Goal: Information Seeking & Learning: Find contact information

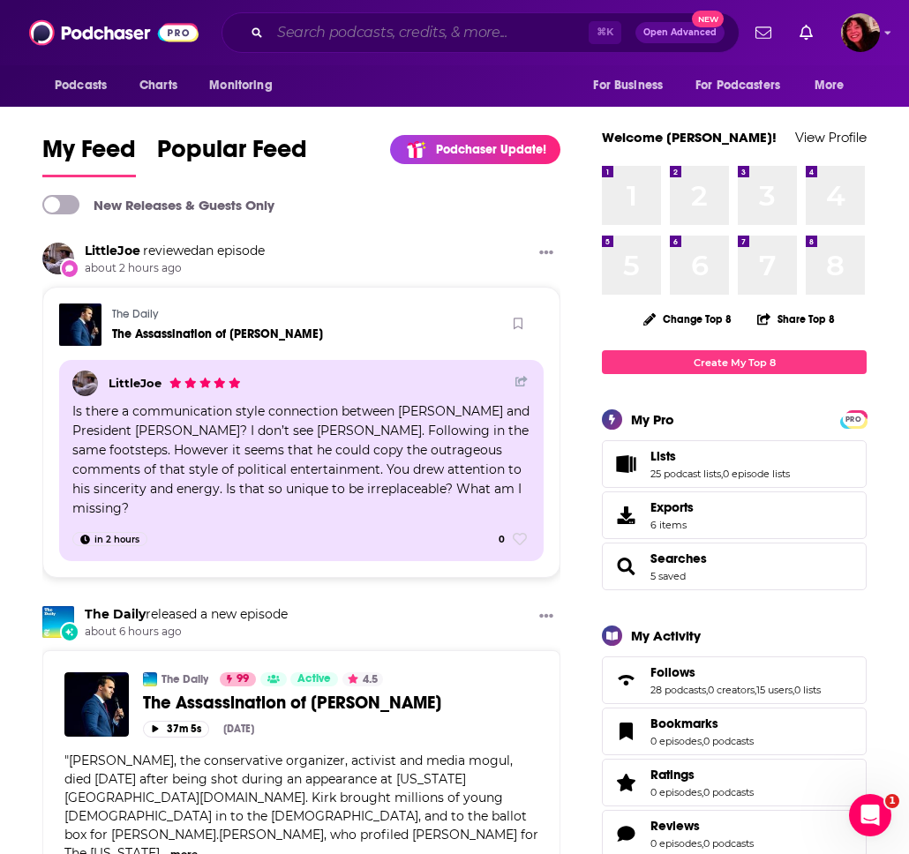
click at [327, 39] on input "Search podcasts, credits, & more..." at bounding box center [429, 33] width 319 height 28
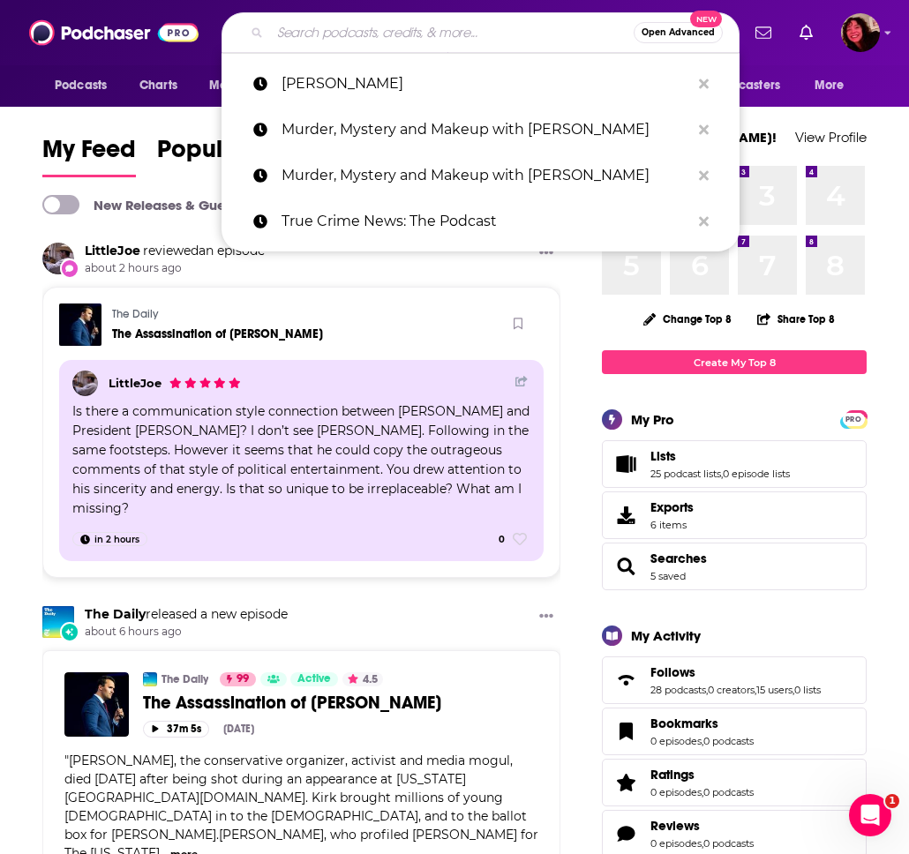
paste input "Hollywood Handbook"
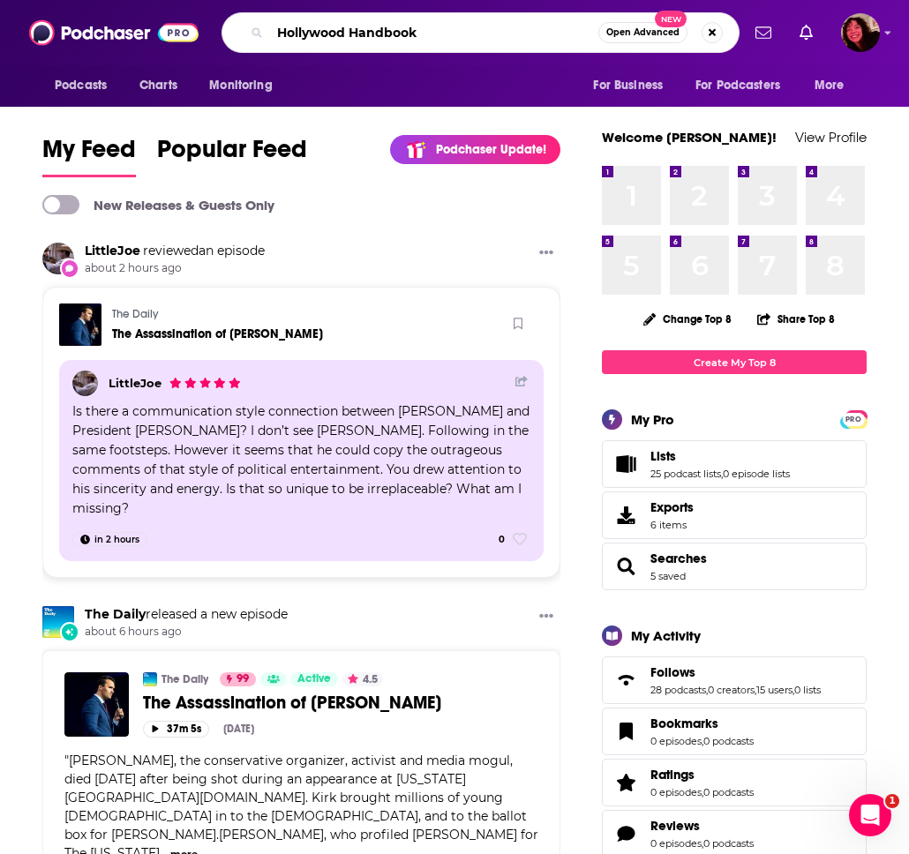
type input "Hollywood Handbook"
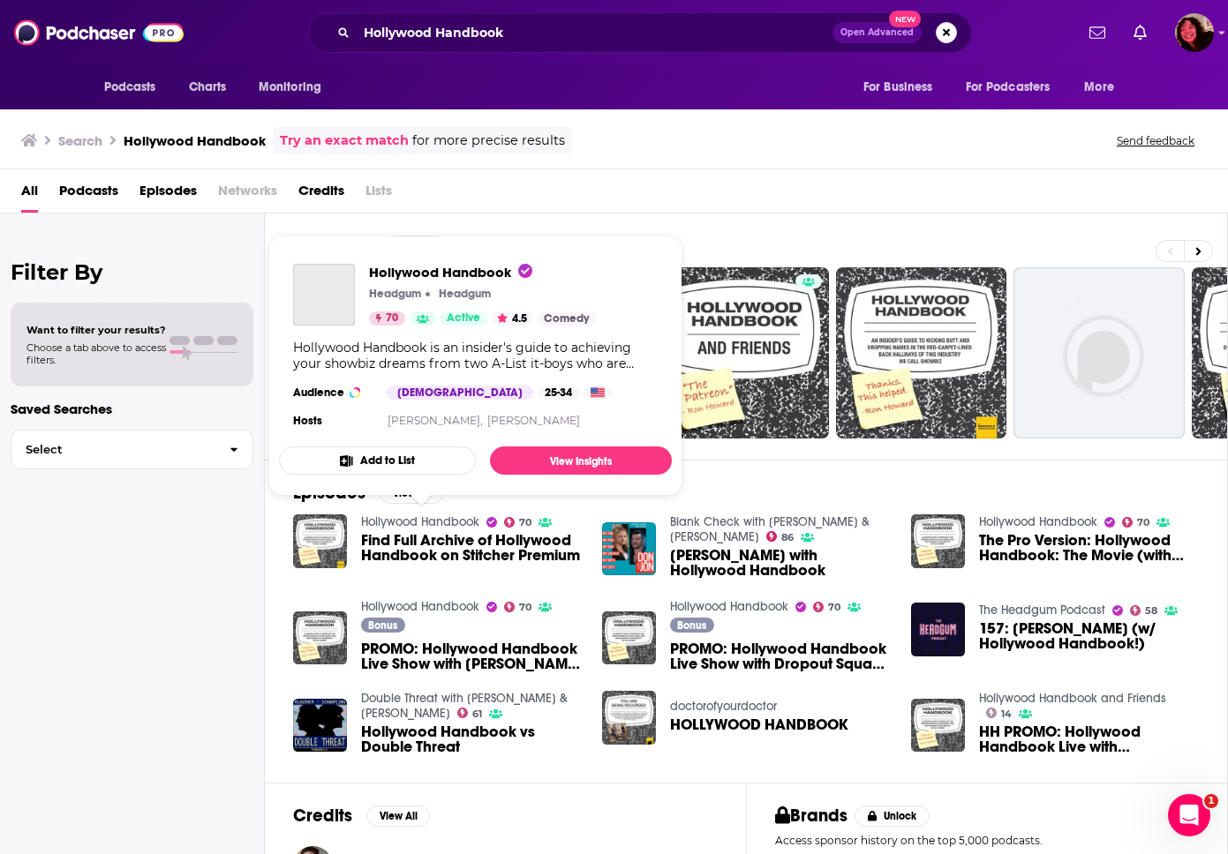
click at [448, 522] on link "Hollywood Handbook" at bounding box center [420, 522] width 118 height 15
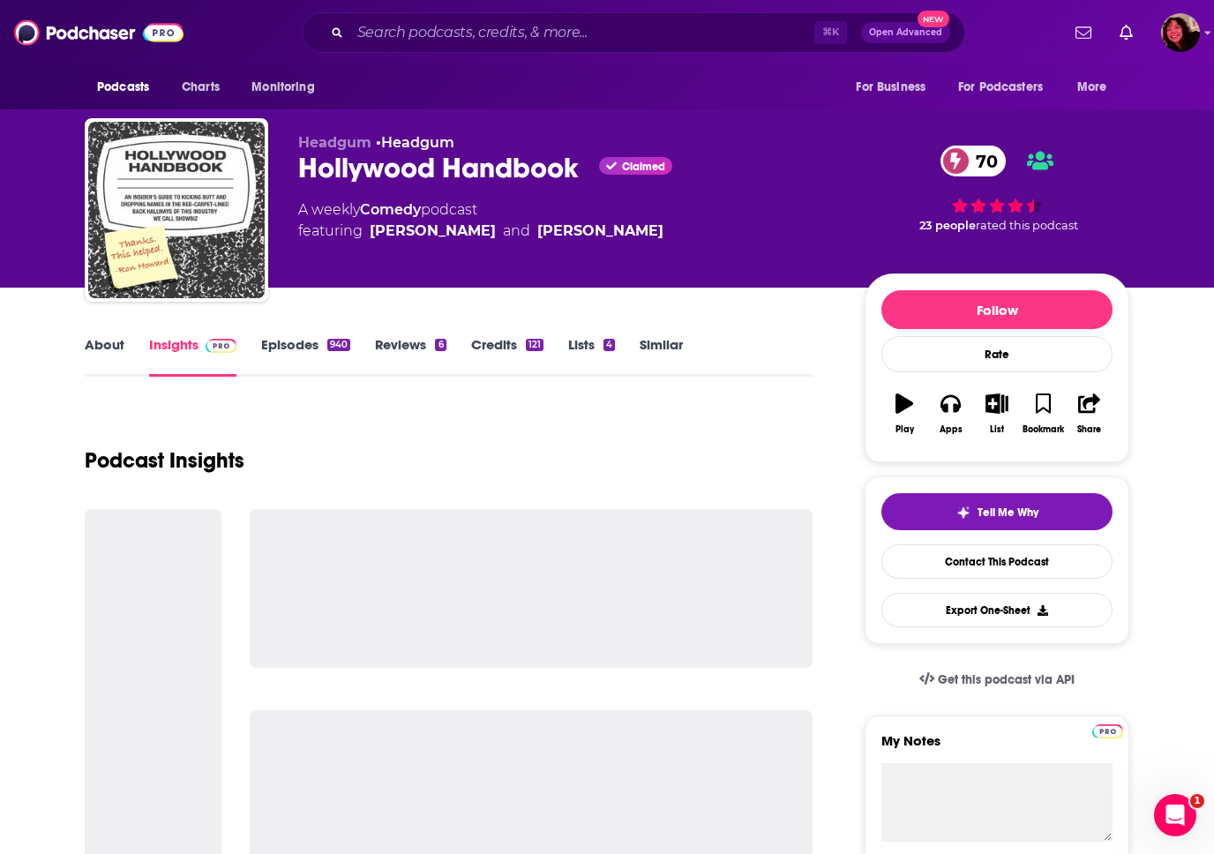
click at [412, 172] on div "Hollywood Handbook Claimed 70" at bounding box center [567, 168] width 538 height 34
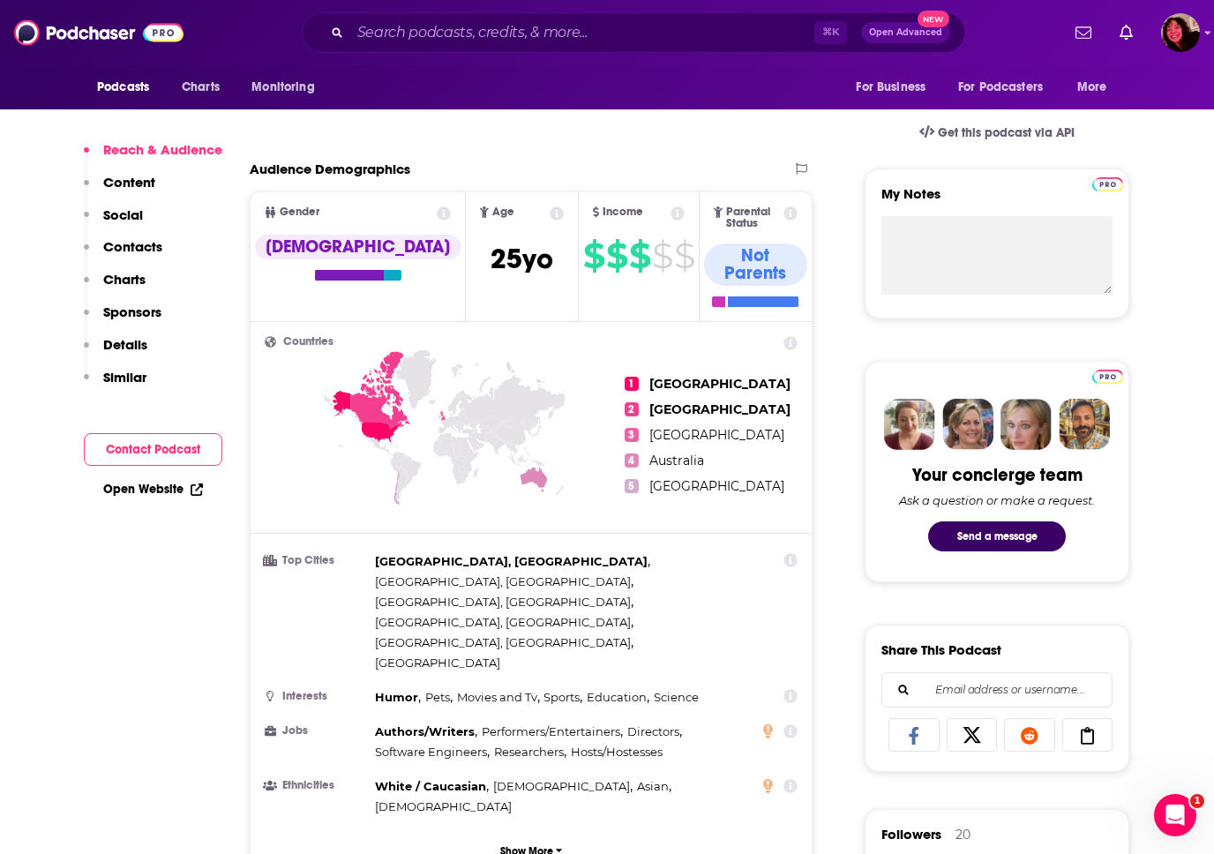
click at [133, 288] on button "Charts" at bounding box center [115, 287] width 62 height 33
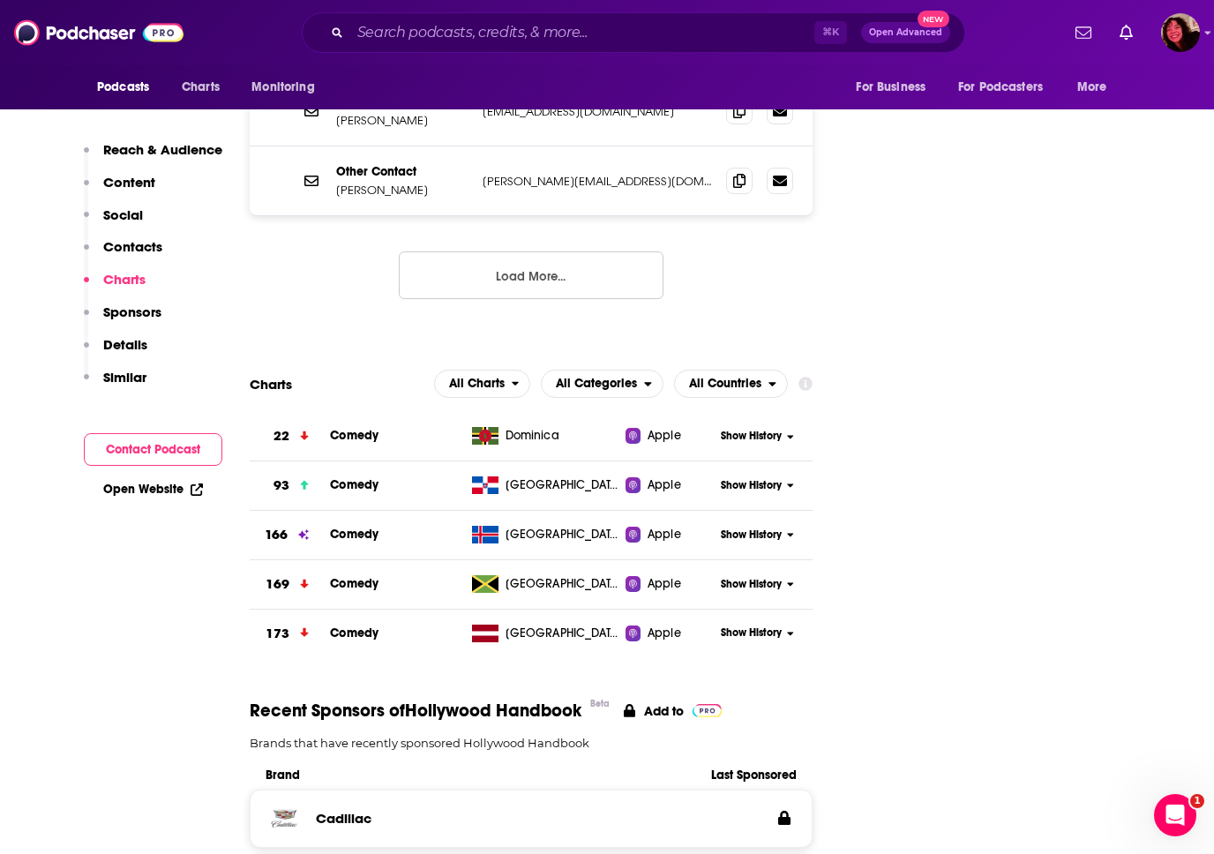
click at [147, 248] on p "Contacts" at bounding box center [132, 246] width 59 height 17
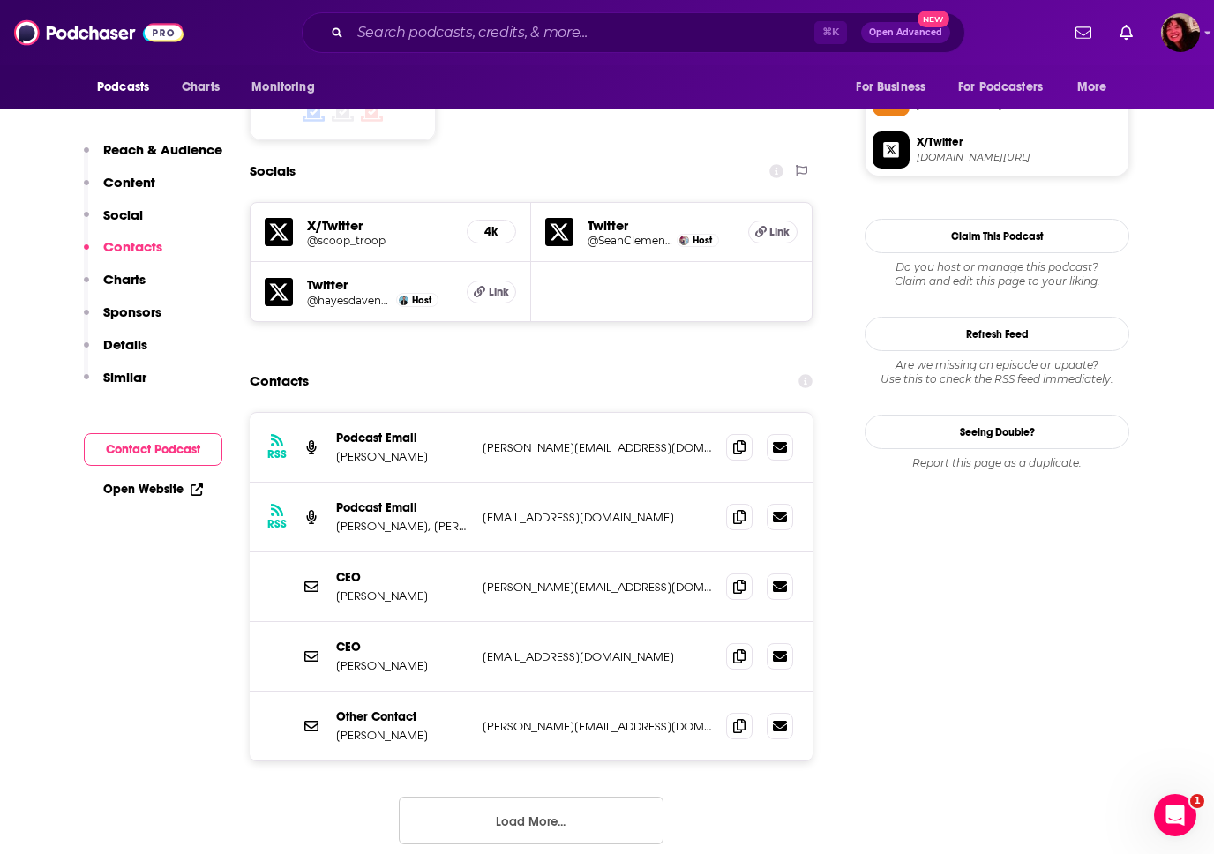
scroll to position [1473, 0]
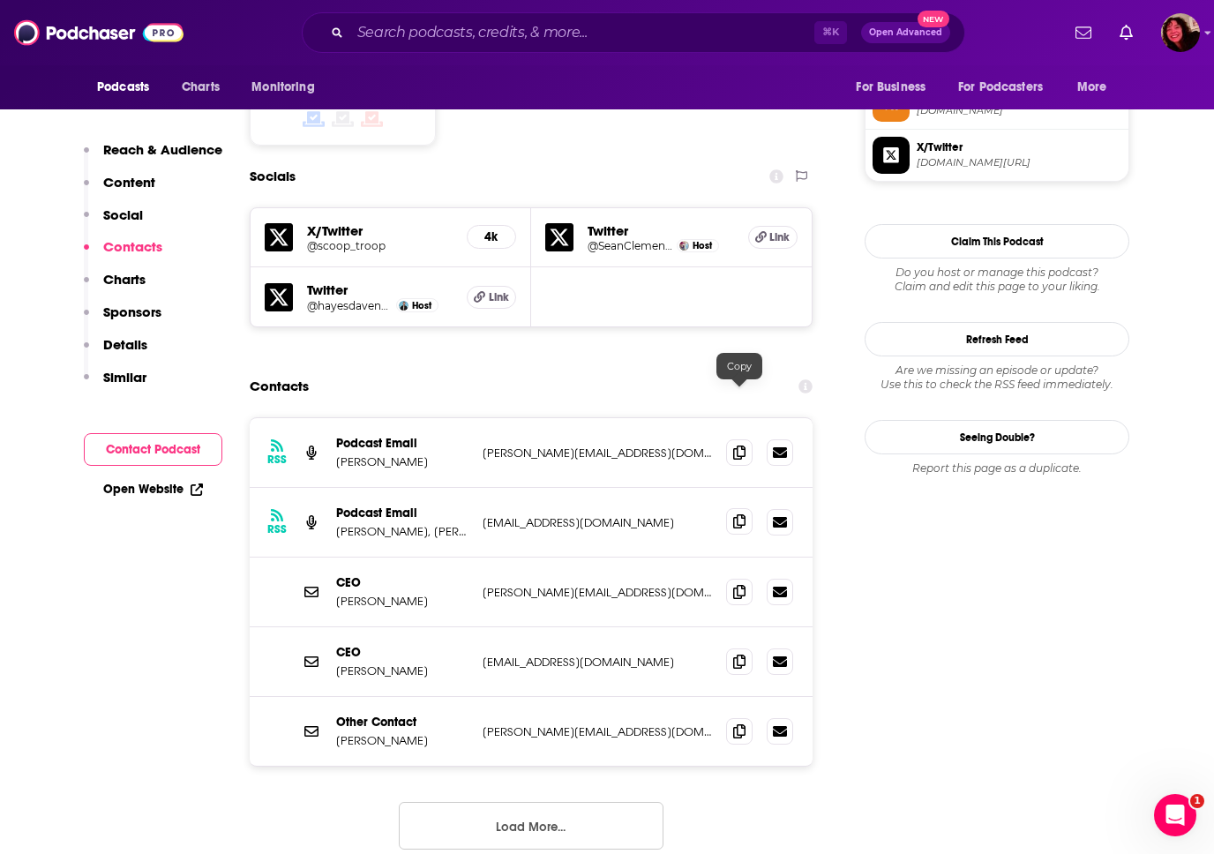
click at [744, 515] on icon at bounding box center [739, 522] width 12 height 14
click at [515, 673] on div "RSS Podcast Email Kevin Bartelt katie@stitcher.com katie@stitcher.com RSS Podca…" at bounding box center [531, 647] width 563 height 461
click at [515, 802] on button "Load More..." at bounding box center [531, 826] width 265 height 48
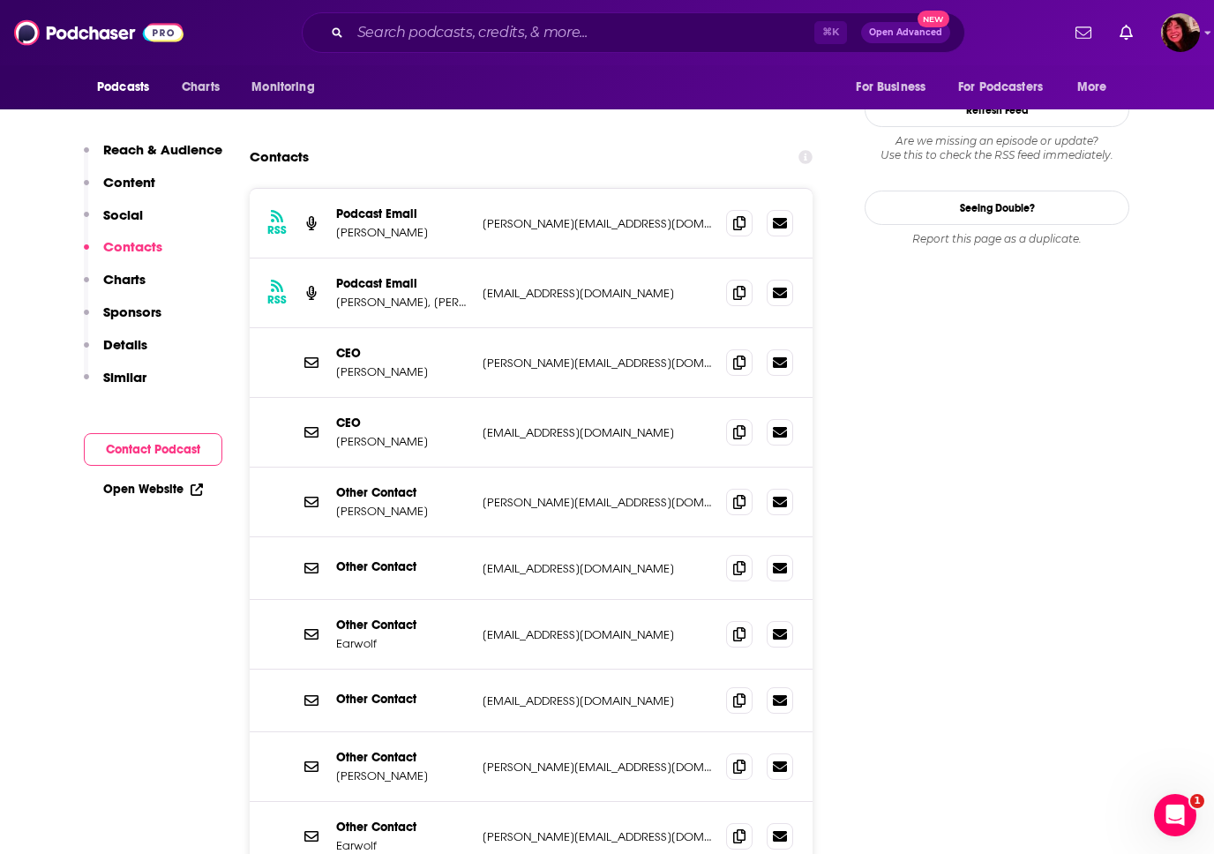
scroll to position [1704, 0]
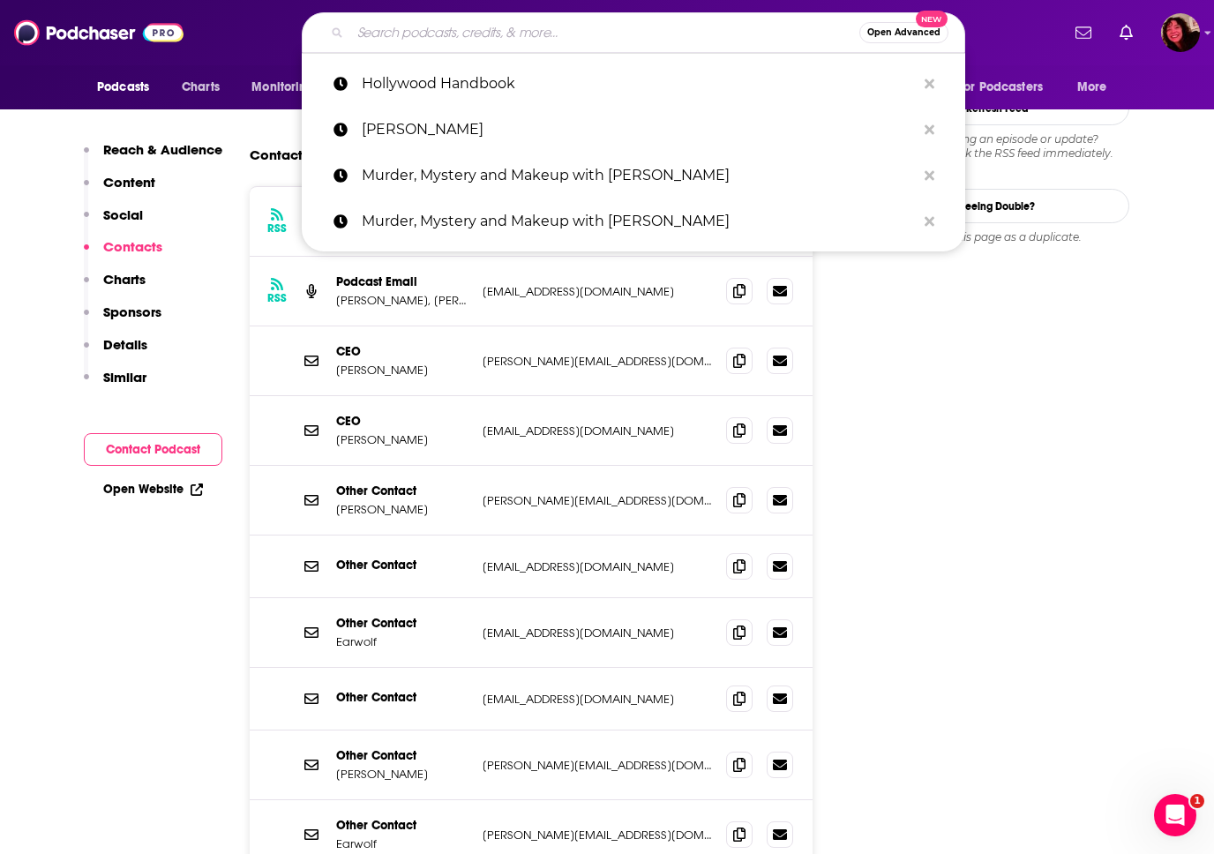
click at [489, 35] on input "Search podcasts, credits, & more..." at bounding box center [604, 33] width 509 height 28
paste input "Podcast But Outside"
type input "Podcast But Outside"
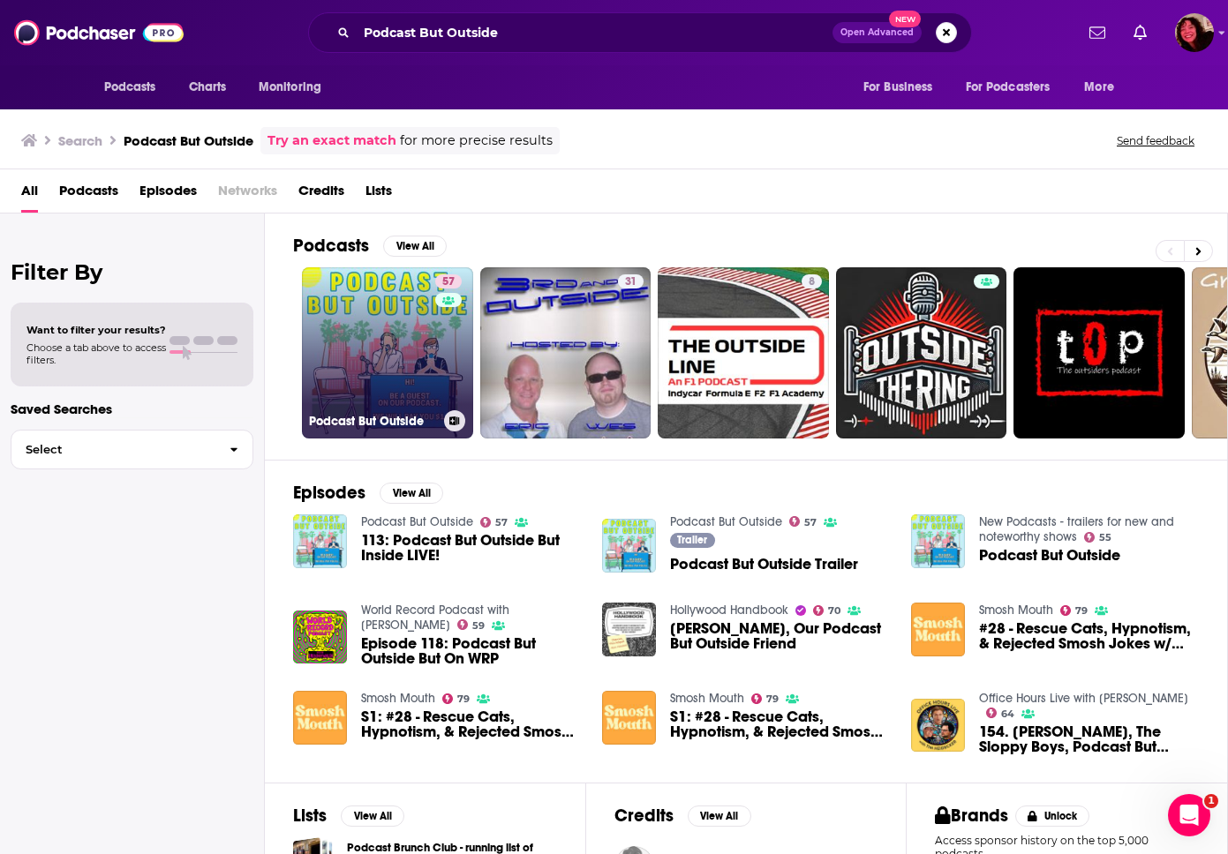
click at [428, 367] on link "57 Podcast But Outside" at bounding box center [387, 352] width 171 height 171
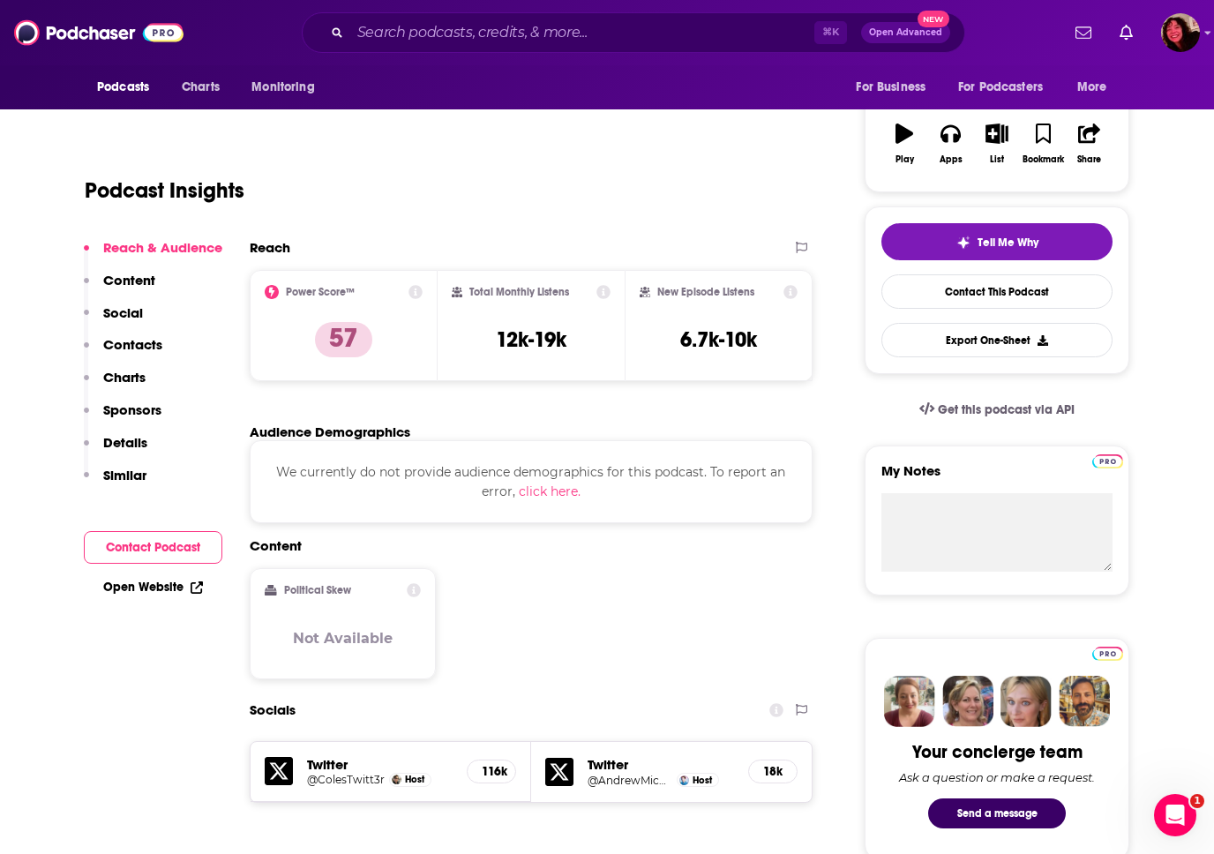
click at [160, 349] on p "Contacts" at bounding box center [132, 344] width 59 height 17
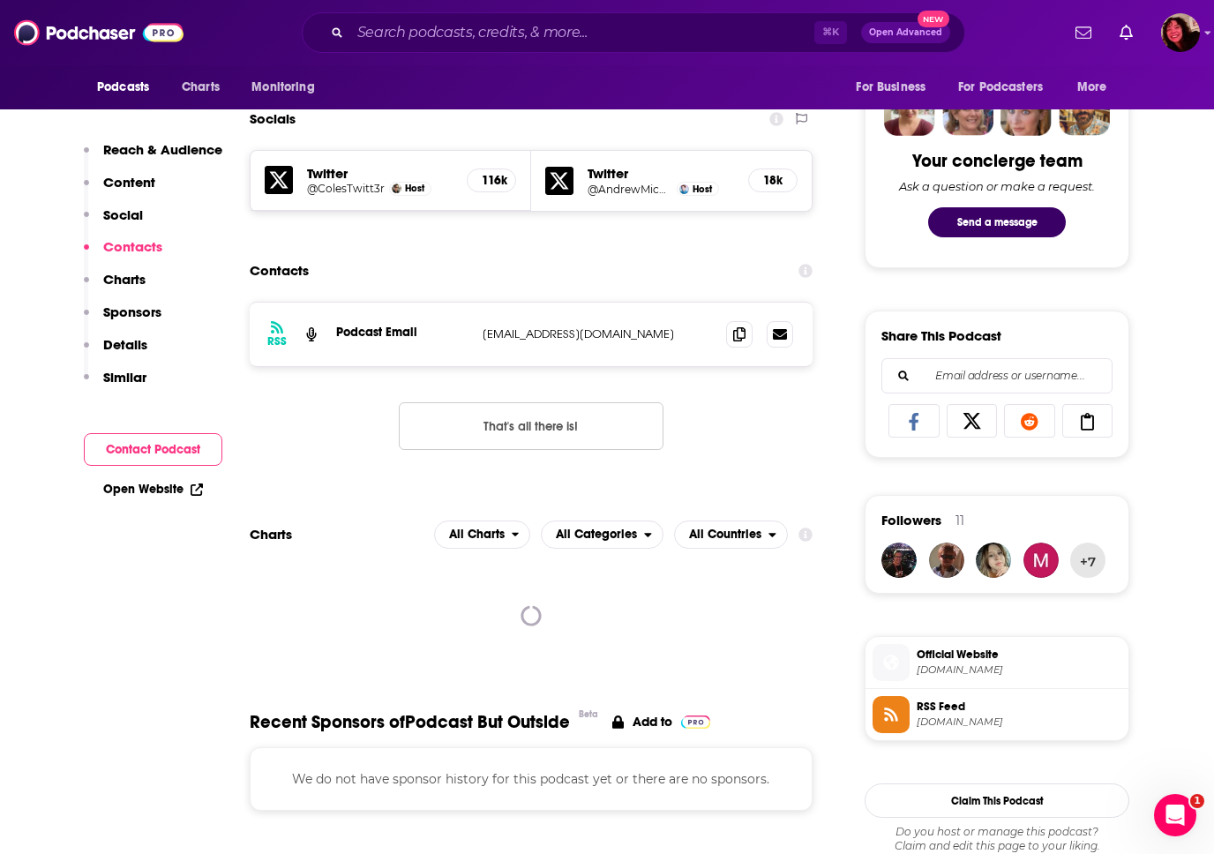
scroll to position [870, 0]
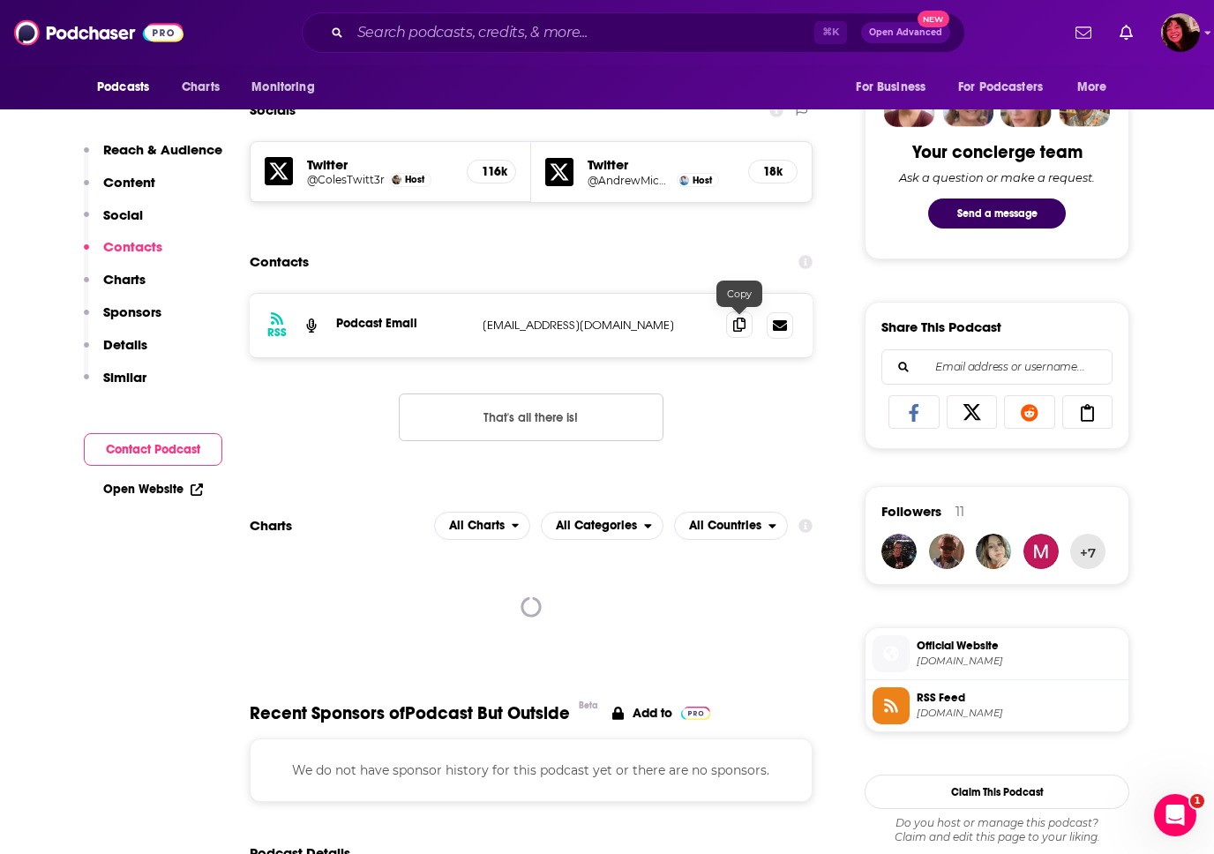
click at [739, 328] on icon at bounding box center [739, 325] width 12 height 14
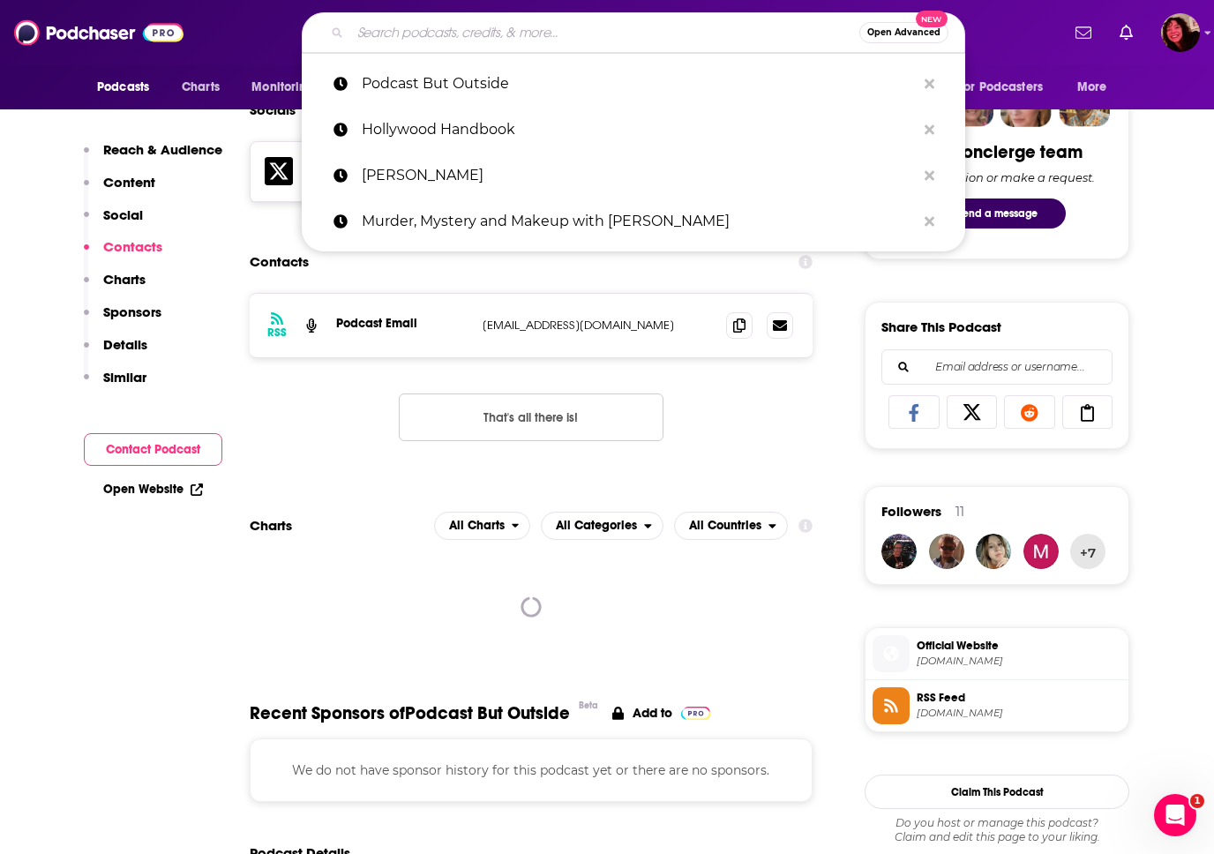
click at [469, 32] on input "Search podcasts, credits, & more..." at bounding box center [604, 33] width 509 height 28
paste input "Doughboys"
type input "Doughboys"
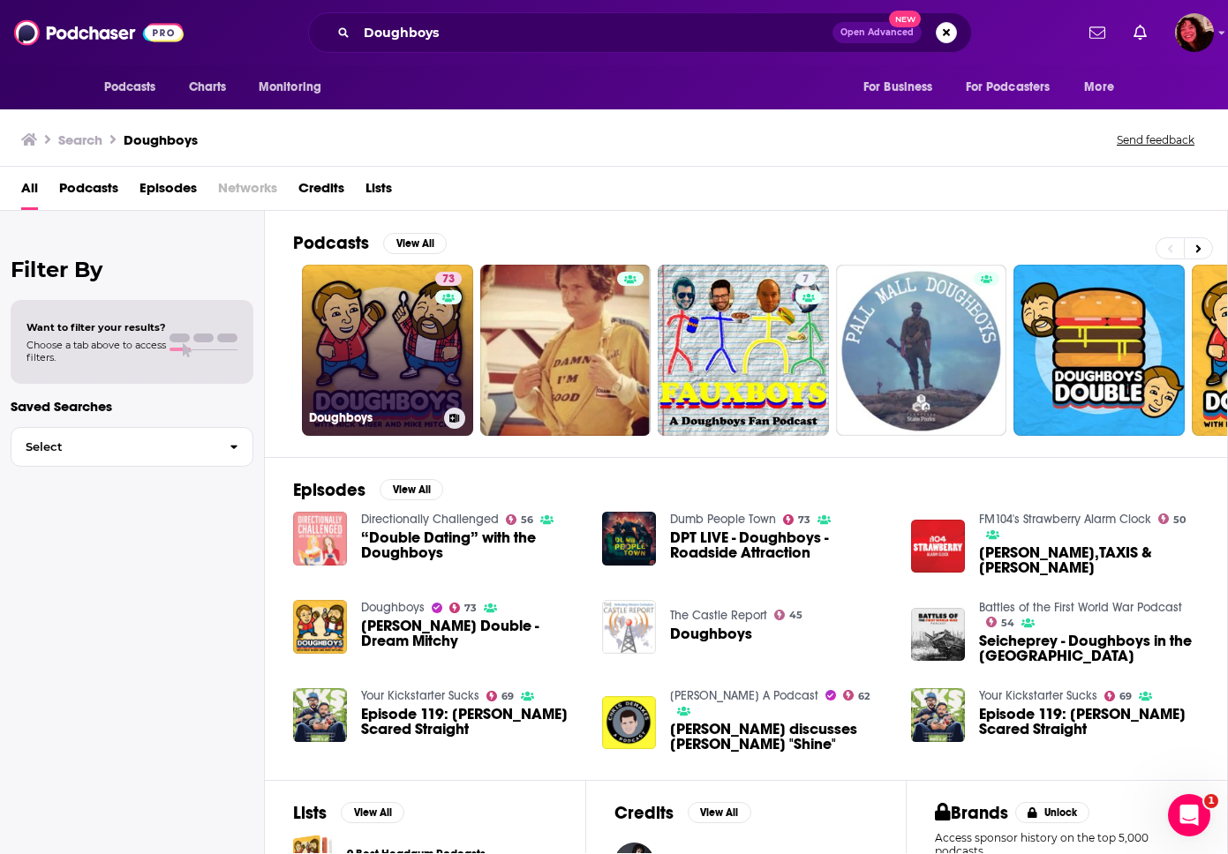
click at [386, 404] on link "73 Doughboys" at bounding box center [387, 350] width 171 height 171
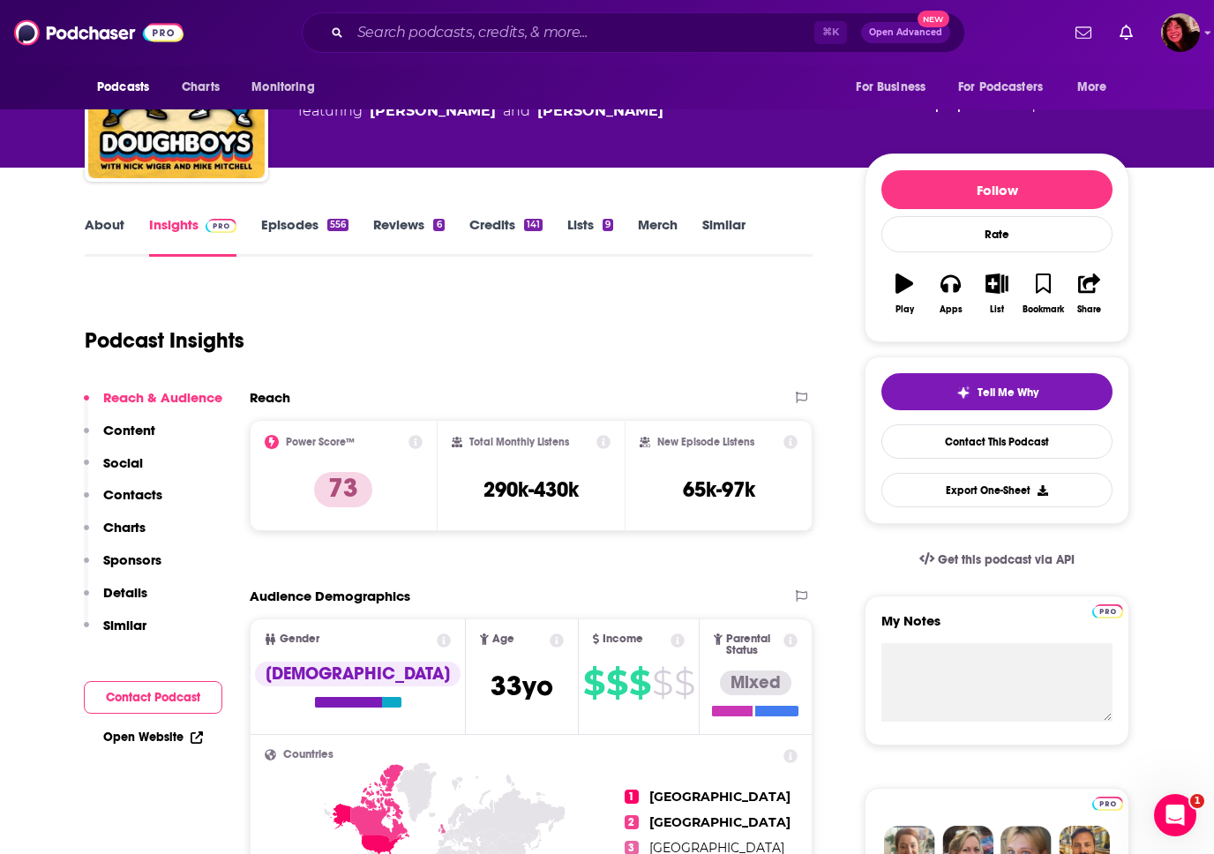
scroll to position [132, 0]
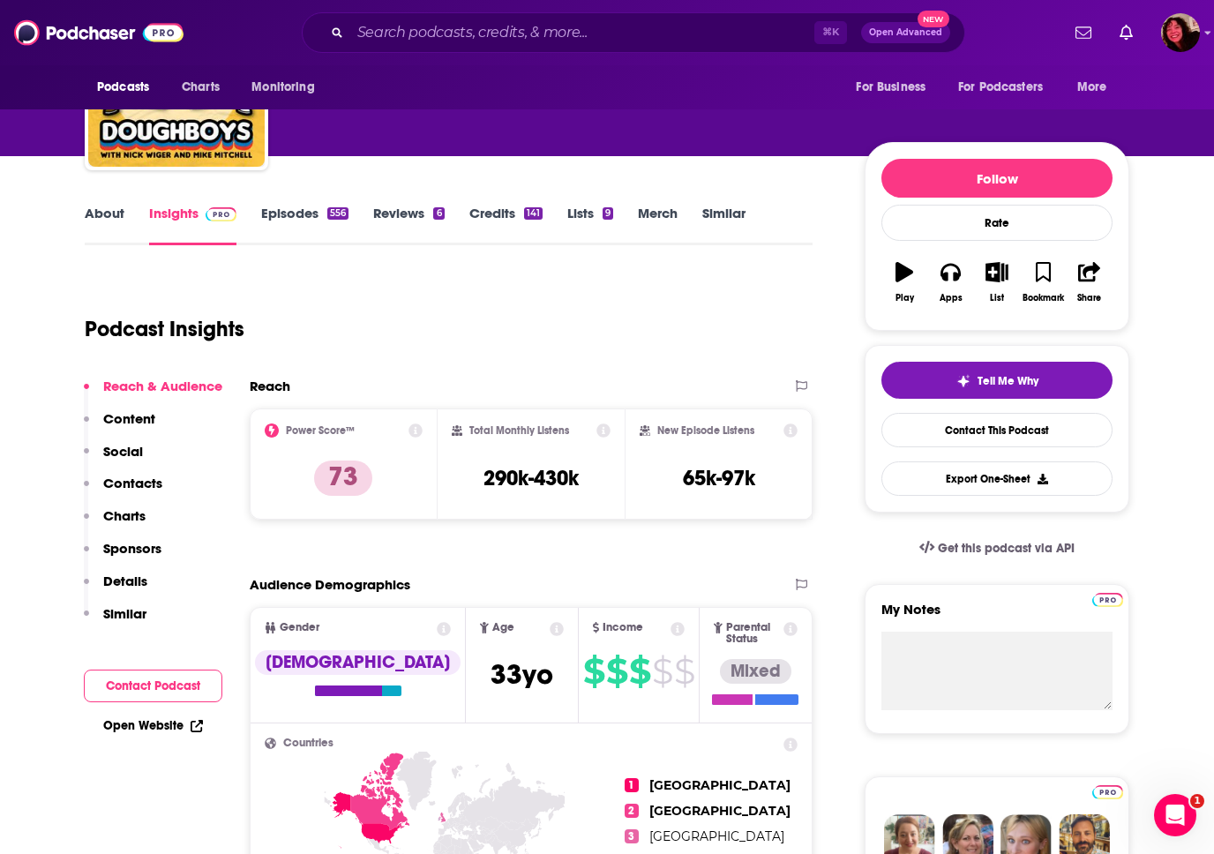
click at [158, 481] on p "Contacts" at bounding box center [132, 483] width 59 height 17
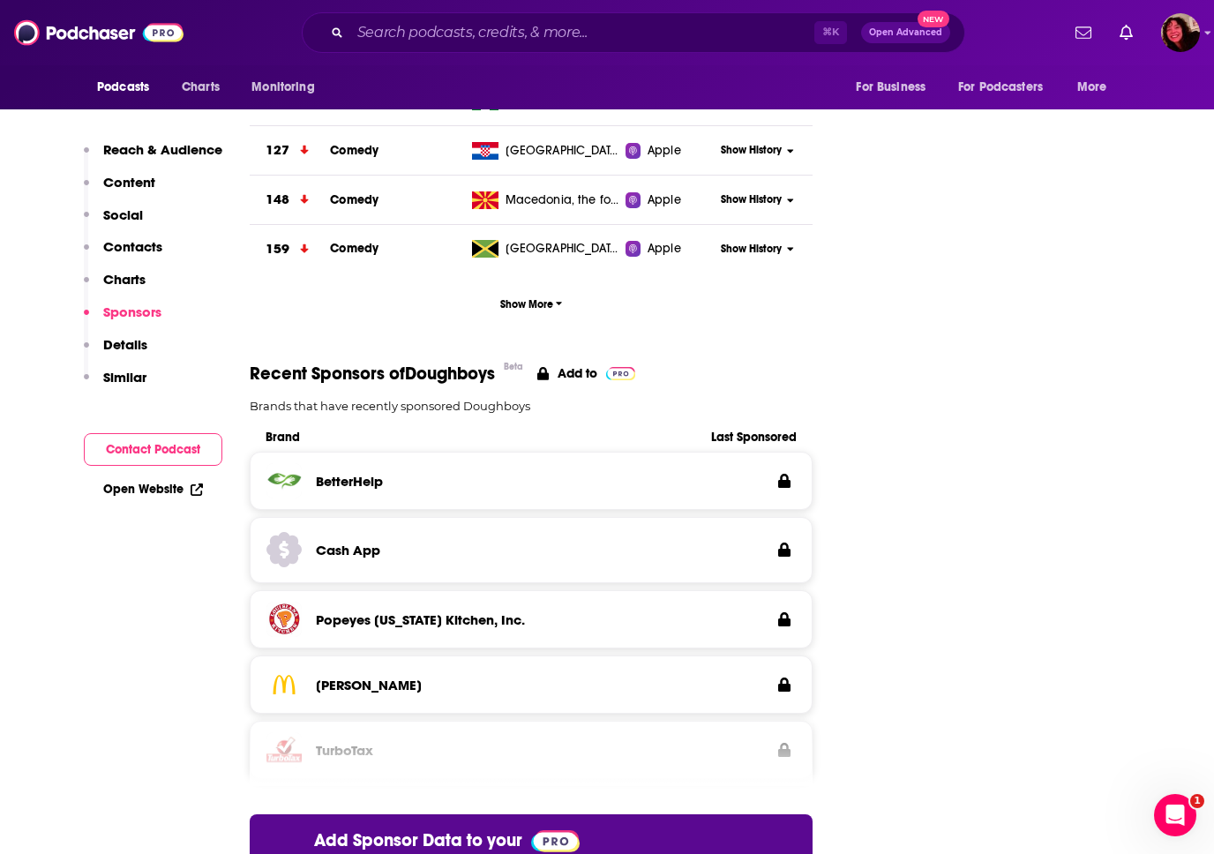
scroll to position [1870, 0]
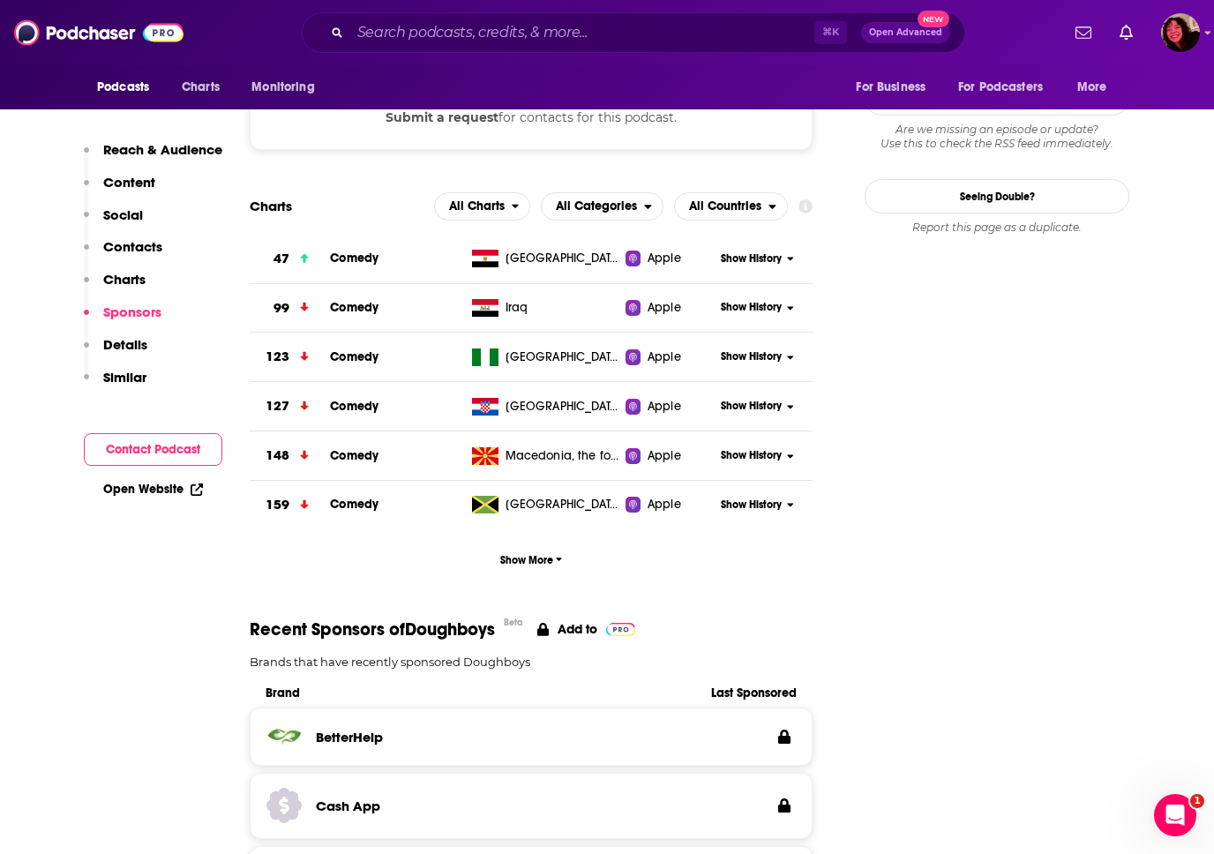
click at [138, 236] on button "Social" at bounding box center [113, 223] width 59 height 33
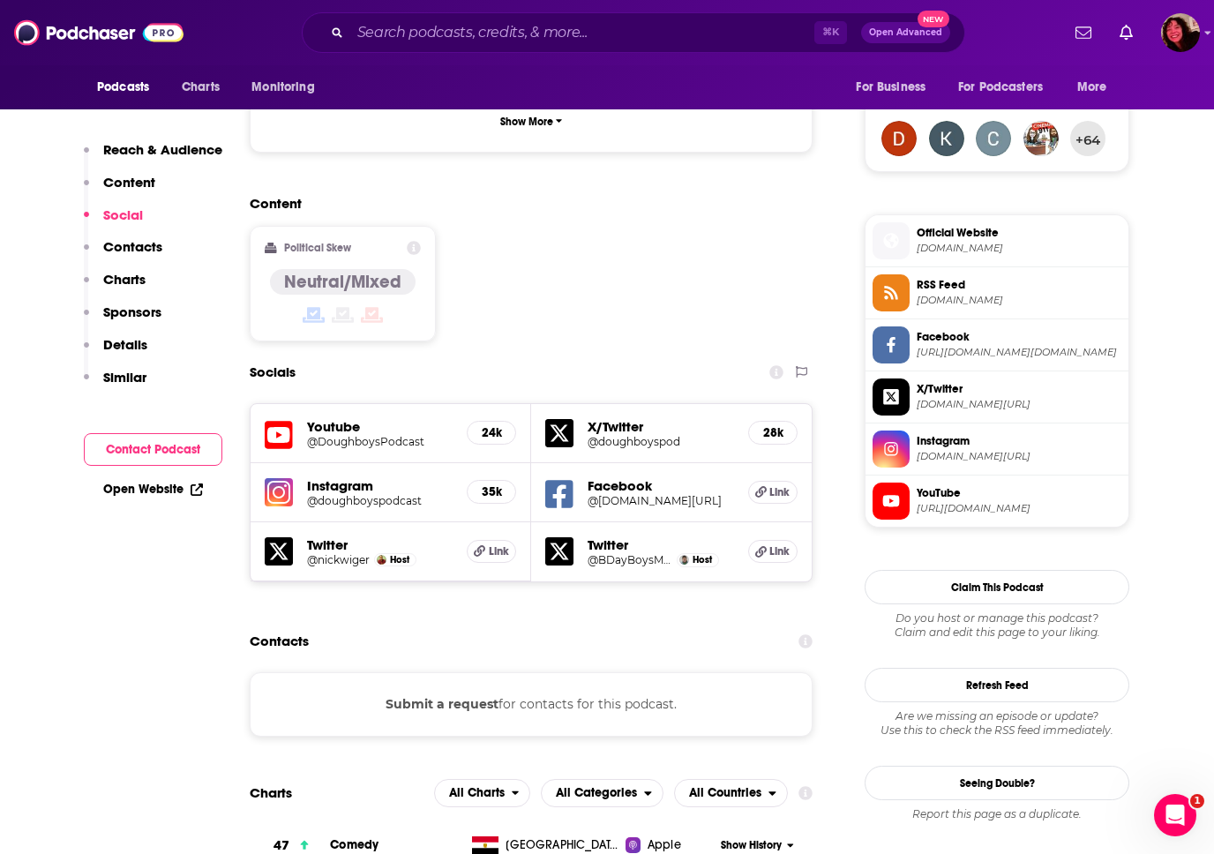
click at [139, 245] on p "Contacts" at bounding box center [132, 246] width 59 height 17
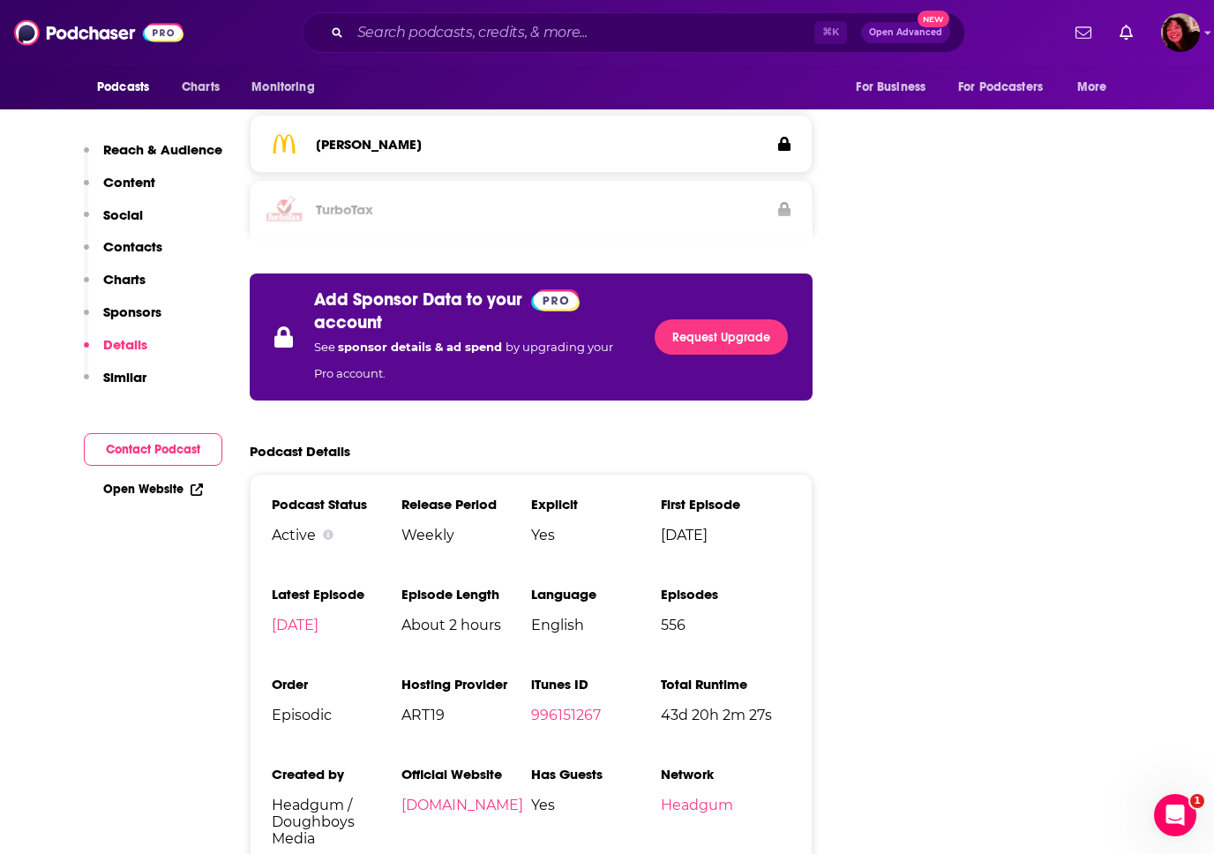
scroll to position [2669, 0]
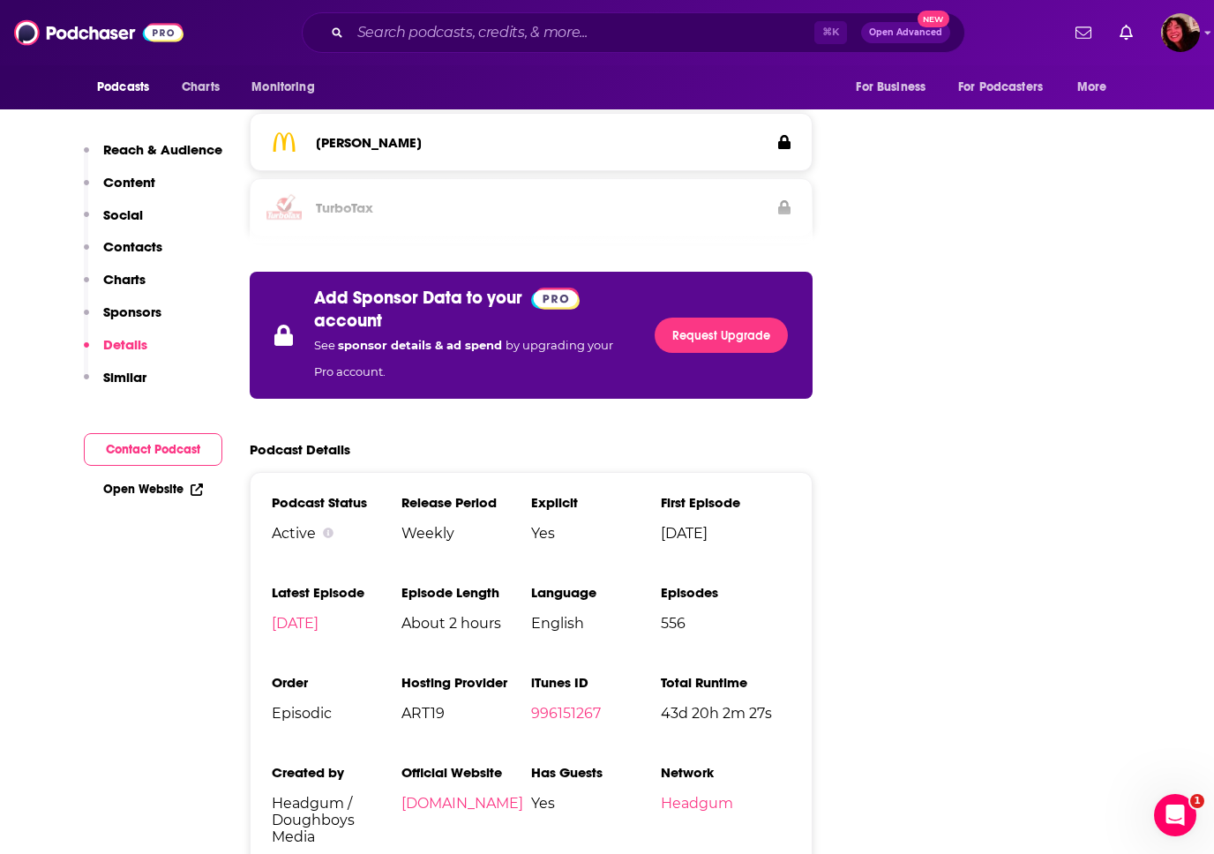
click at [146, 286] on div "Reach & Audience Content Social Contacts Charts Sponsors Details Similar" at bounding box center [153, 270] width 139 height 259
click at [140, 250] on p "Contacts" at bounding box center [132, 246] width 59 height 17
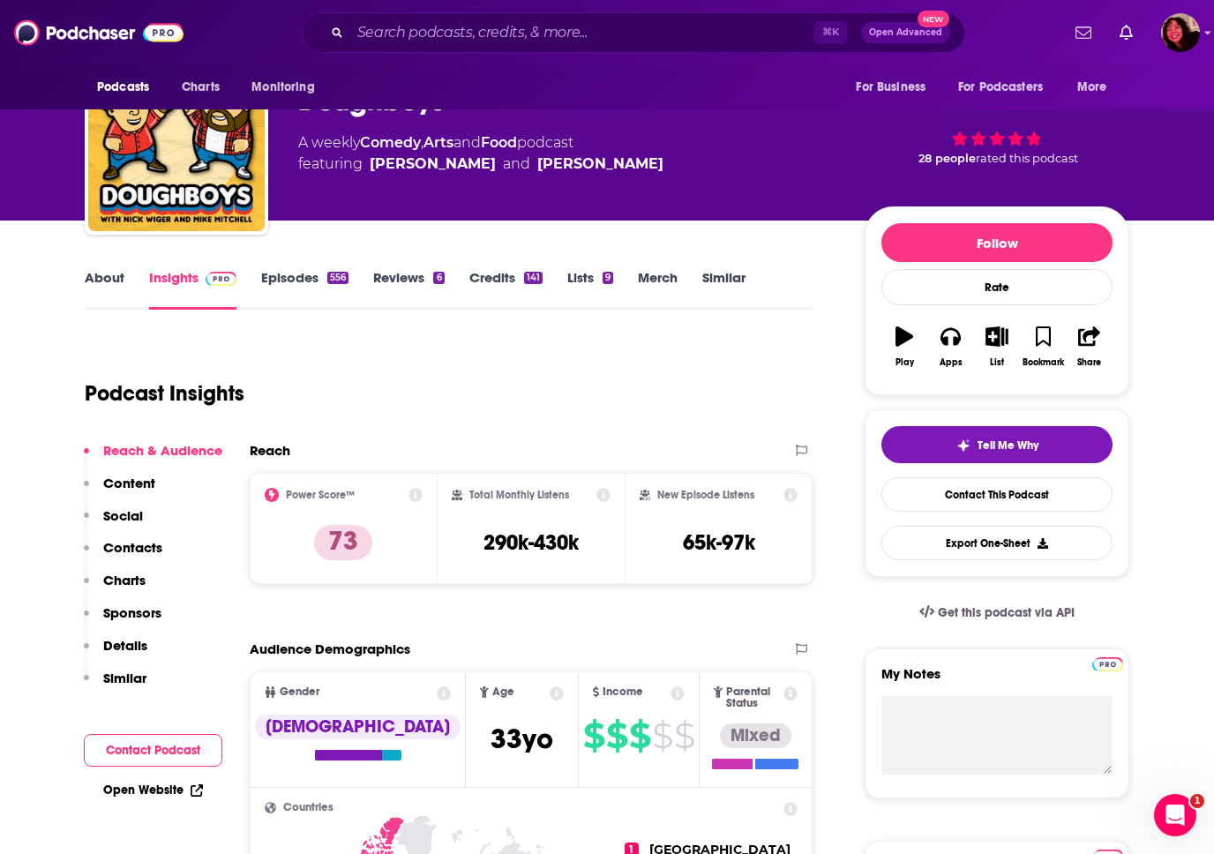
scroll to position [0, 0]
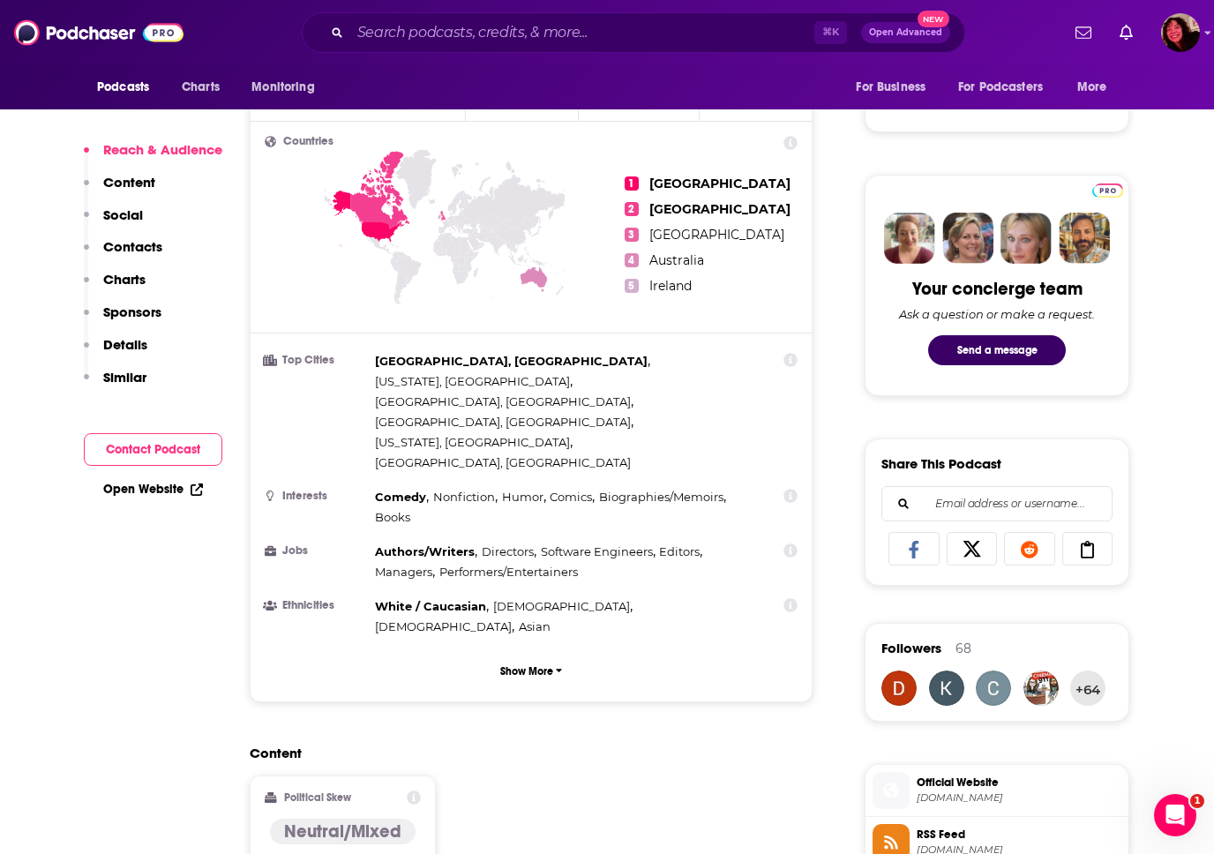
click at [151, 244] on p "Contacts" at bounding box center [132, 246] width 59 height 17
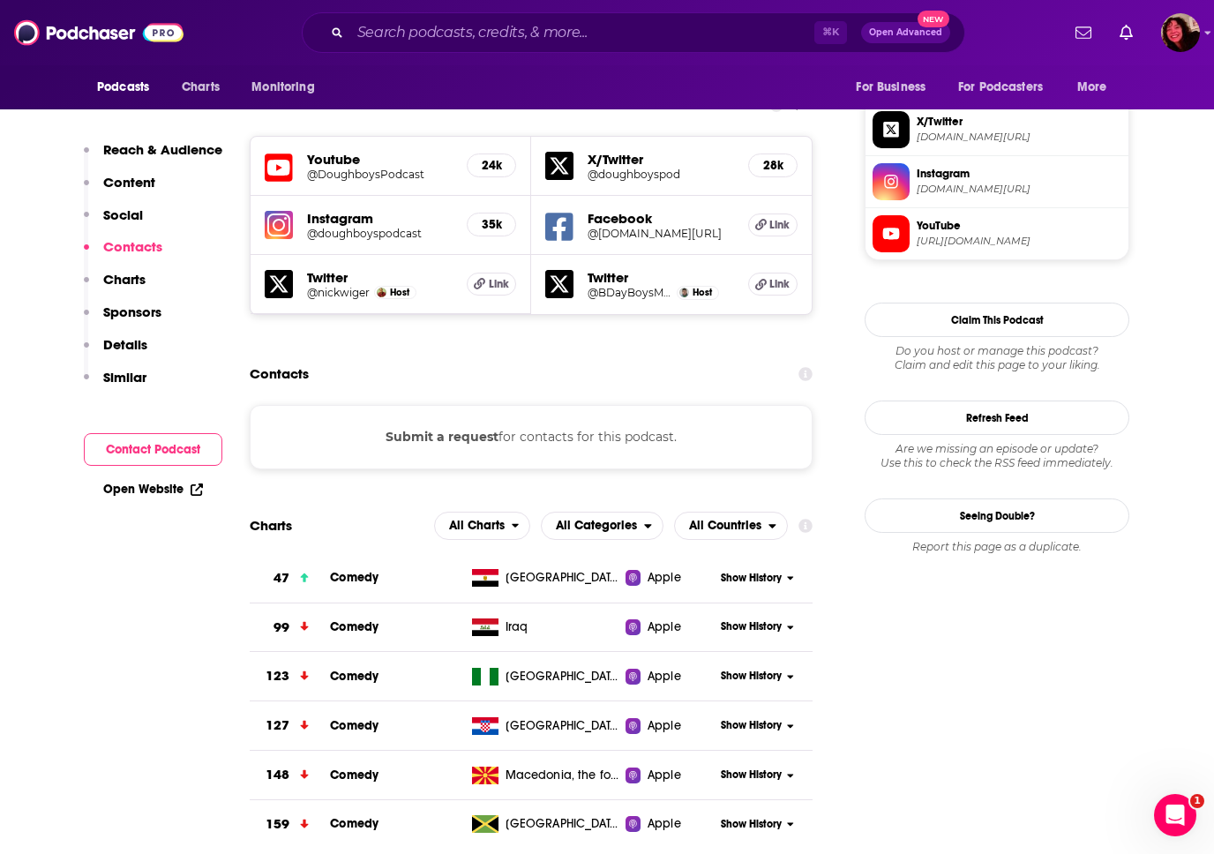
scroll to position [1552, 0]
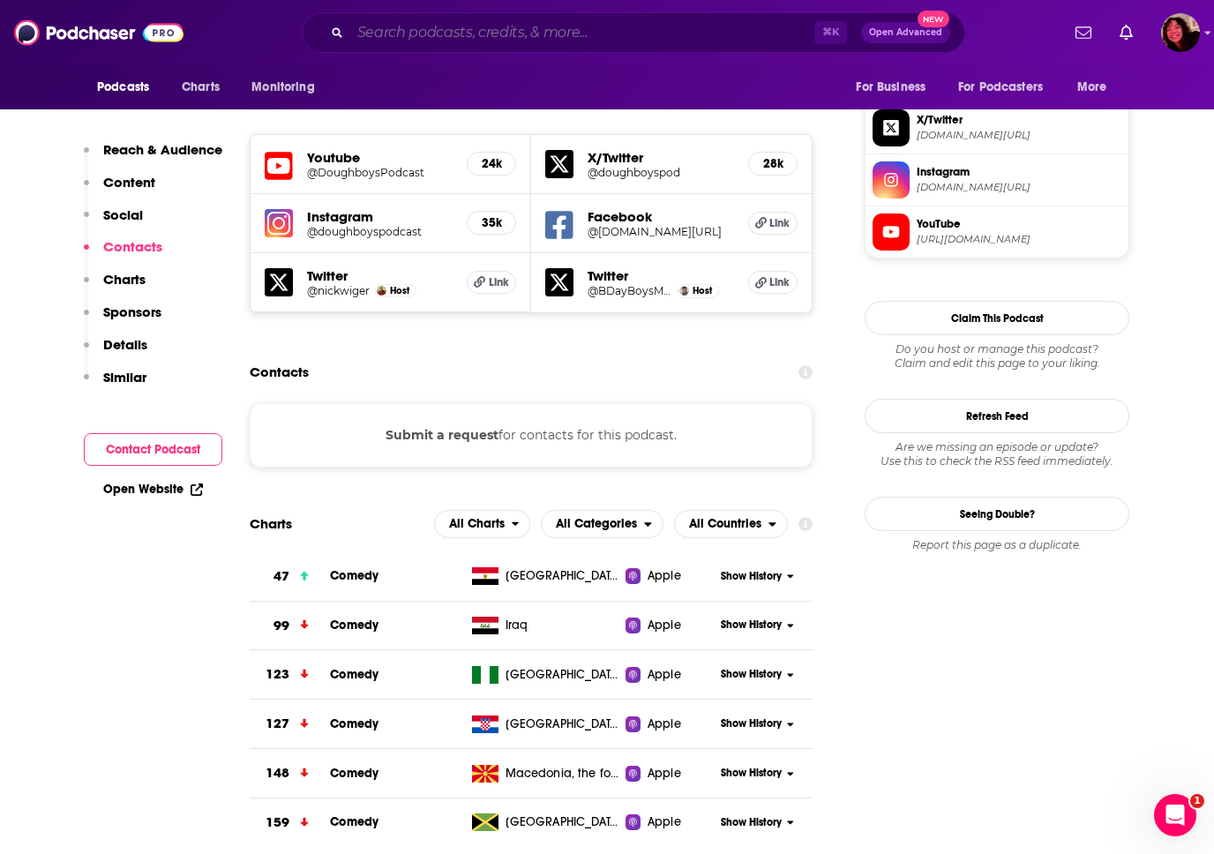
click at [367, 36] on input "Search podcasts, credits, & more..." at bounding box center [582, 33] width 464 height 28
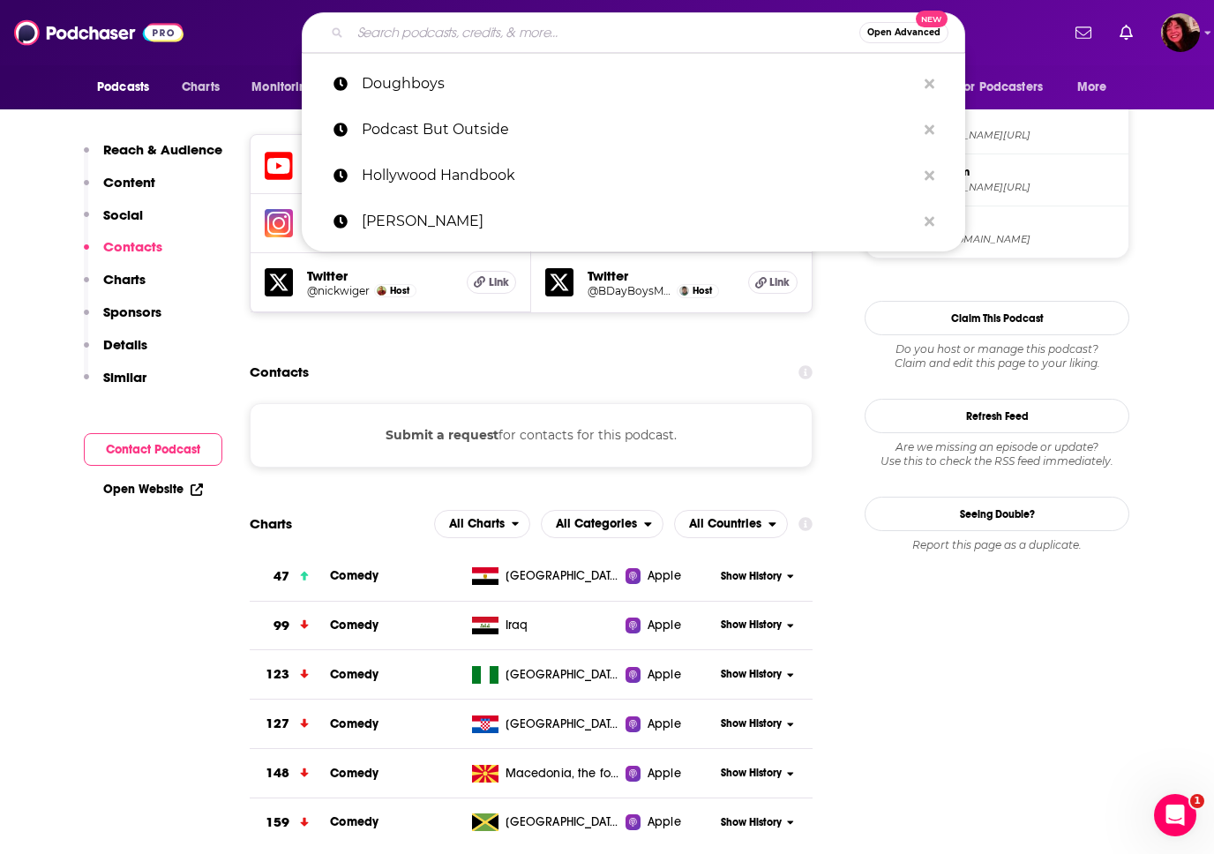
paste input "Let's Get Haunted"
type input "Let's Get Haunted"
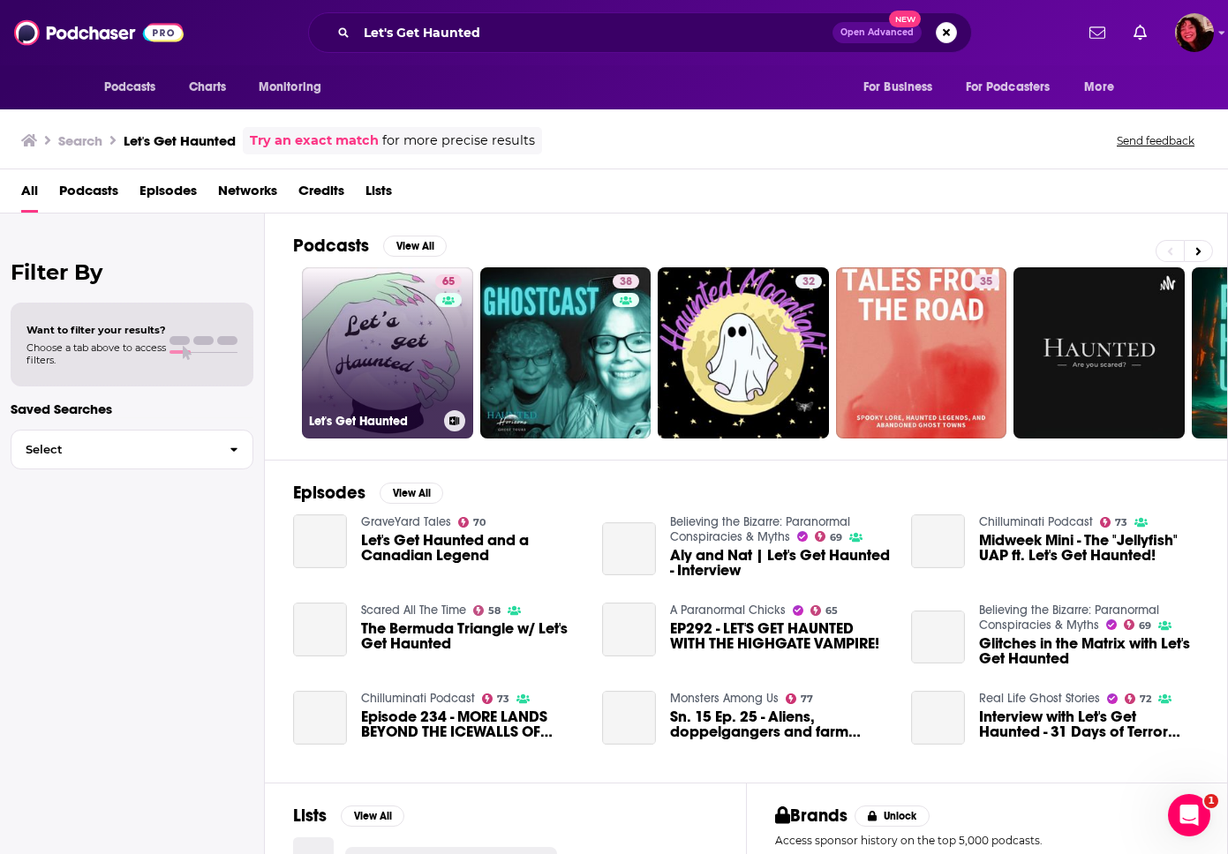
click at [389, 334] on link "65 Let's Get Haunted" at bounding box center [387, 352] width 171 height 171
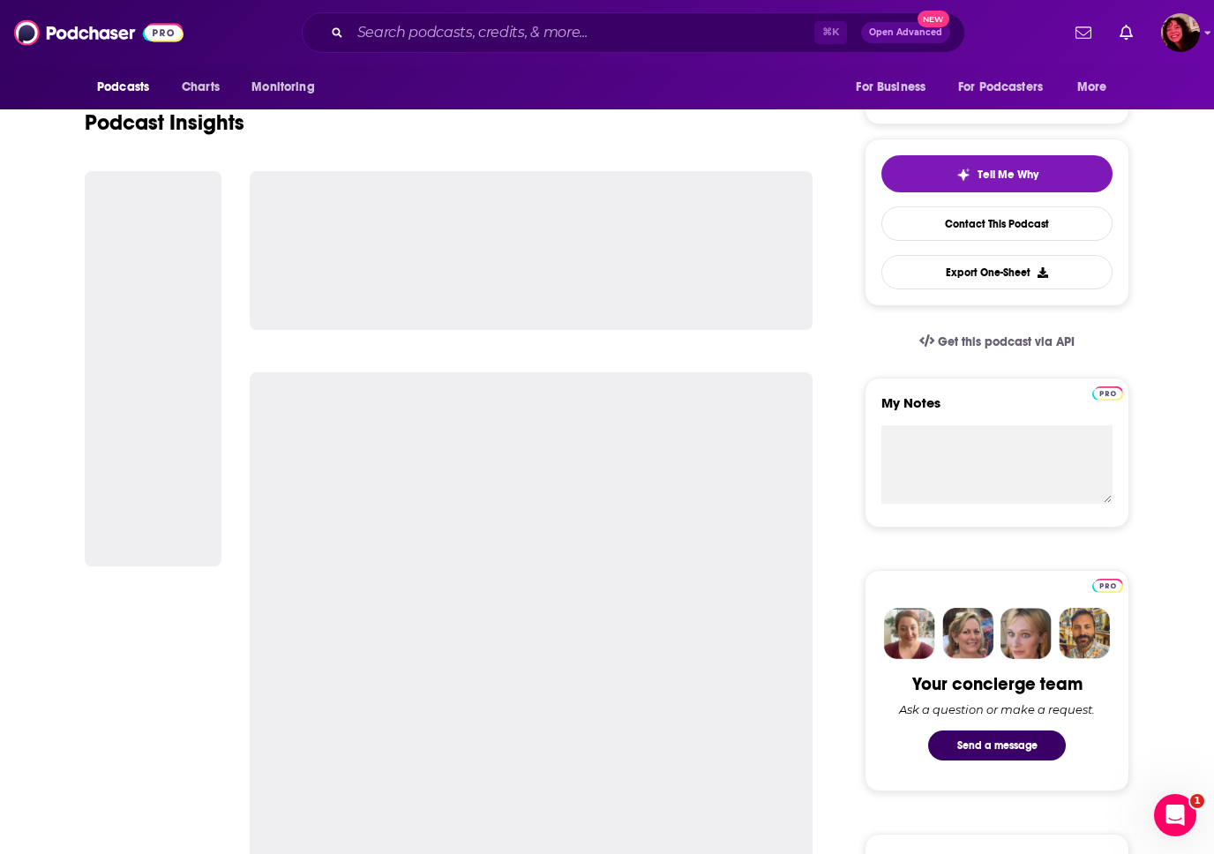
scroll to position [323, 0]
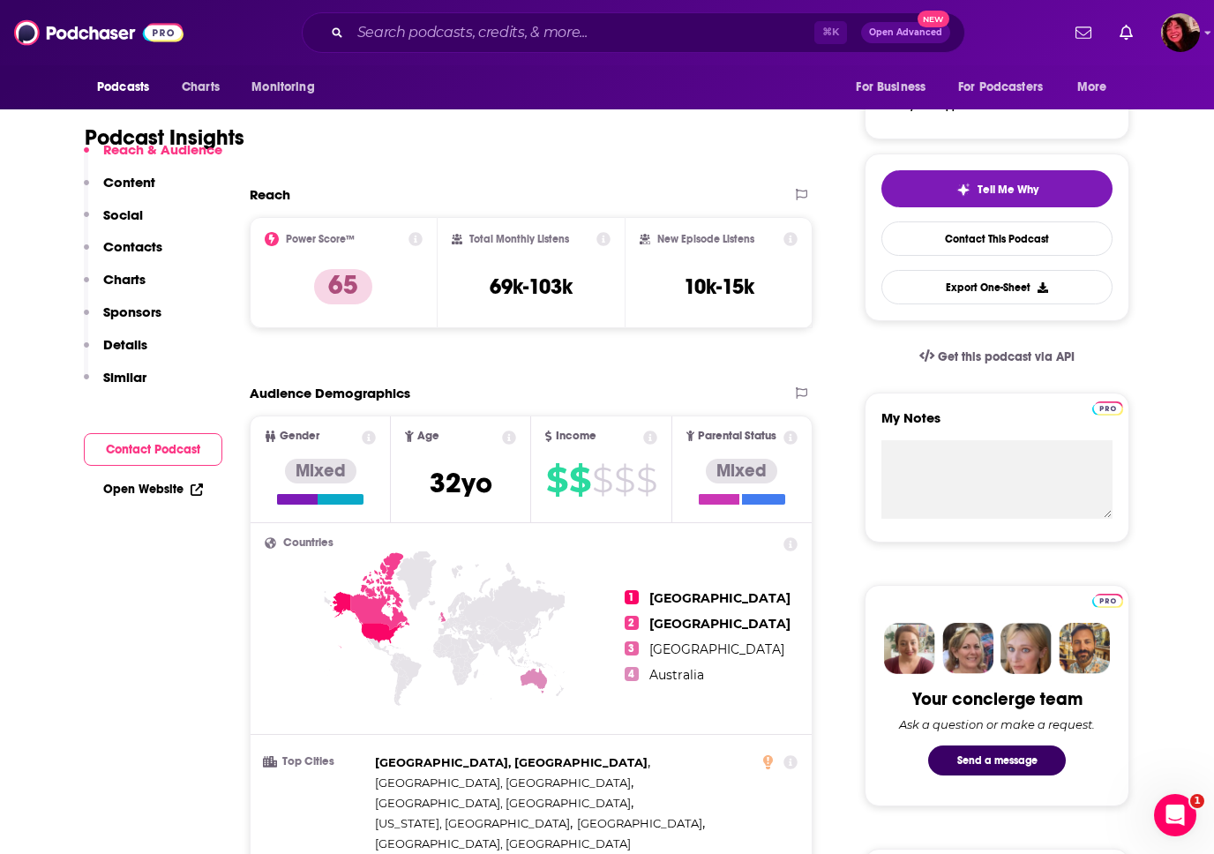
click at [127, 245] on p "Contacts" at bounding box center [132, 246] width 59 height 17
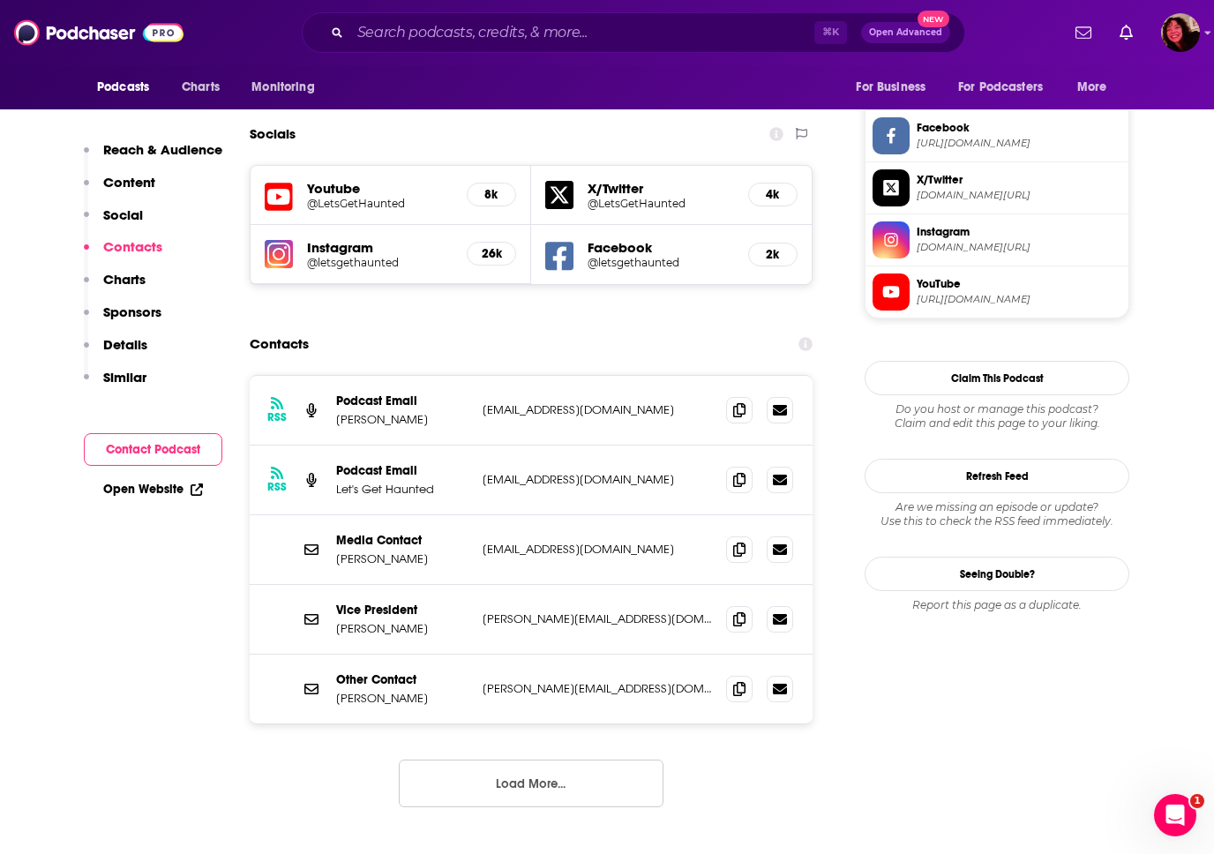
scroll to position [1493, 0]
click at [740, 471] on icon at bounding box center [739, 478] width 12 height 14
click at [467, 38] on input "Search podcasts, credits, & more..." at bounding box center [582, 33] width 464 height 28
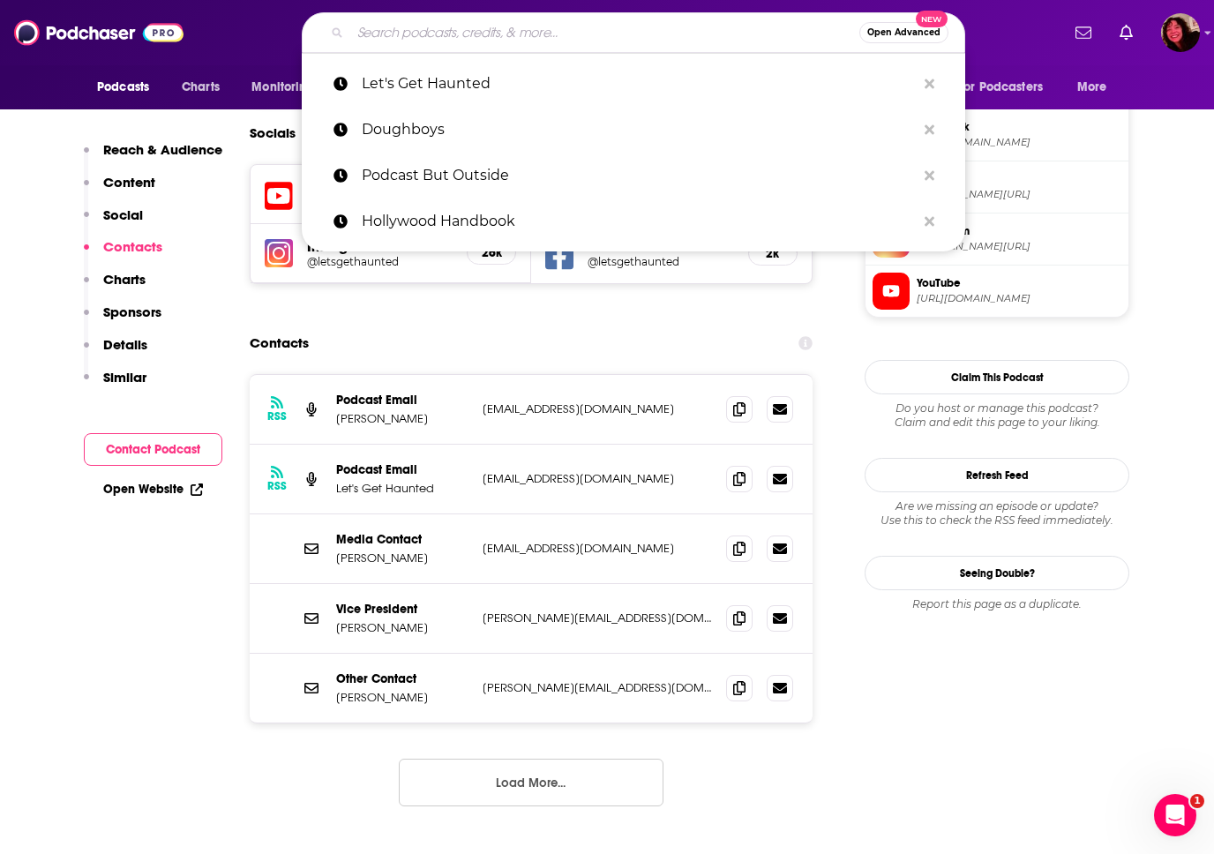
paste input "Blank Check"
type input "Blank Check"
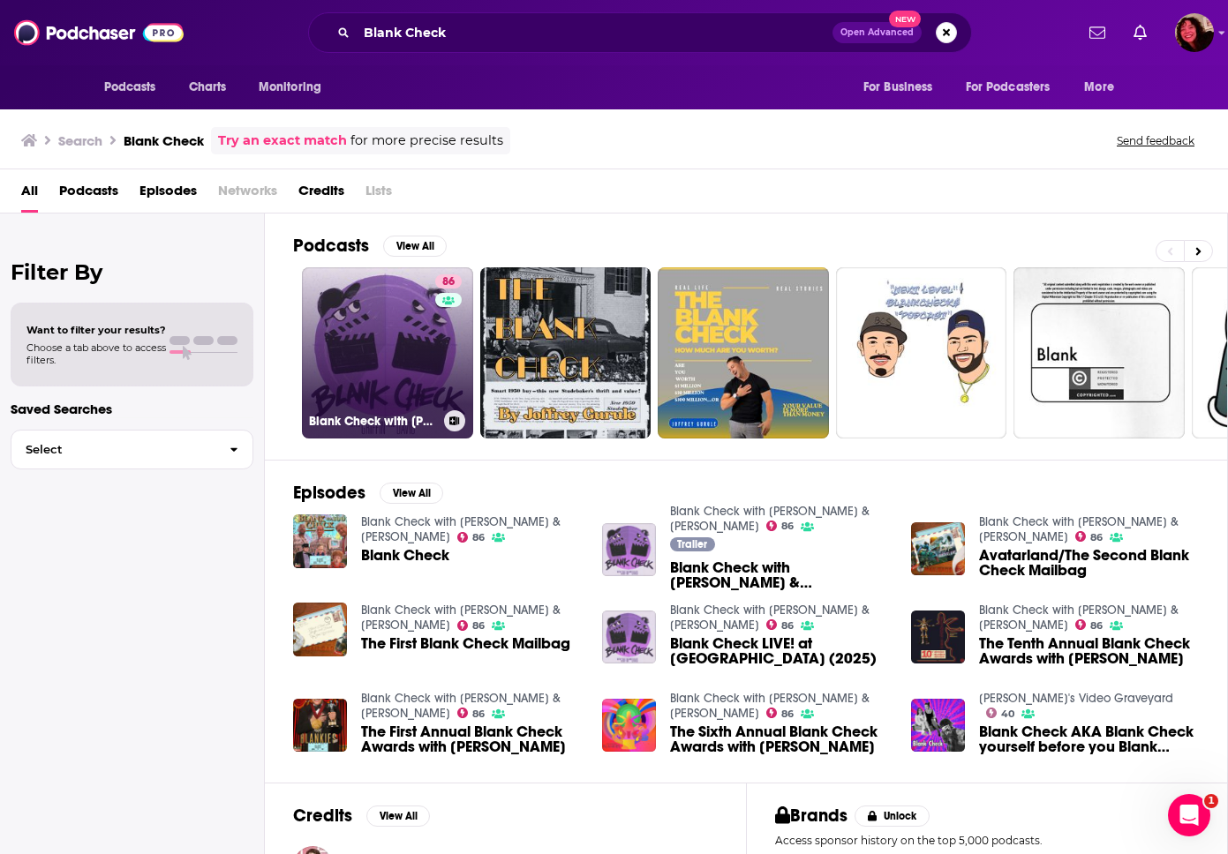
click at [410, 377] on link "86 Blank Check with Griffin & David" at bounding box center [387, 352] width 171 height 171
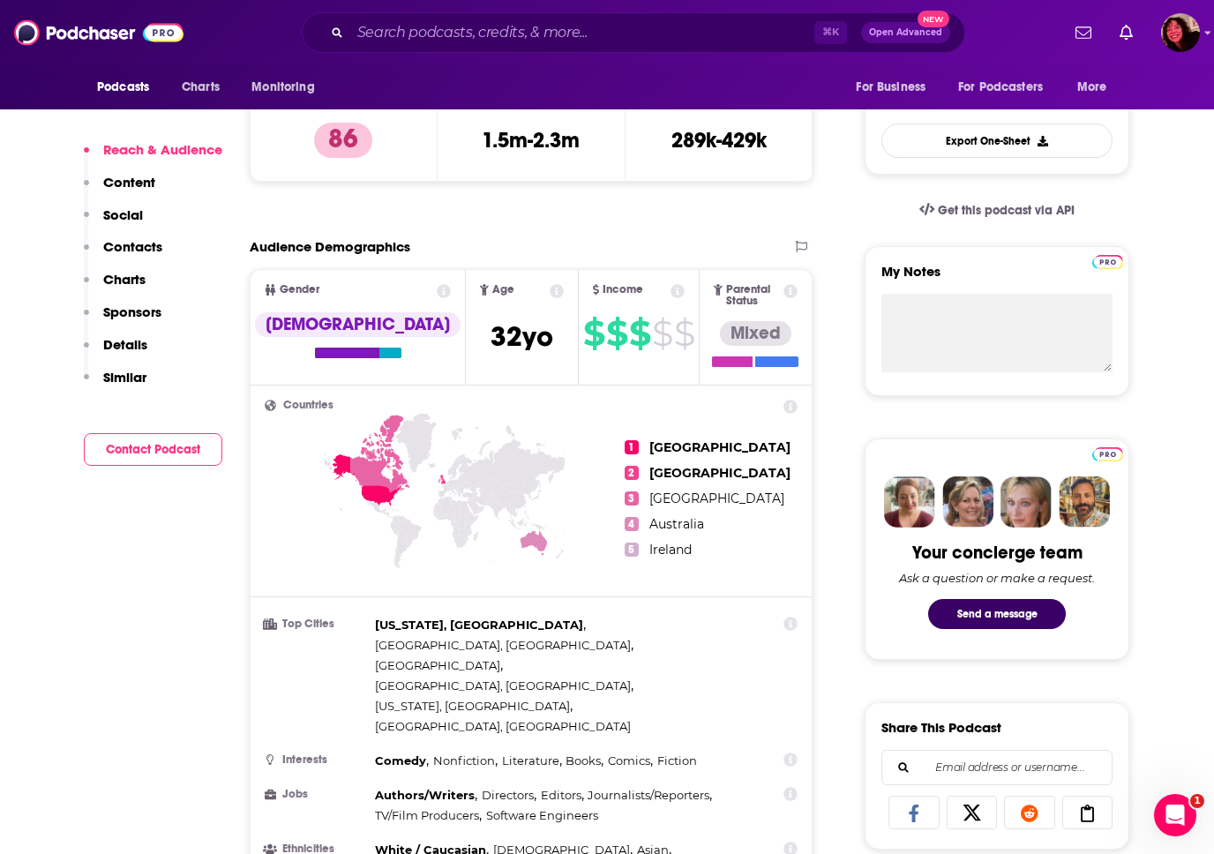
scroll to position [487, 0]
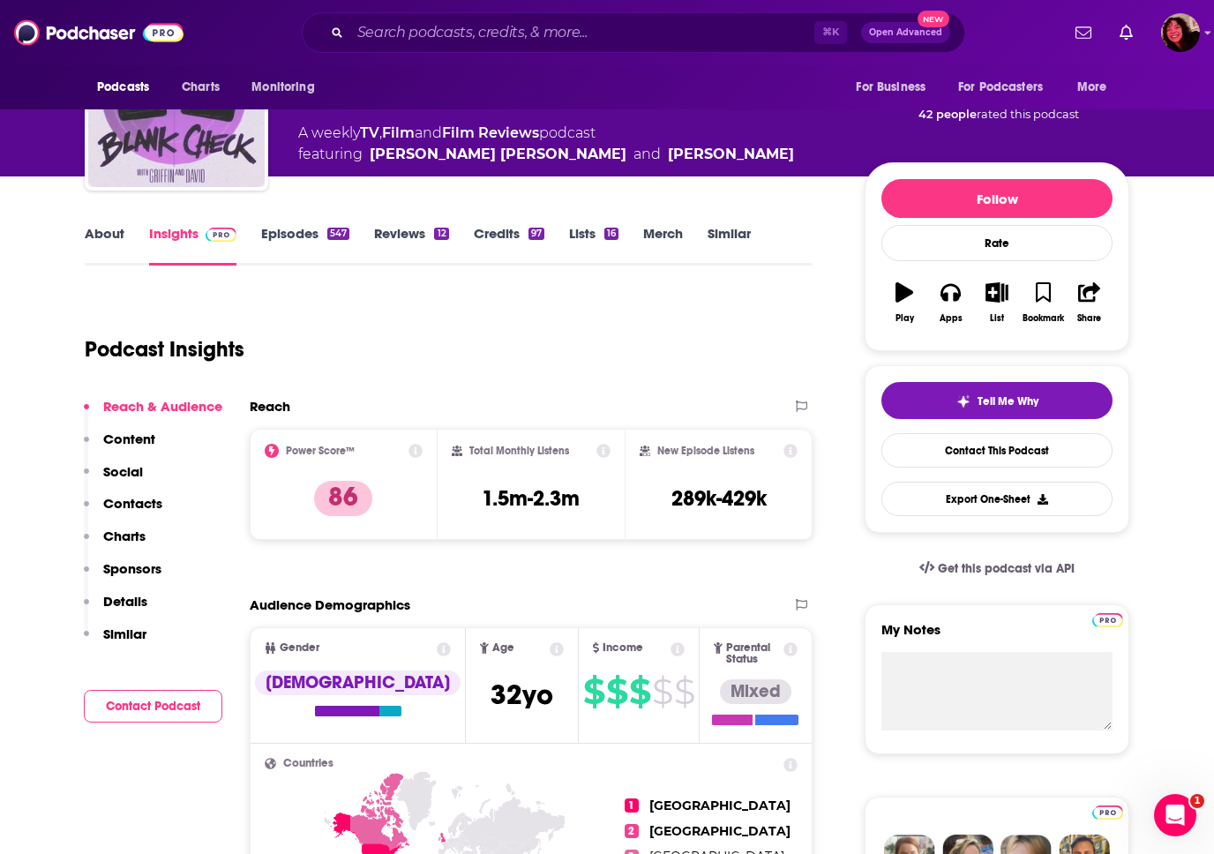
click at [141, 500] on p "Contacts" at bounding box center [132, 503] width 59 height 17
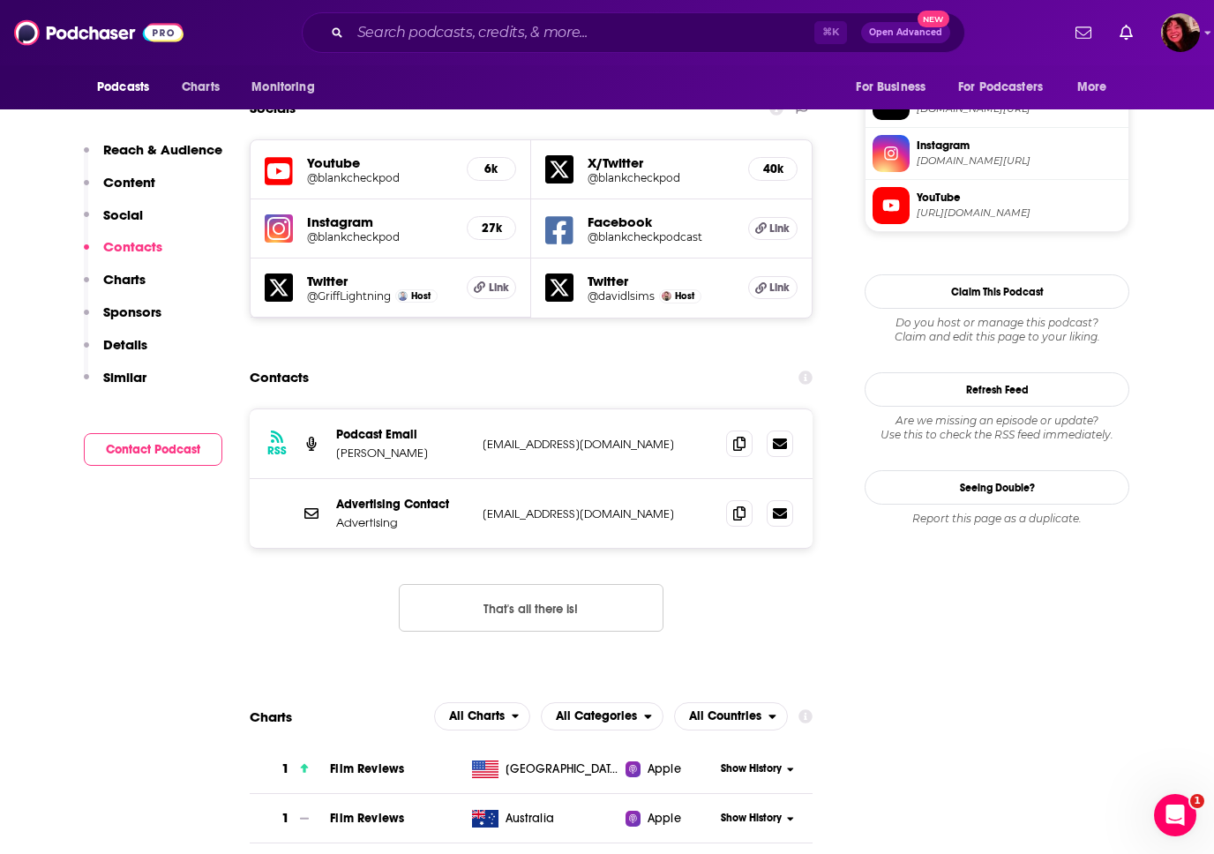
scroll to position [1532, 0]
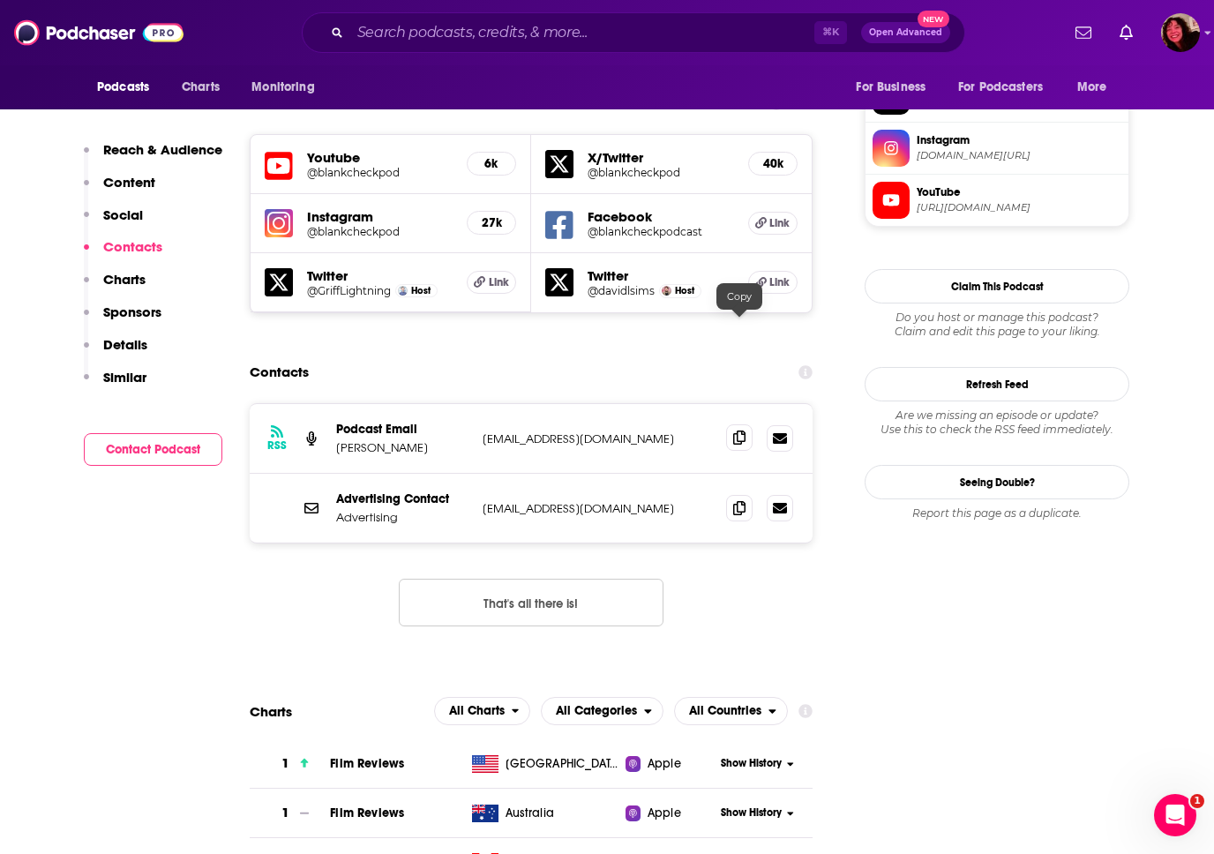
click at [739, 431] on icon at bounding box center [739, 438] width 12 height 14
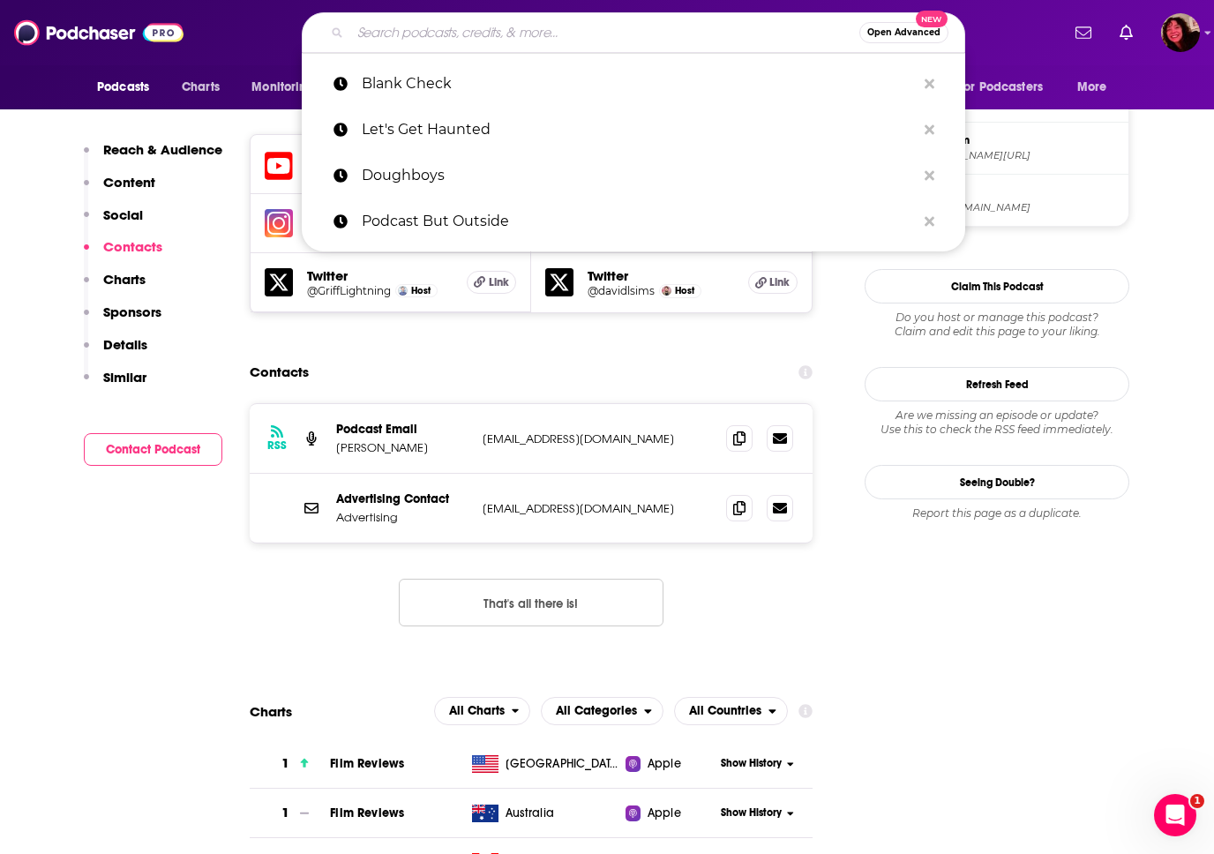
click at [406, 27] on input "Search podcasts, credits, & more..." at bounding box center [604, 33] width 509 height 28
paste input "Evolution of Horror"
type input "Evolution of Horror"
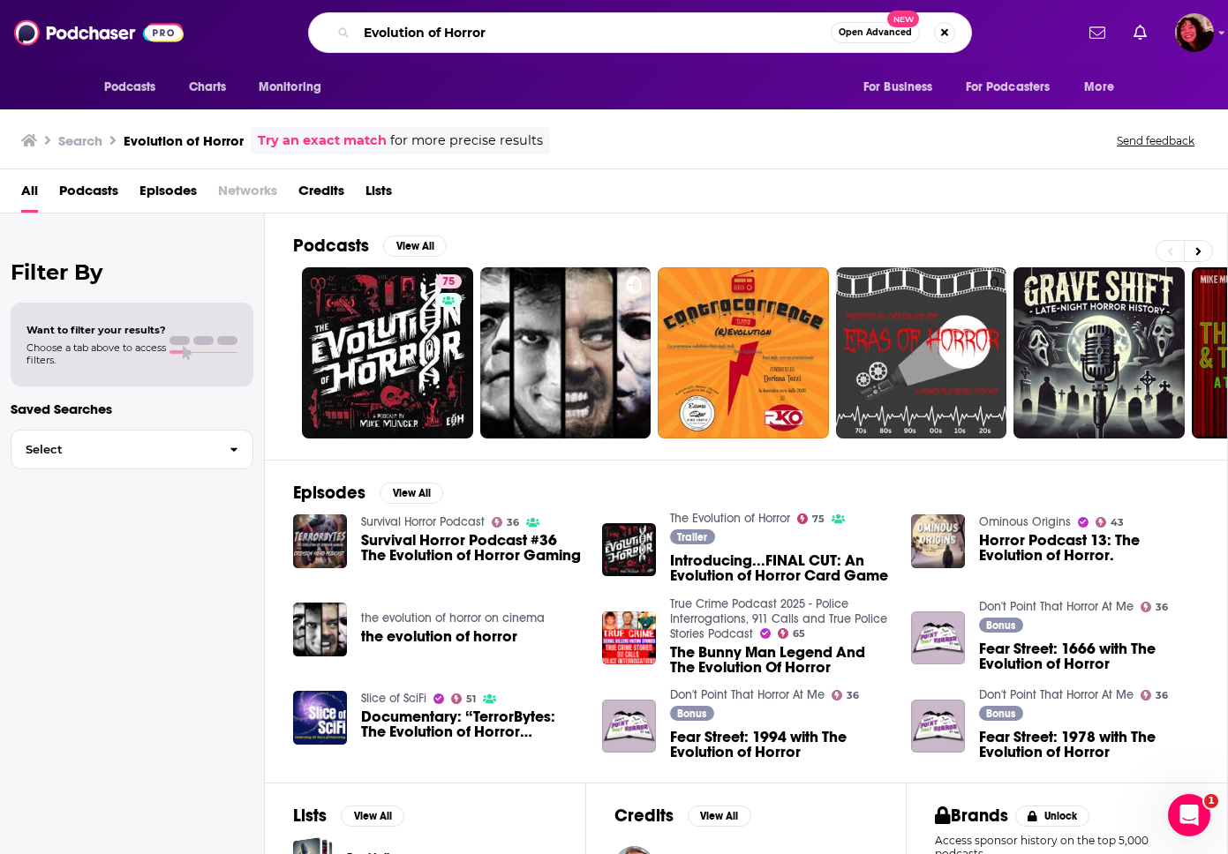
click at [366, 36] on input "Evolution of Horror" at bounding box center [594, 33] width 474 height 28
click at [458, 24] on input "Evolution of Horror" at bounding box center [594, 33] width 474 height 28
paste input "The"
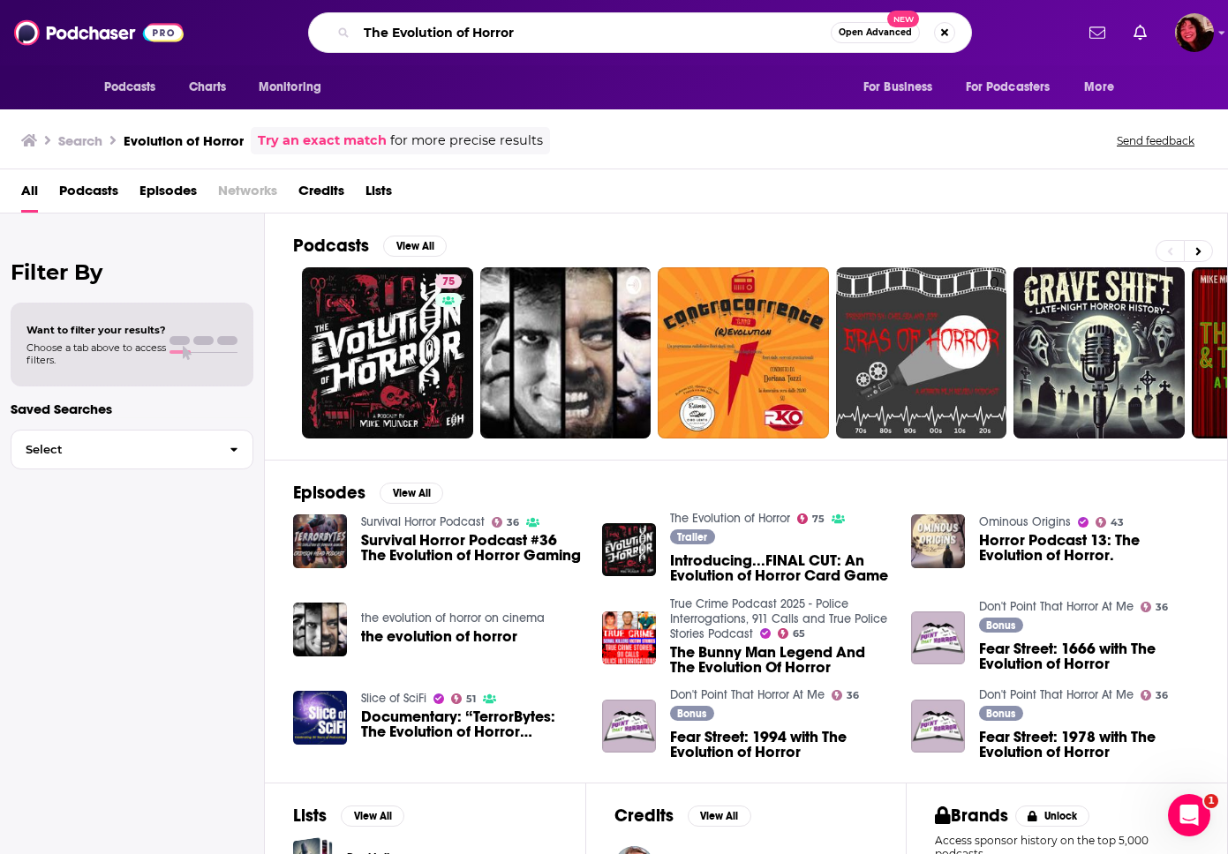
type input "The Evolution of Horror"
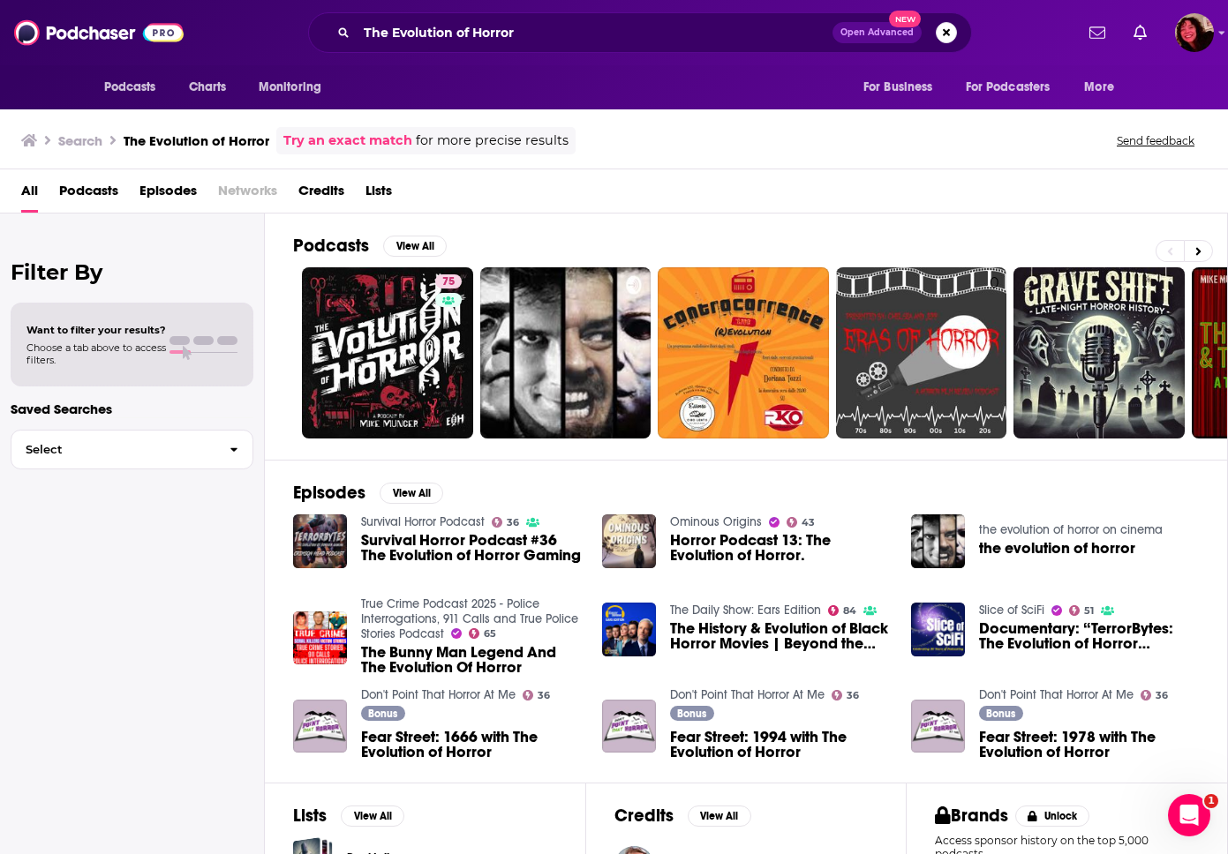
click at [124, 196] on div "All Podcasts Episodes Networks Credits Lists" at bounding box center [617, 195] width 1192 height 36
click at [116, 197] on span "Podcasts" at bounding box center [88, 195] width 59 height 36
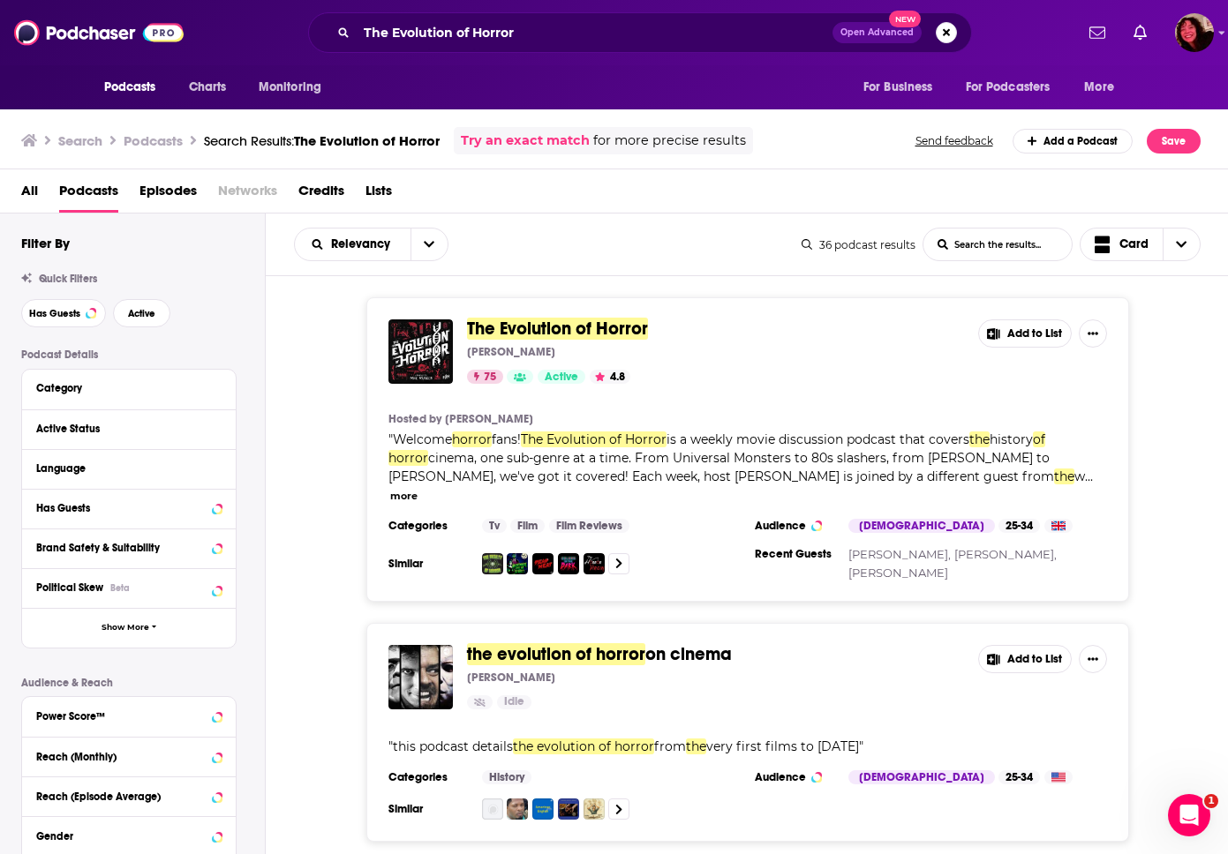
click at [515, 318] on span "The Evolution of Horror" at bounding box center [557, 329] width 181 height 22
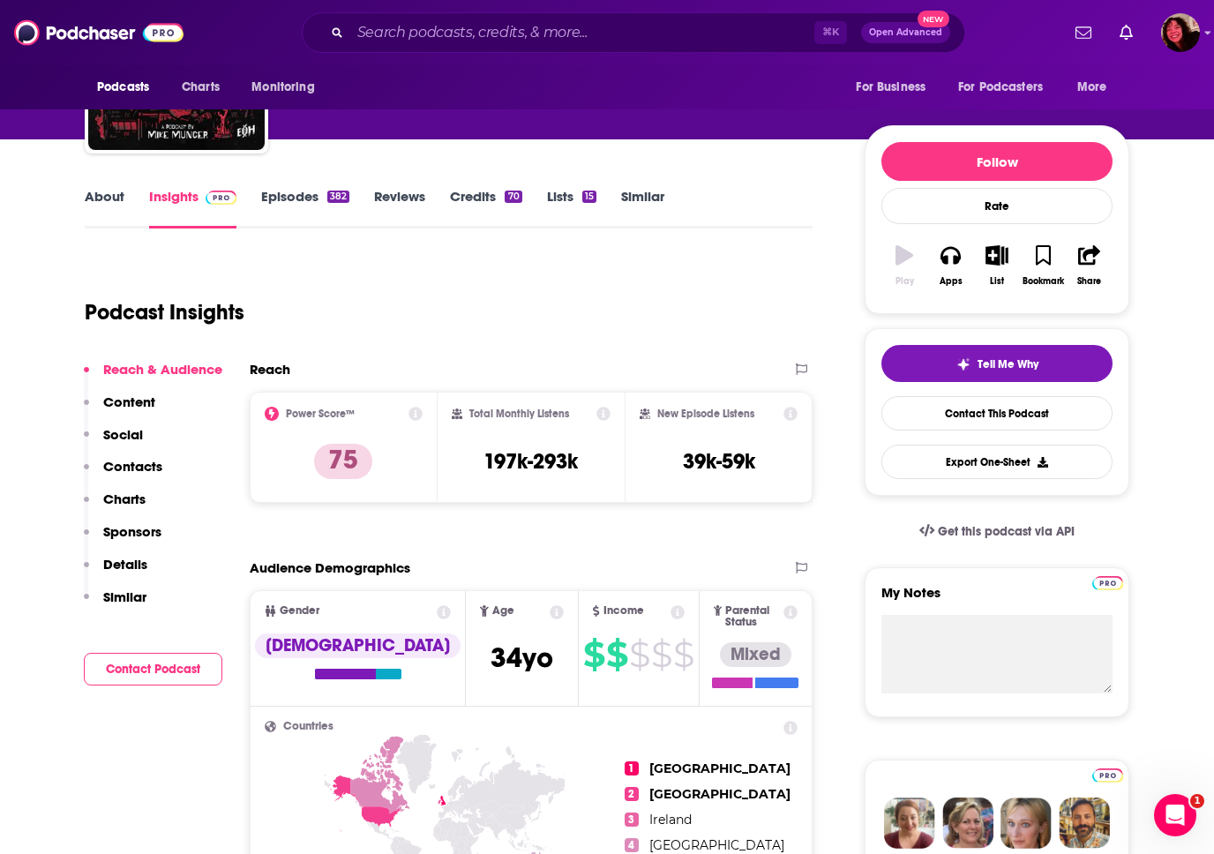
click at [147, 470] on p "Contacts" at bounding box center [132, 466] width 59 height 17
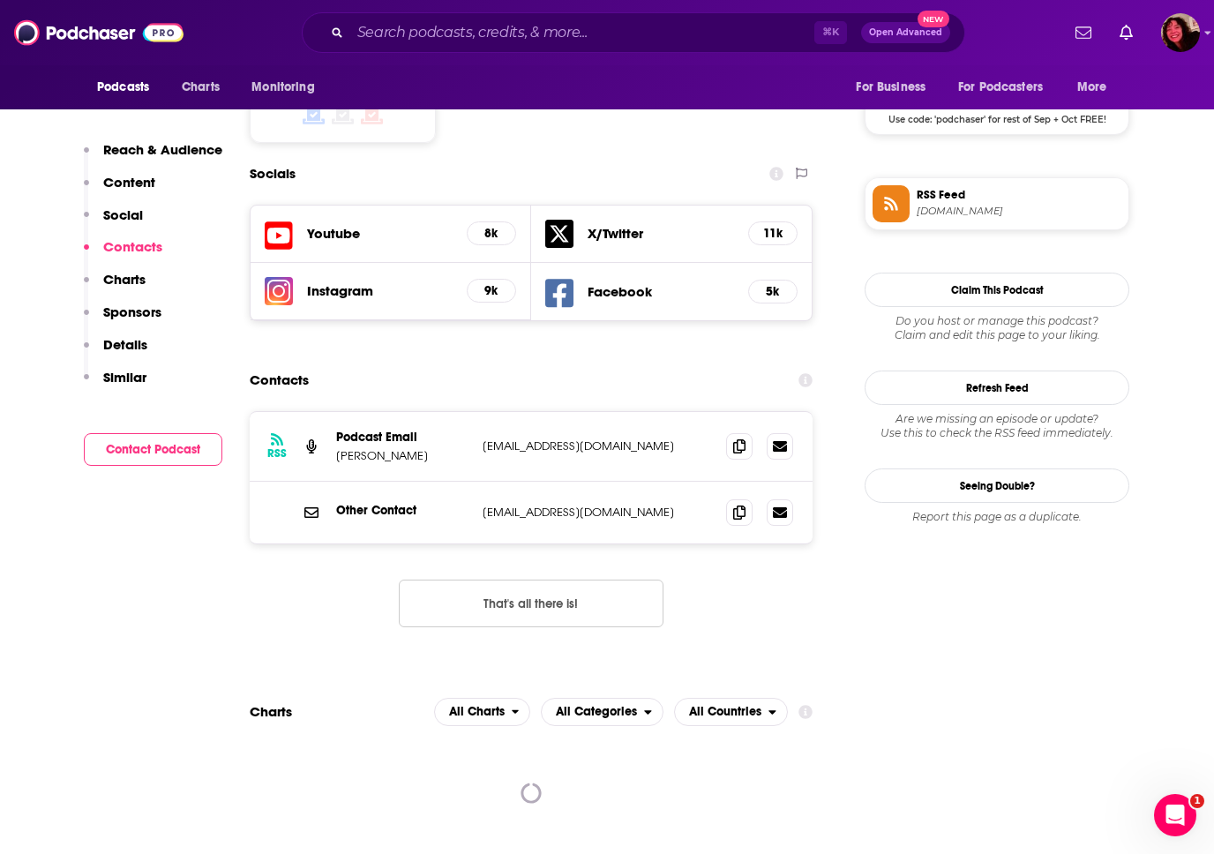
scroll to position [1490, 0]
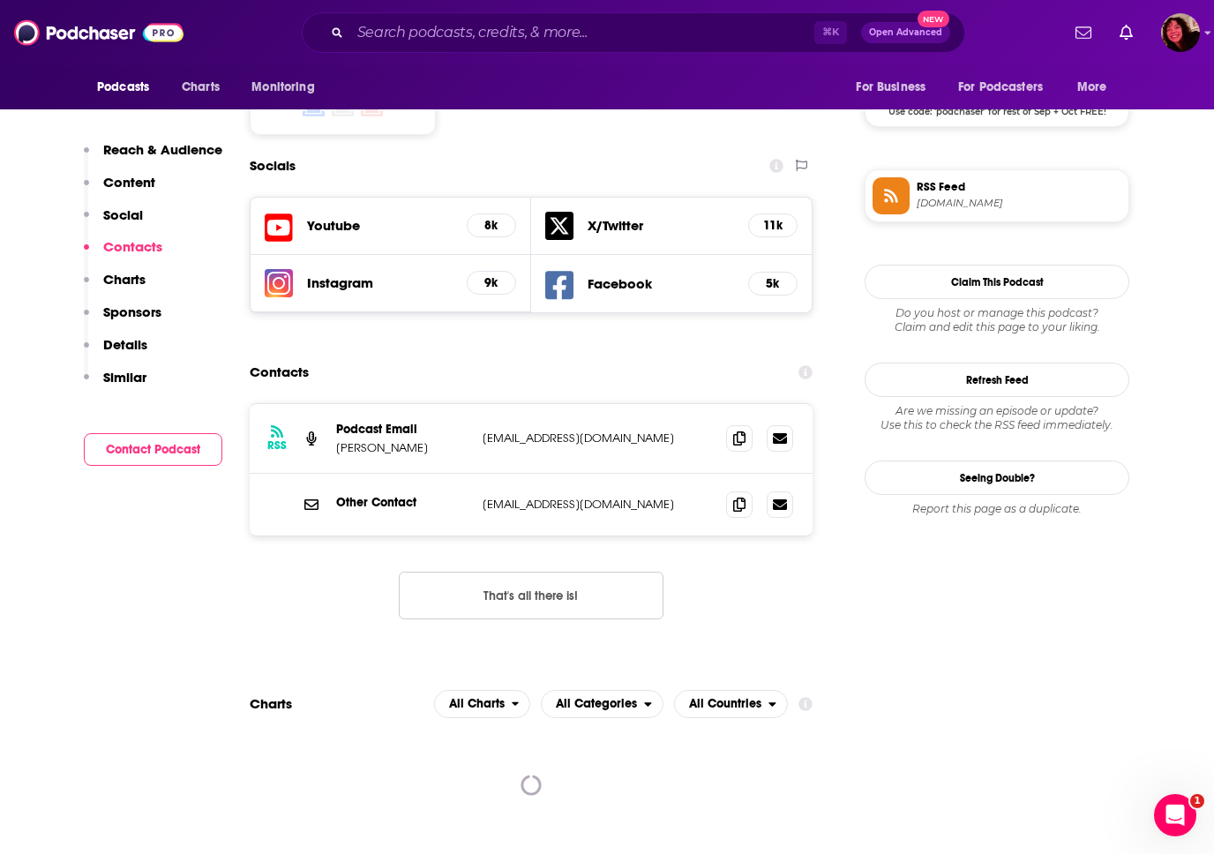
click at [725, 404] on div "RSS Podcast Email Mike Muncer mikemuncer@gmail.com mikemuncer@gmail.com Other C…" at bounding box center [531, 470] width 563 height 132
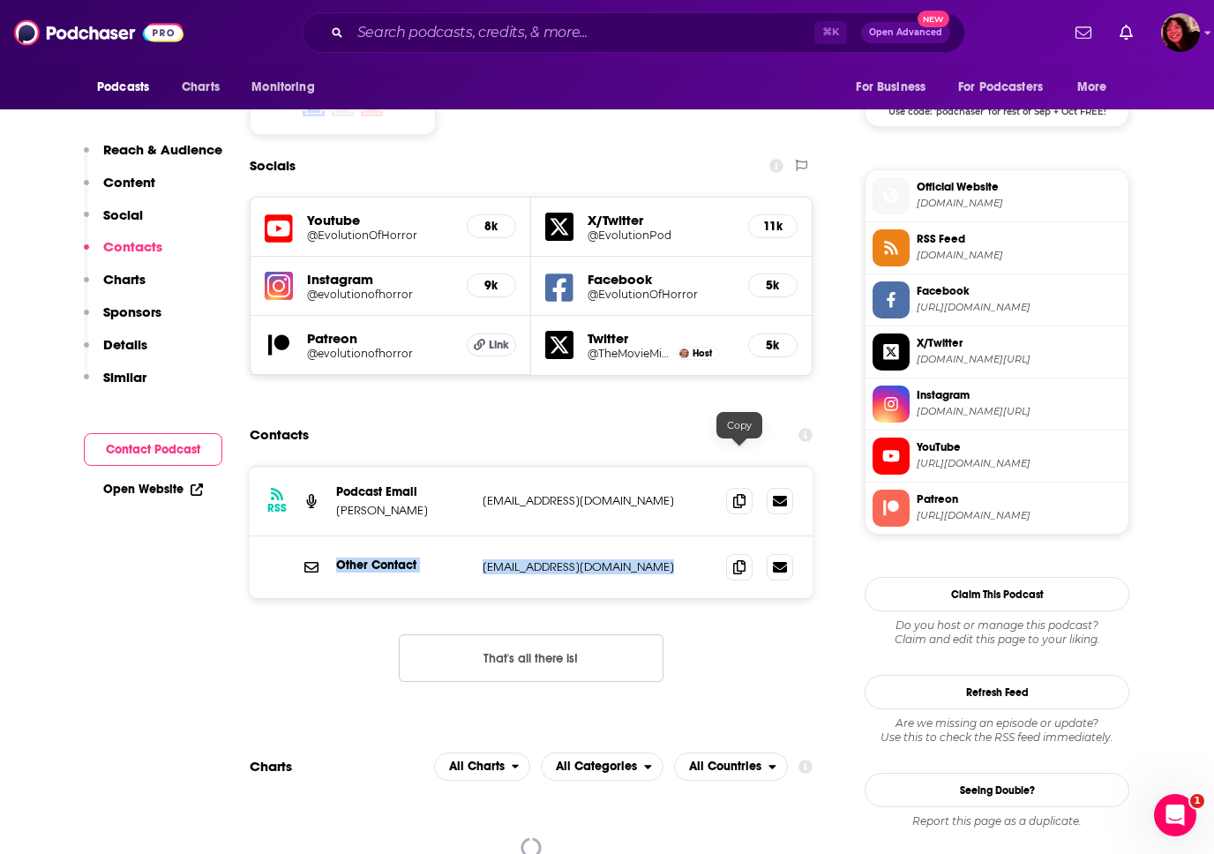
click at [550, 537] on div "Other Contact evolutionofhorror@gmail.com evolutionofhorror@gmail.com" at bounding box center [531, 568] width 563 height 62
drag, startPoint x: 650, startPoint y: 455, endPoint x: 482, endPoint y: 460, distance: 167.7
click at [483, 560] on p "evolutionofhorror@gmail.com" at bounding box center [597, 567] width 229 height 15
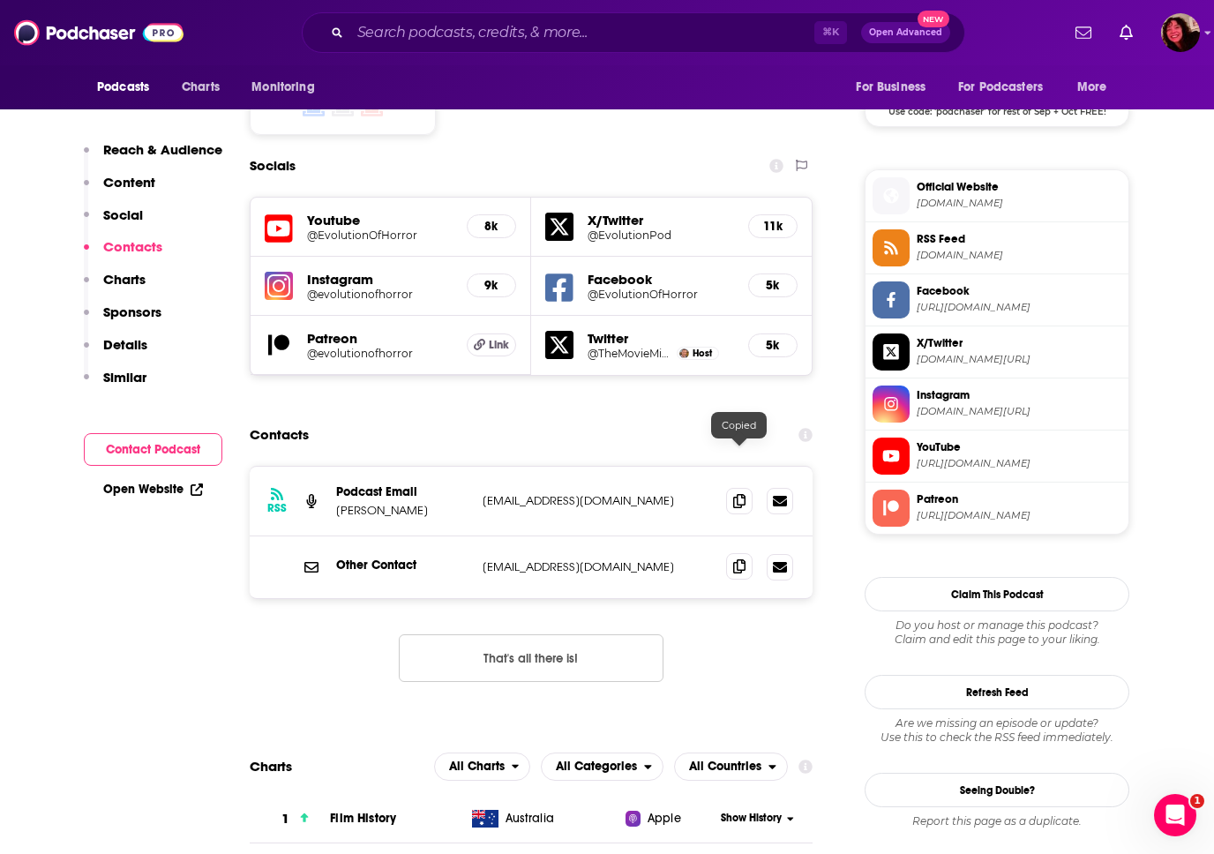
click at [731, 553] on span at bounding box center [739, 566] width 26 height 26
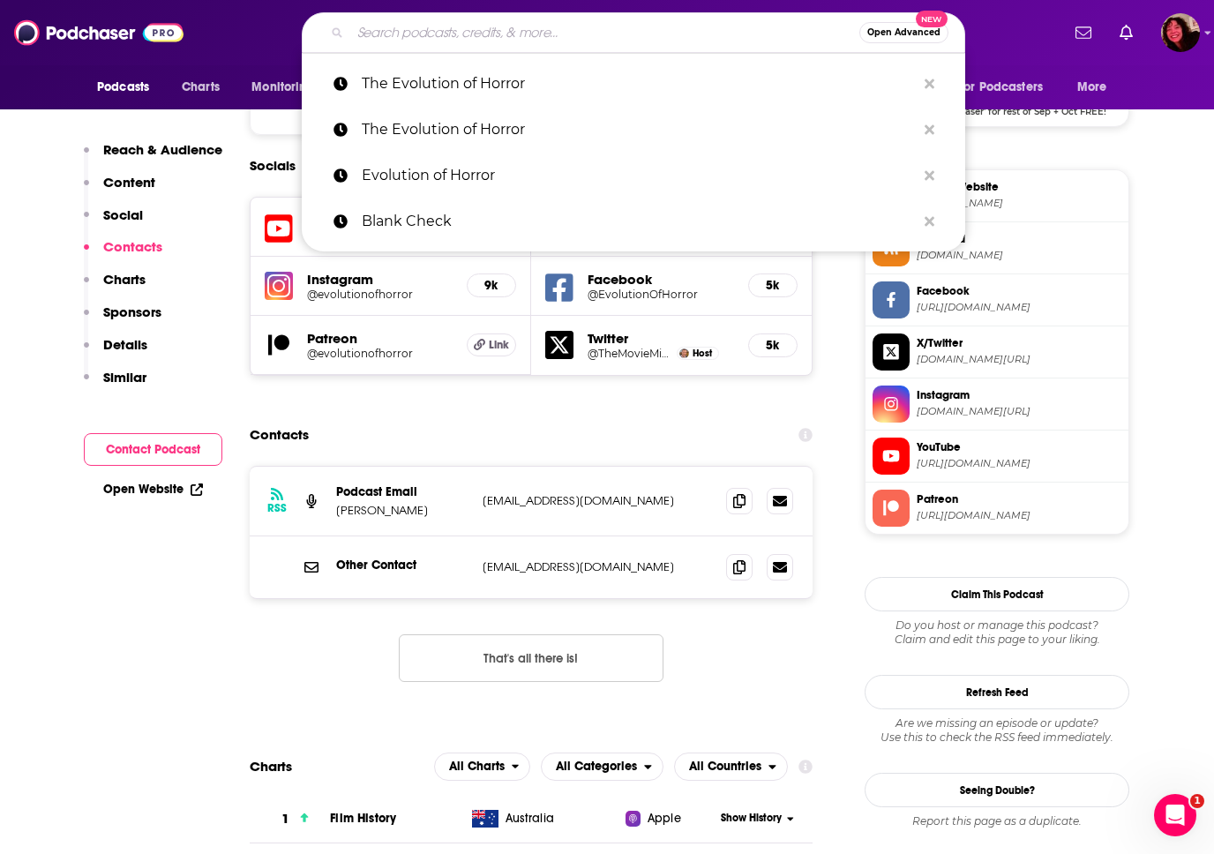
click at [500, 36] on input "Search podcasts, credits, & more..." at bounding box center [604, 33] width 509 height 28
paste input "Extra-Ordinarians"
type input "Extra-Ordinarians"
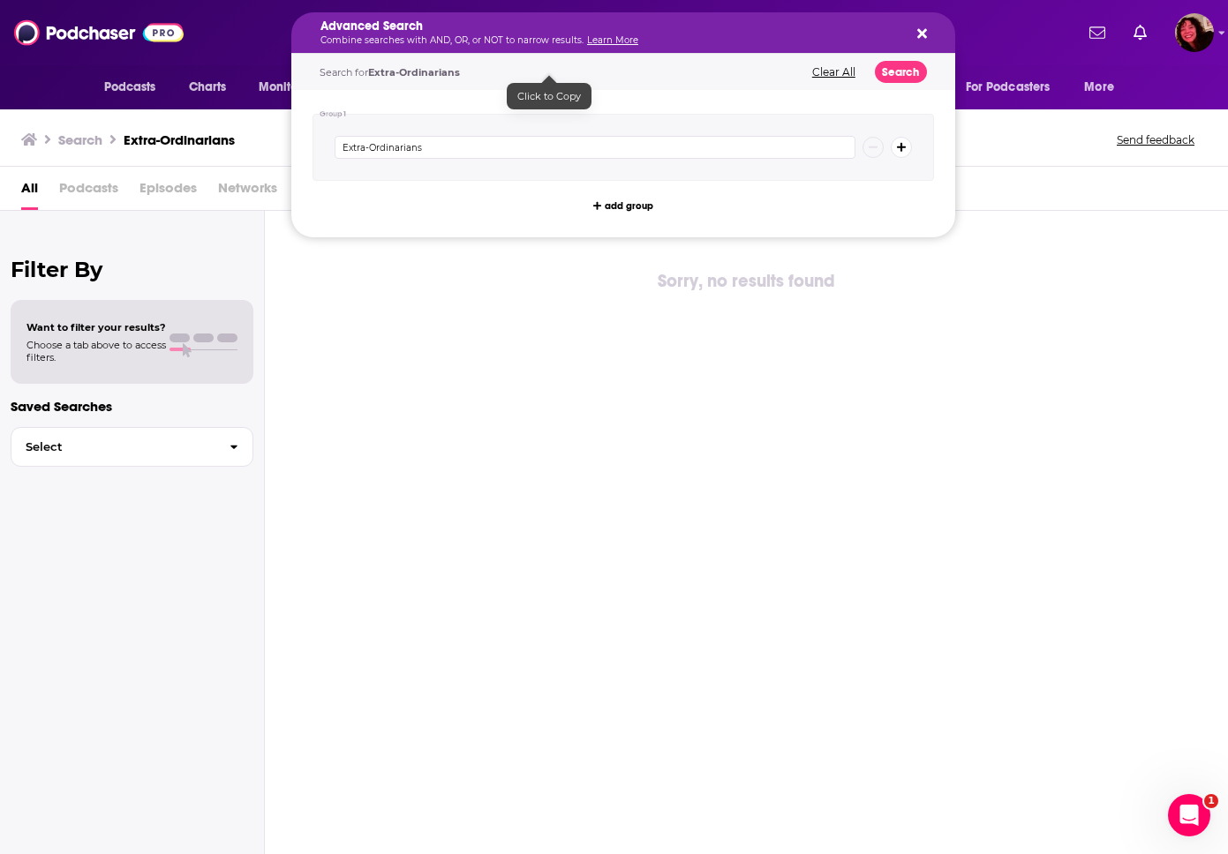
click at [422, 314] on div "Sorry, no results found" at bounding box center [746, 532] width 963 height 643
click at [706, 349] on div "Sorry, no results found" at bounding box center [746, 532] width 963 height 643
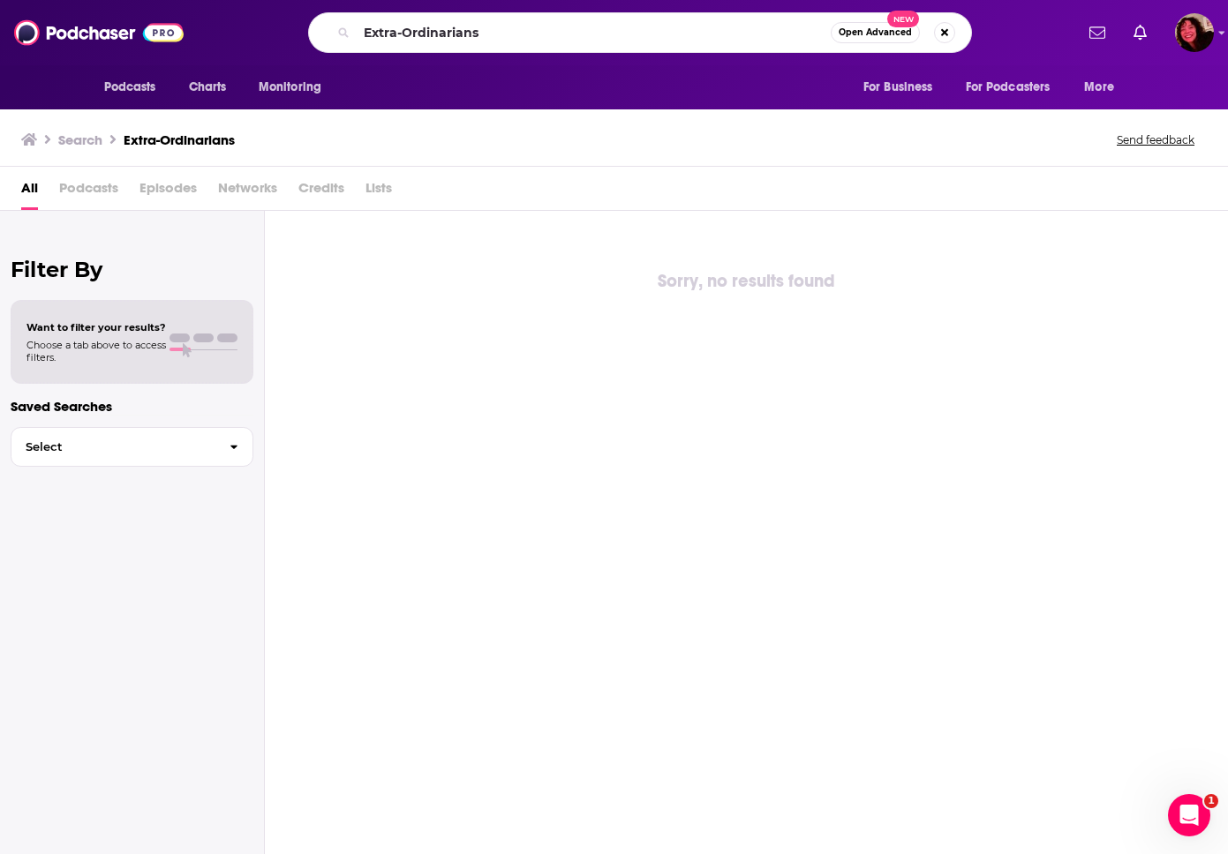
click at [417, 279] on div "Sorry, no results found" at bounding box center [746, 281] width 963 height 28
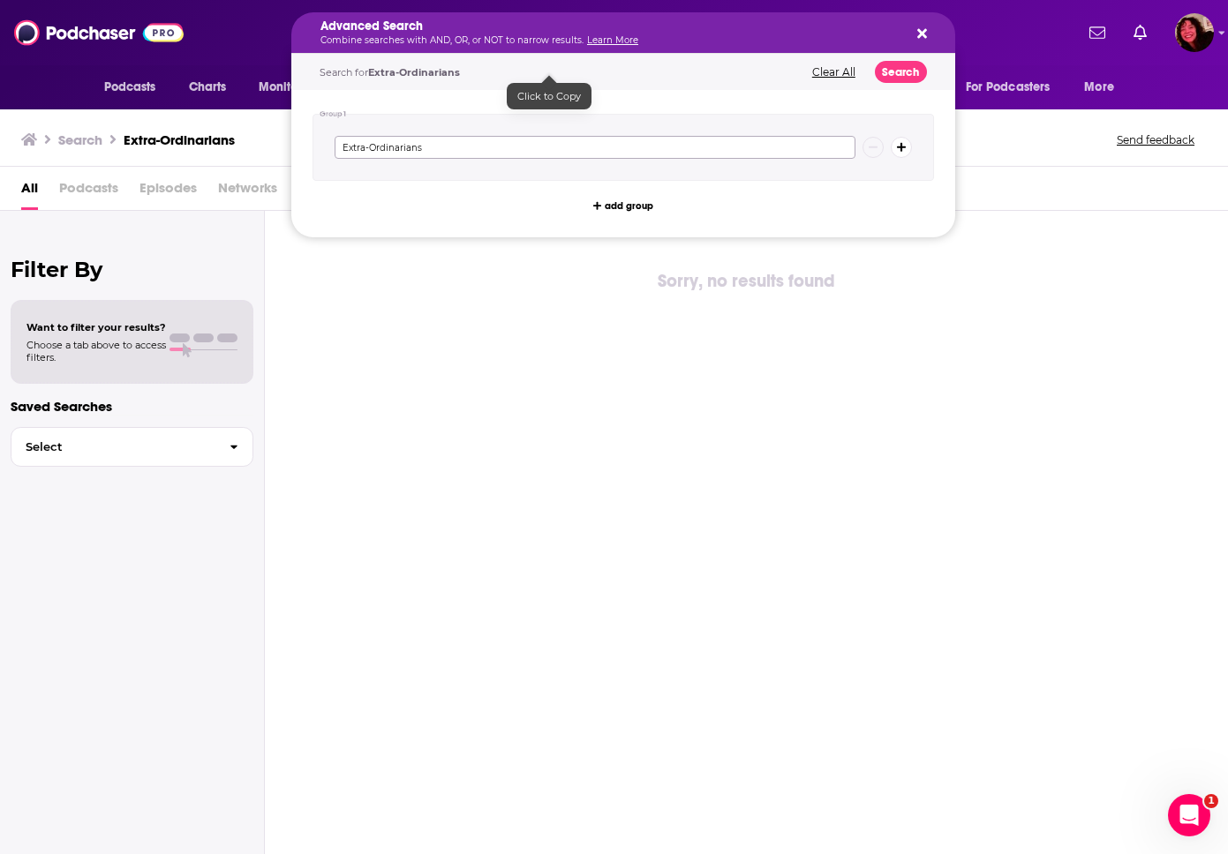
click at [440, 148] on input "Extra-Ordinarians" at bounding box center [594, 147] width 521 height 23
click at [908, 26] on icon "Search podcasts, credits, & more..." at bounding box center [922, 33] width 10 height 14
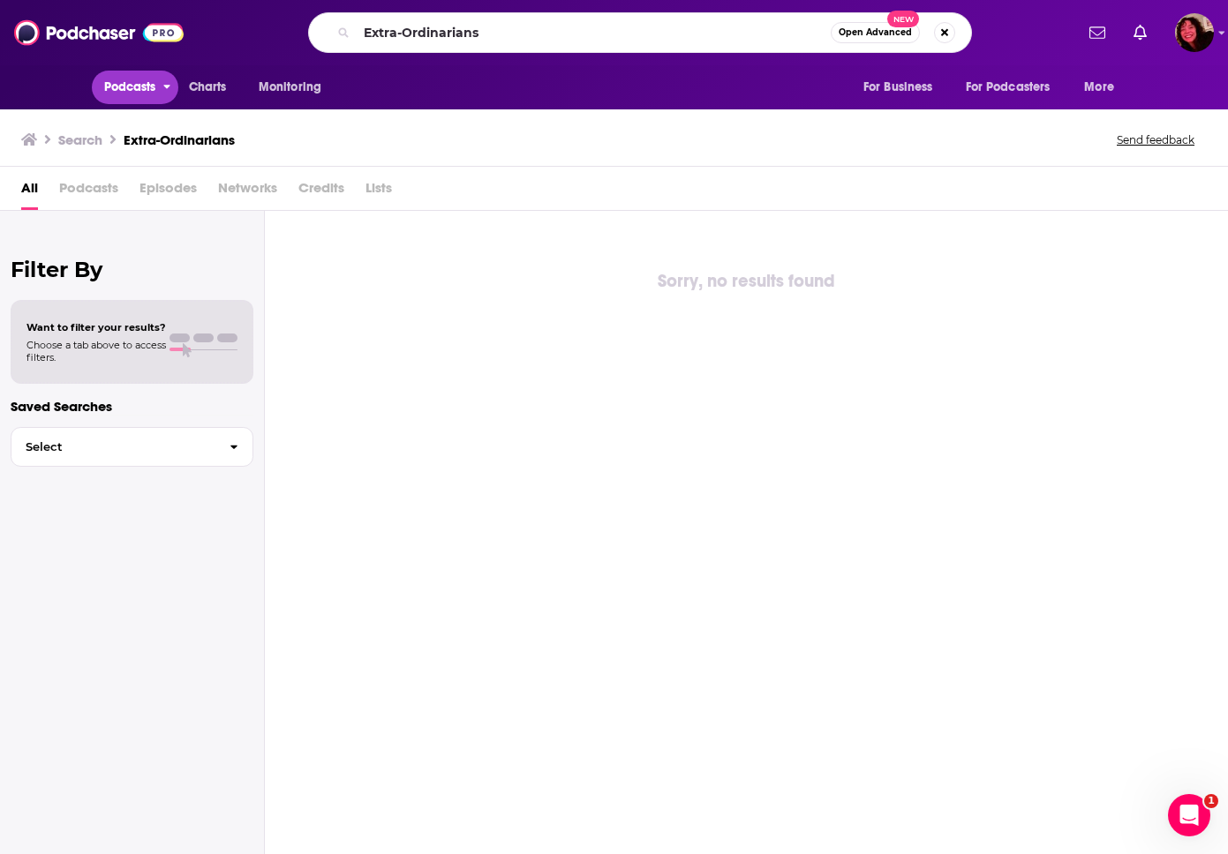
click at [118, 84] on span "Podcasts" at bounding box center [130, 87] width 52 height 25
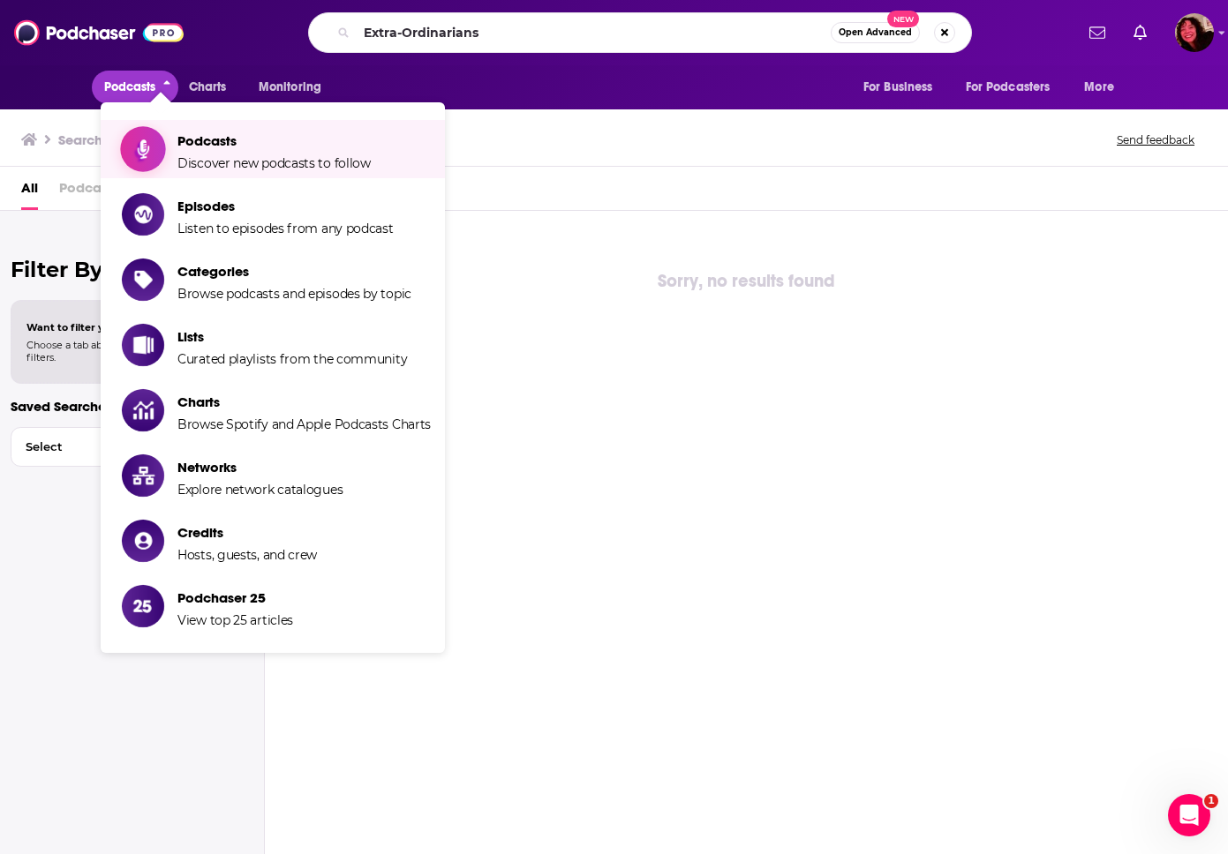
click at [206, 142] on span "Podcasts" at bounding box center [273, 140] width 193 height 17
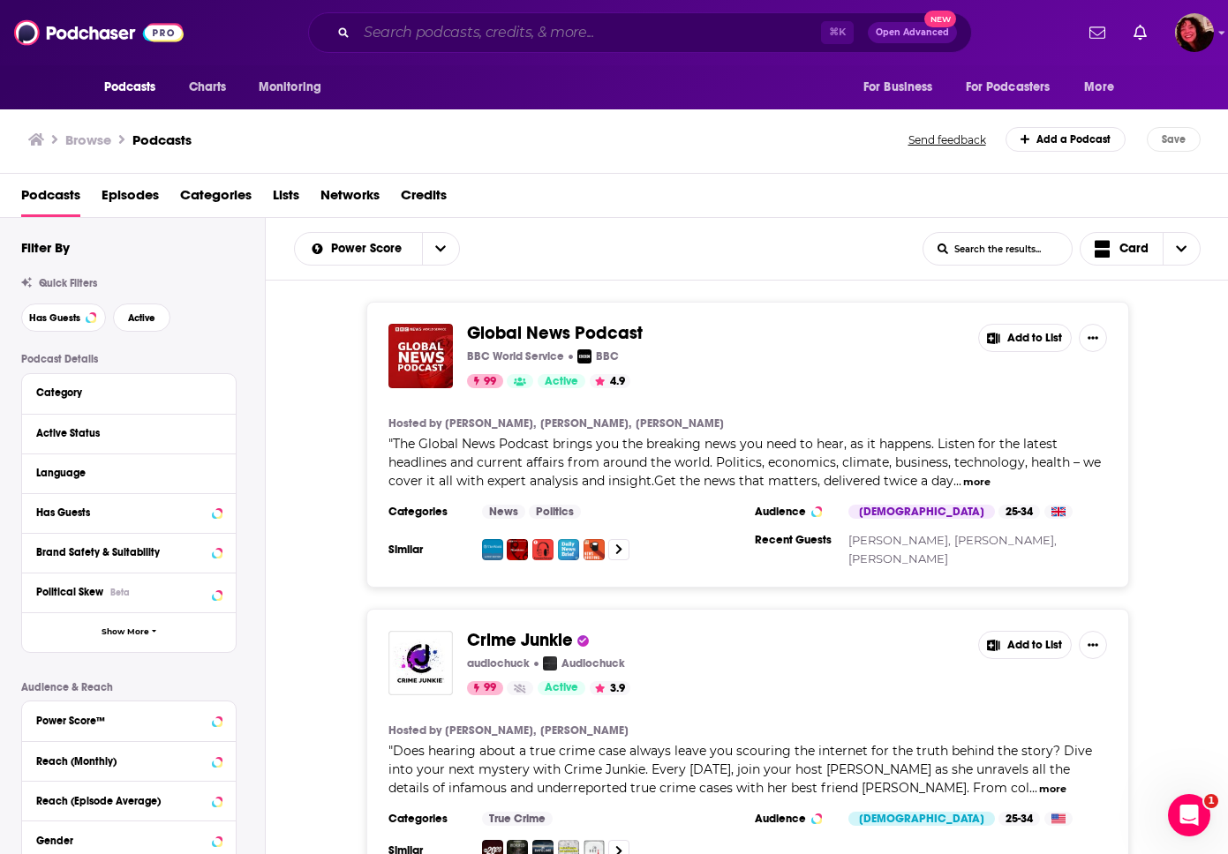
click at [488, 34] on input "Search podcasts, credits, & more..." at bounding box center [589, 33] width 464 height 28
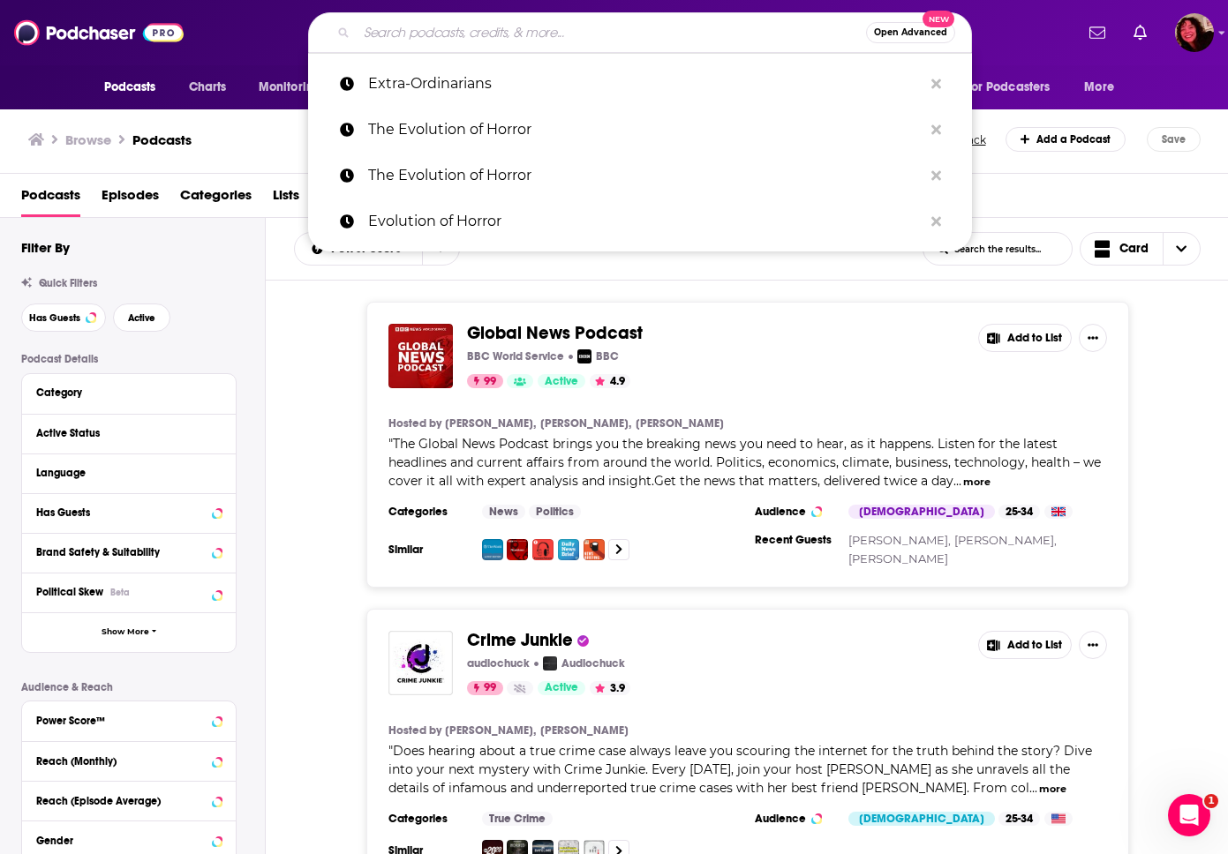
paste input "Extra-Ordinarians"
type input "Extra-Ordinarians"
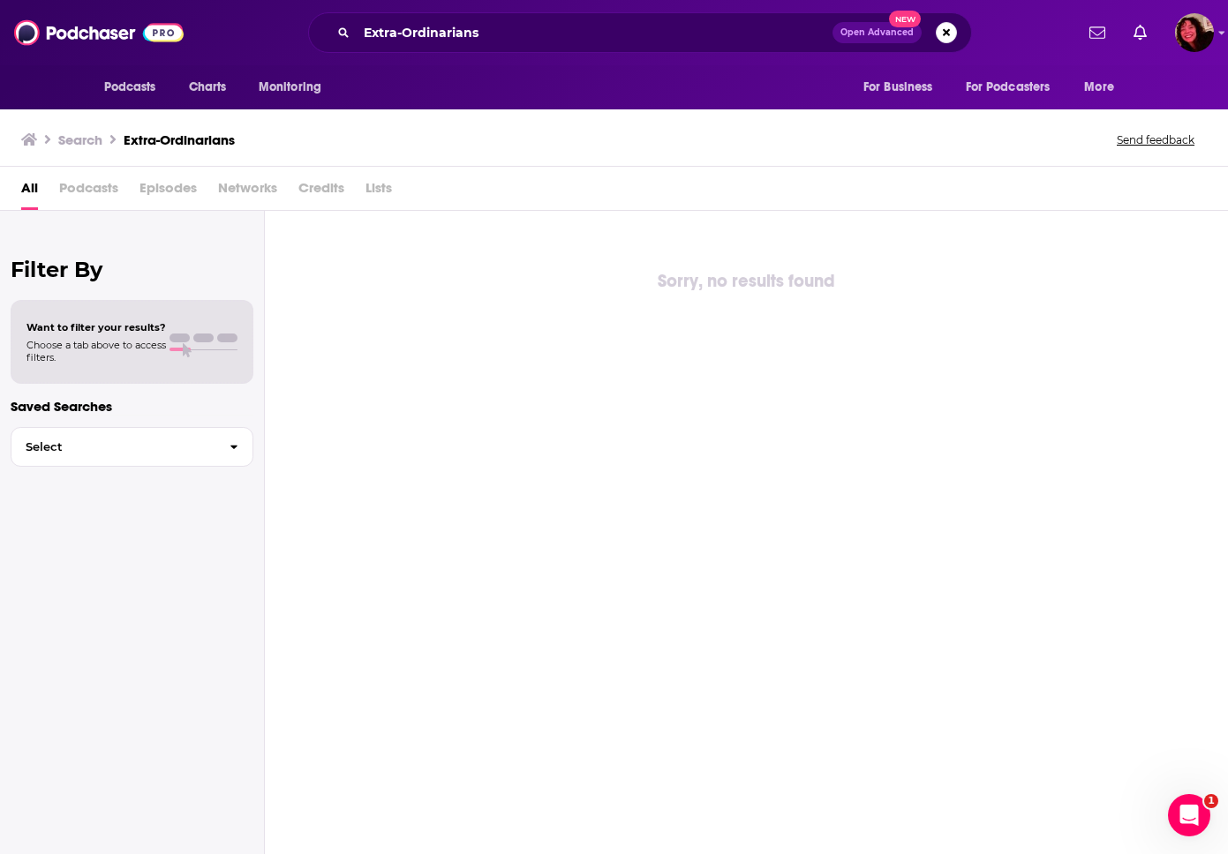
click at [105, 189] on span "Podcasts" at bounding box center [88, 192] width 59 height 36
click at [96, 189] on span "Podcasts" at bounding box center [88, 192] width 59 height 36
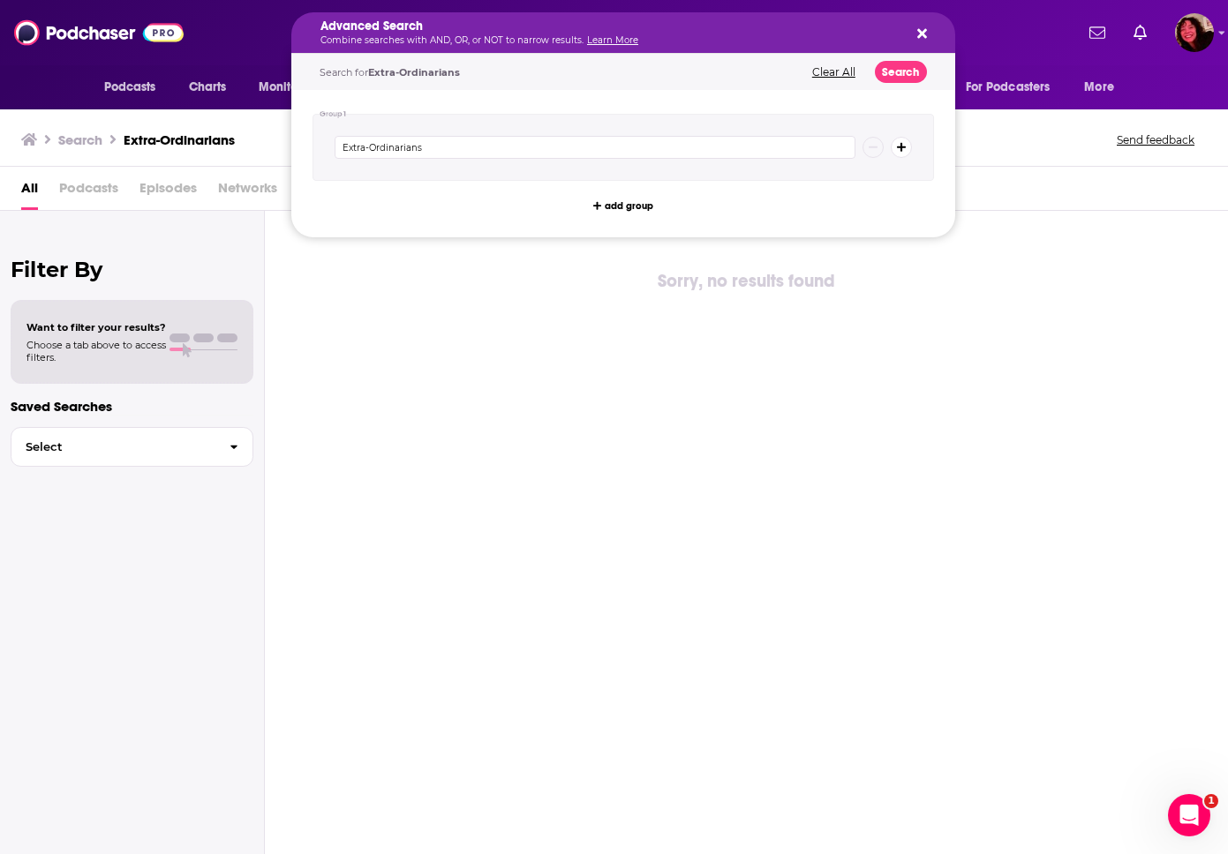
click at [470, 22] on h5 "Advanced Search" at bounding box center [608, 26] width 577 height 12
click at [908, 35] on div "Advanced Search Combine searches with AND, OR, or NOT to narrow results. Learn …" at bounding box center [623, 32] width 664 height 41
click at [66, 93] on div "Podcasts Charts Monitoring For Business For Podcasters More" at bounding box center [614, 87] width 1130 height 44
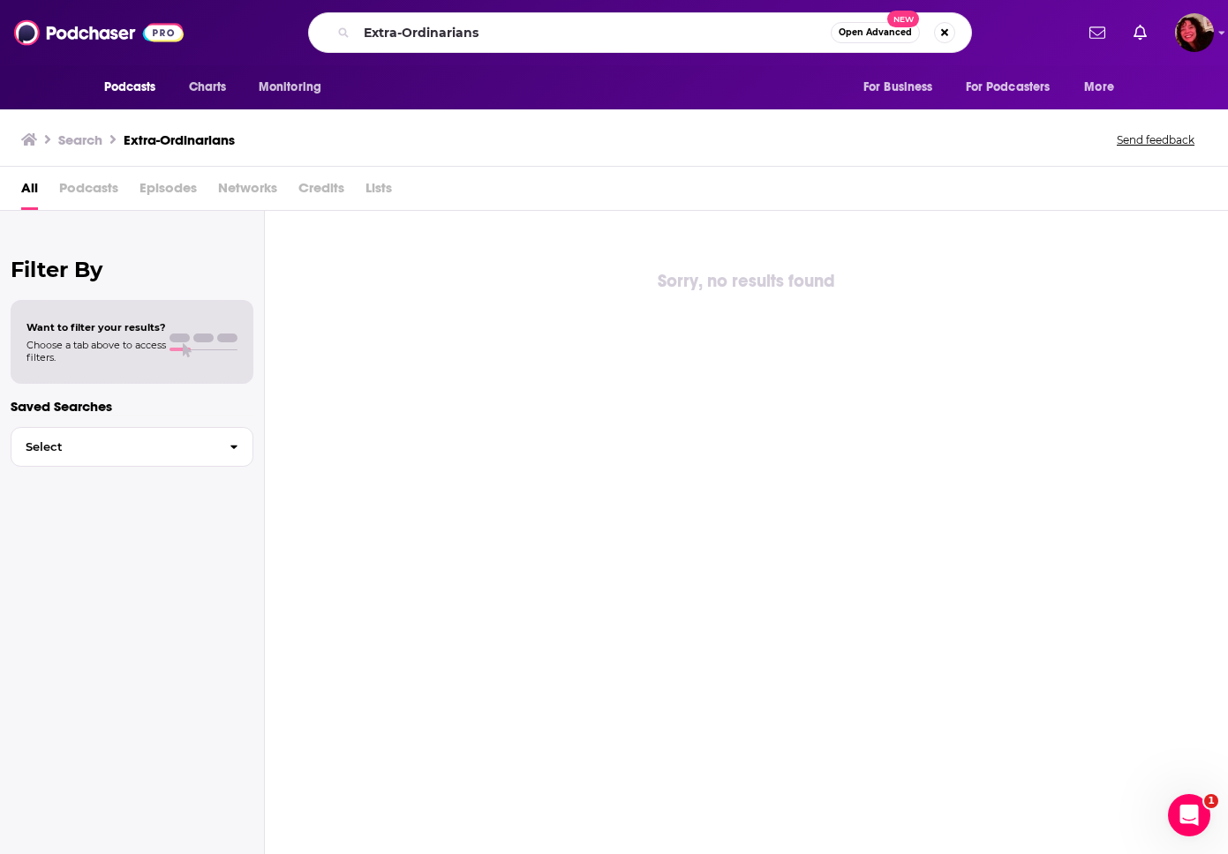
click at [141, 93] on span "Podcasts" at bounding box center [130, 87] width 52 height 25
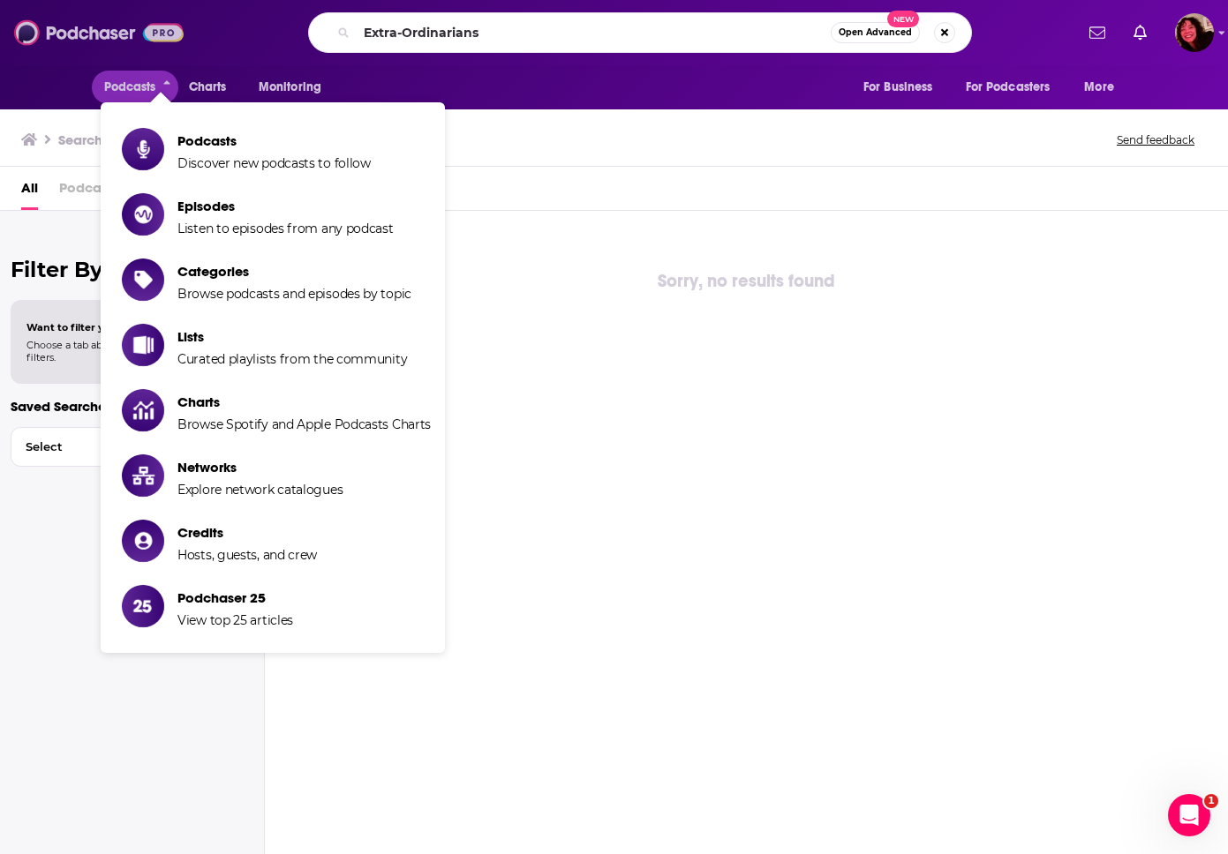
click at [88, 33] on img at bounding box center [98, 33] width 169 height 34
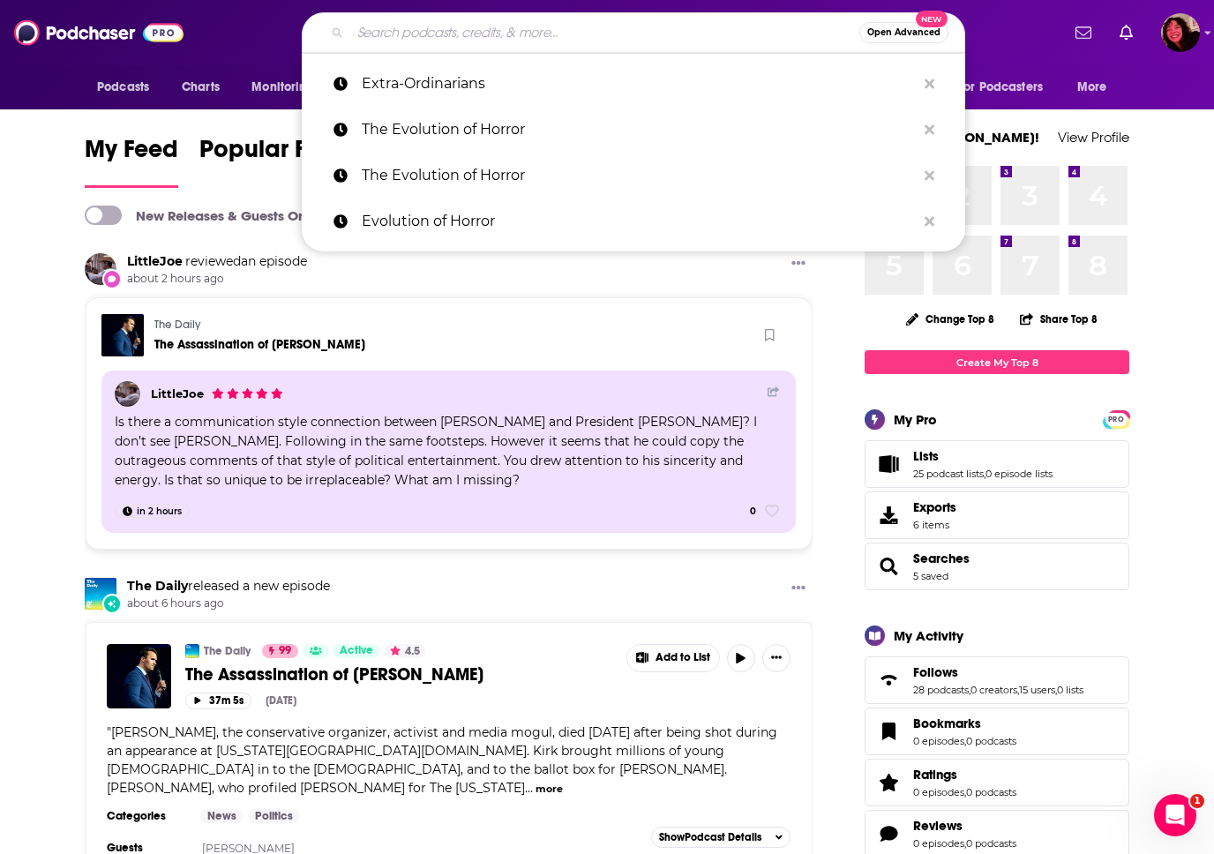
click at [390, 27] on input "Search podcasts, credits, & more..." at bounding box center [604, 33] width 509 height 28
click at [400, 85] on p "Extra-Ordinarians" at bounding box center [639, 84] width 554 height 46
type input "Extra-Ordinarians"
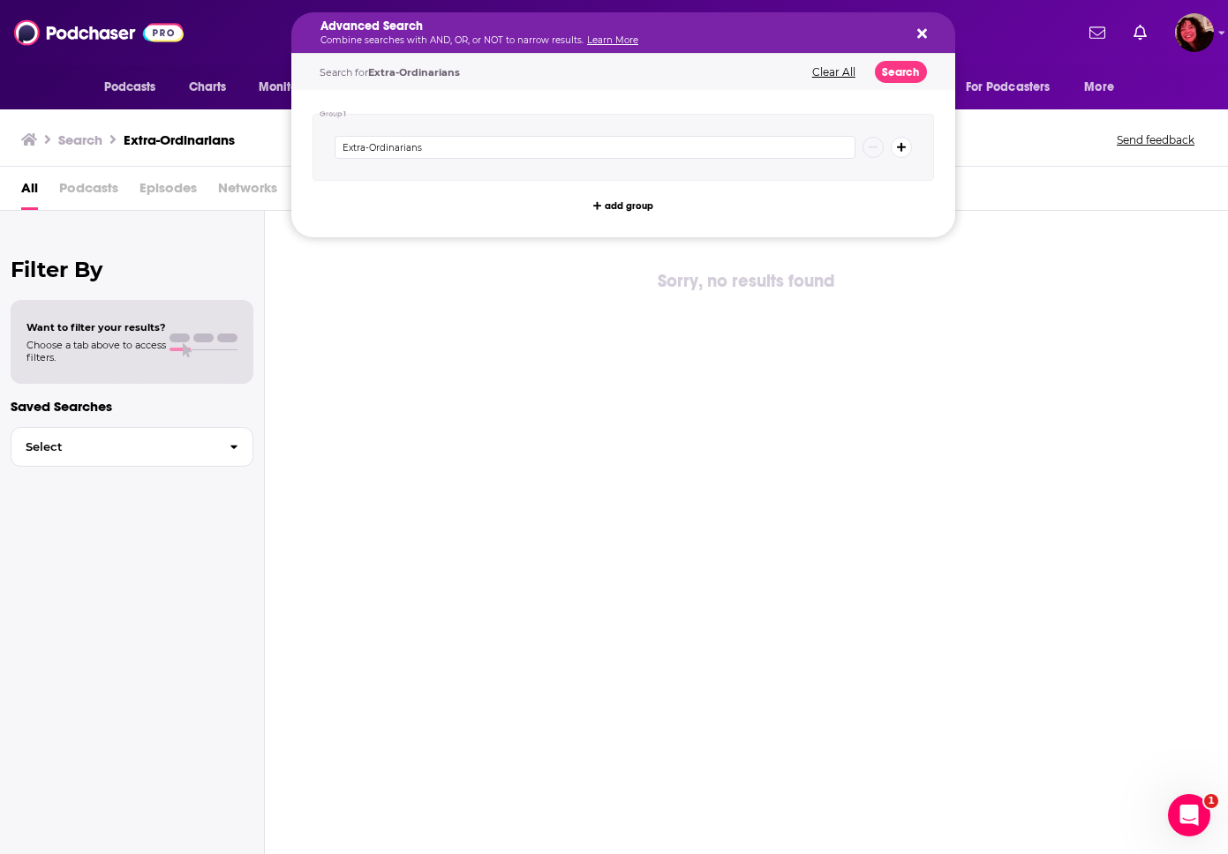
click at [908, 37] on icon "Search podcasts, credits, & more..." at bounding box center [922, 34] width 10 height 10
click at [414, 73] on span "Extra-Ordinarians" at bounding box center [414, 72] width 92 height 12
click at [136, 101] on button "Podcasts" at bounding box center [135, 88] width 87 height 34
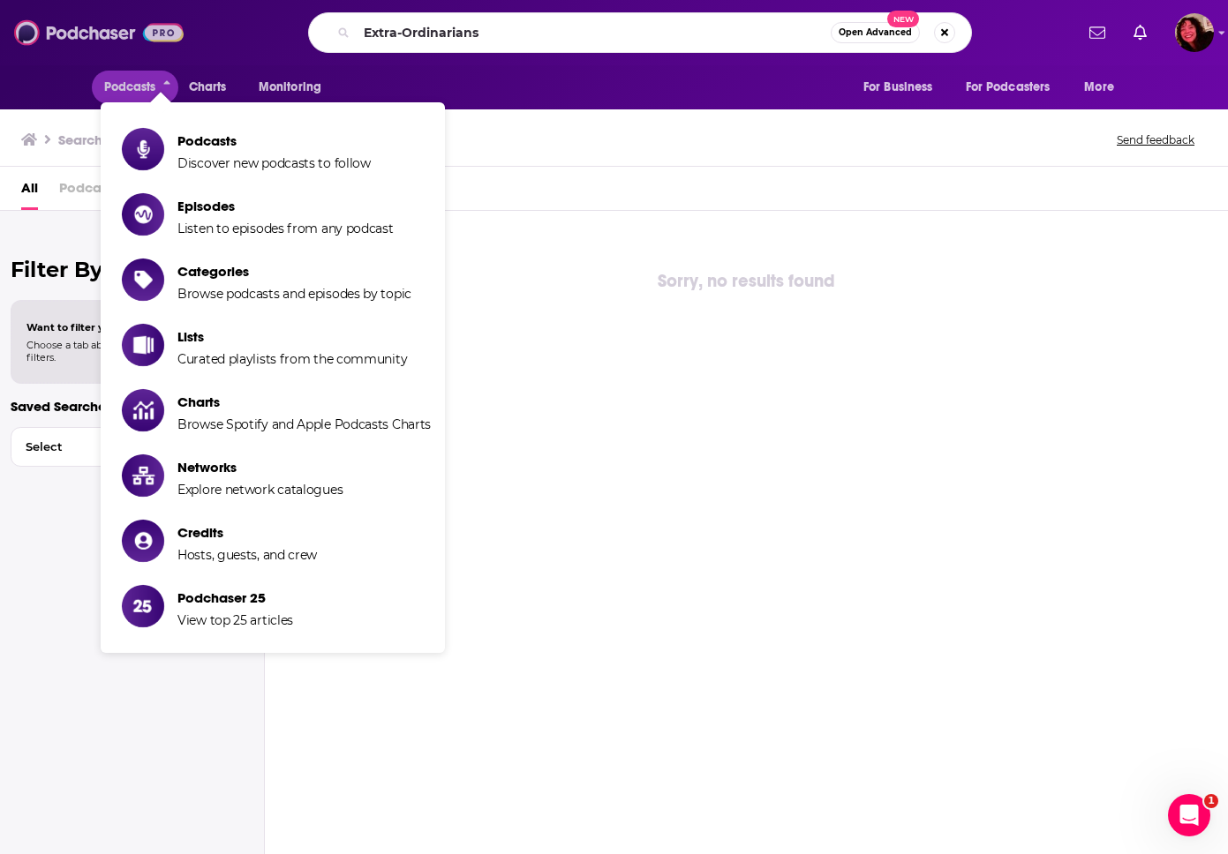
click at [109, 41] on img at bounding box center [98, 33] width 169 height 34
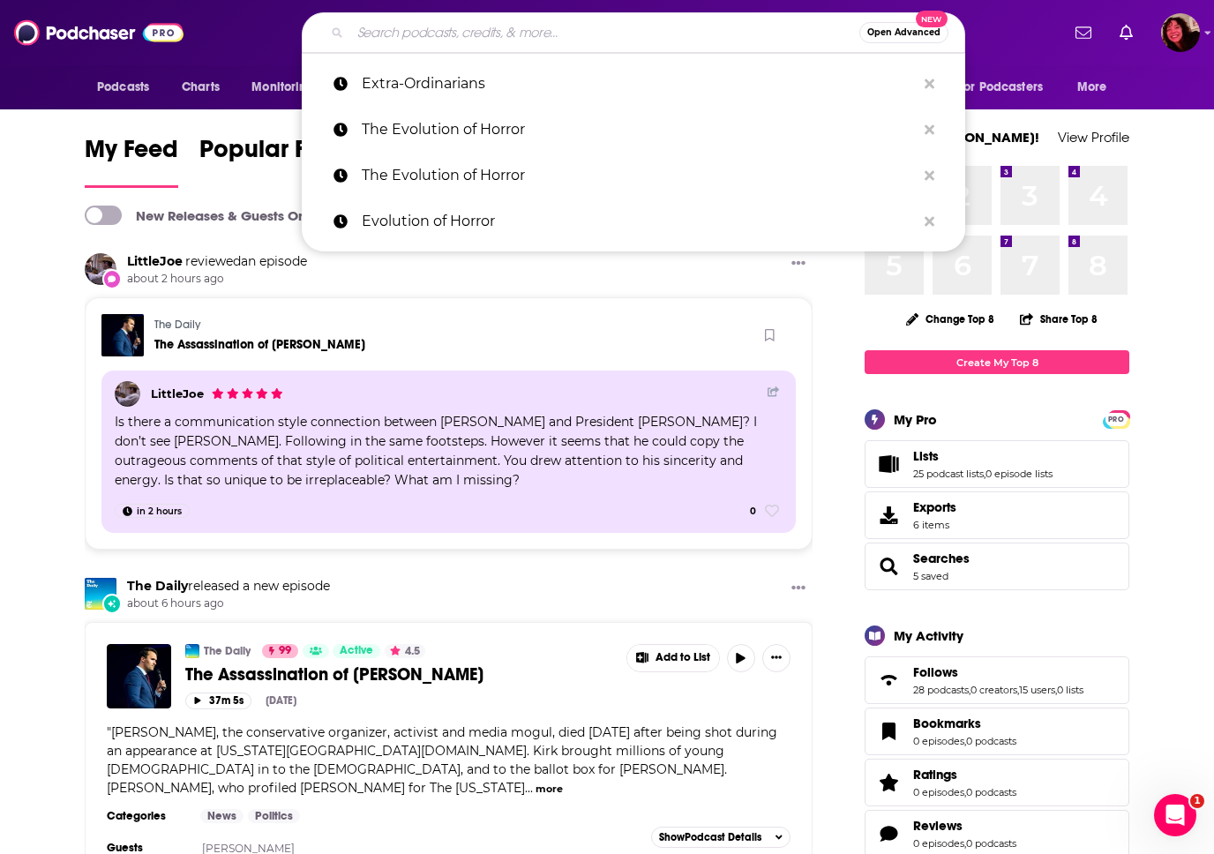
click at [358, 289] on div "LittleJoe reviewed an episode about 2 hours ago" at bounding box center [449, 275] width 728 height 44
click at [545, 289] on div "LittleJoe reviewed an episode about 2 hours ago" at bounding box center [449, 275] width 728 height 44
click at [908, 30] on button "Open Advanced New" at bounding box center [904, 32] width 89 height 21
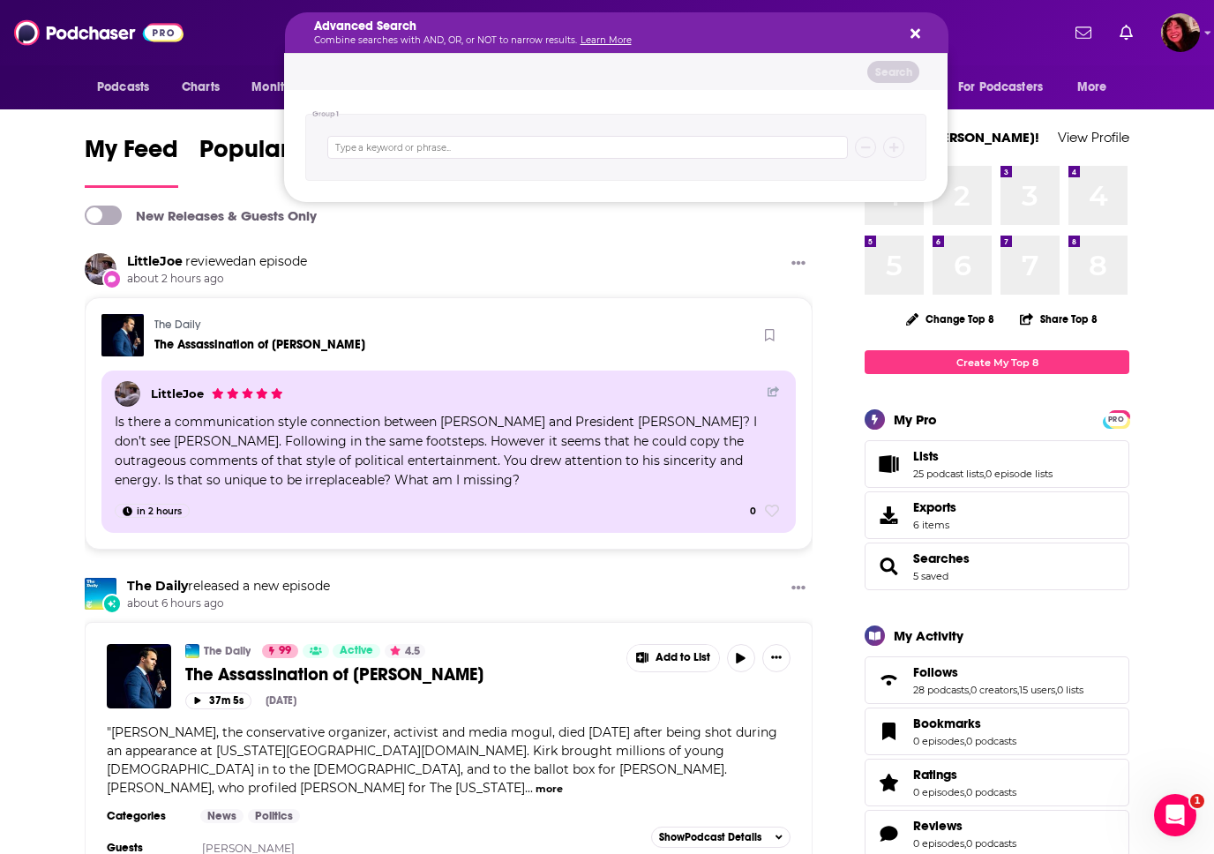
click at [908, 35] on div "Advanced Search Combine searches with AND, OR, or NOT to narrow results. Learn …" at bounding box center [617, 32] width 664 height 41
click at [908, 36] on icon "Search podcasts, credits, & more..." at bounding box center [916, 33] width 10 height 14
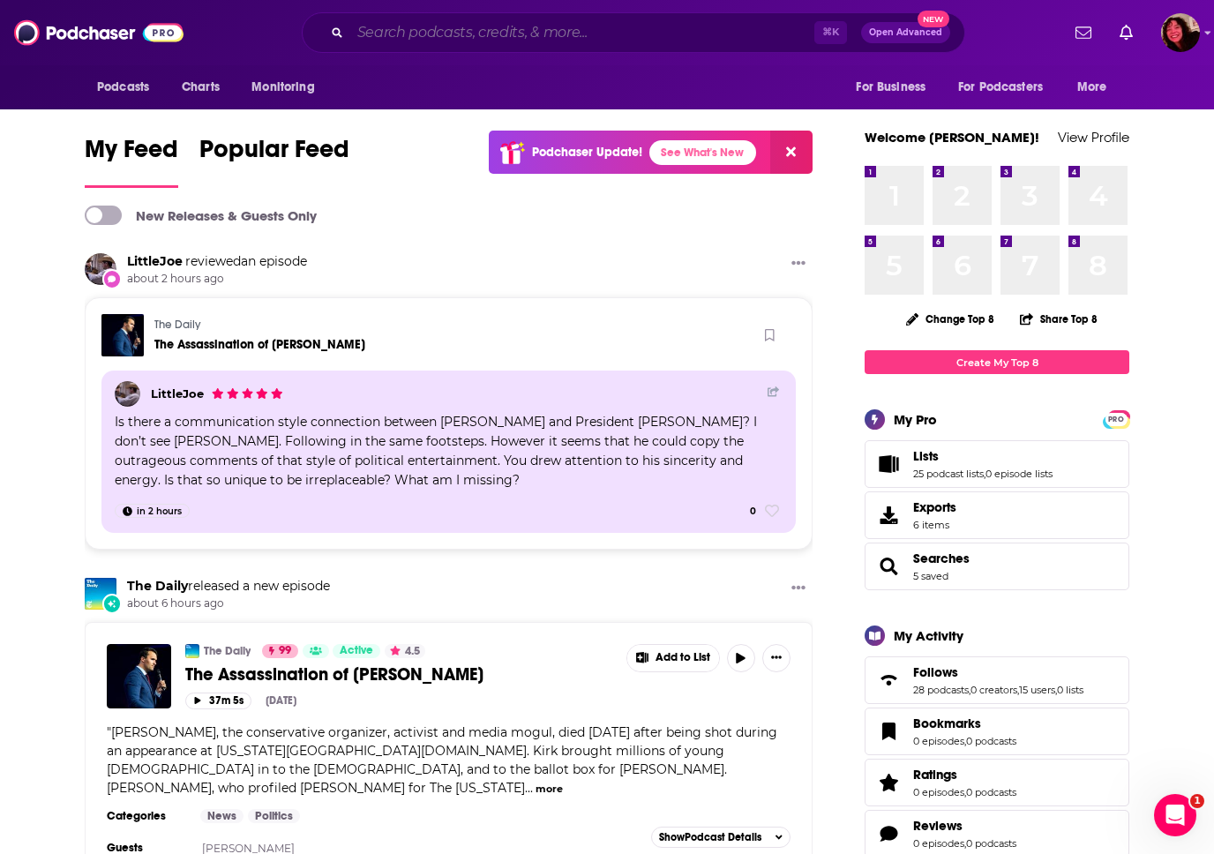
click at [462, 30] on input "Search podcasts, credits, & more..." at bounding box center [582, 33] width 464 height 28
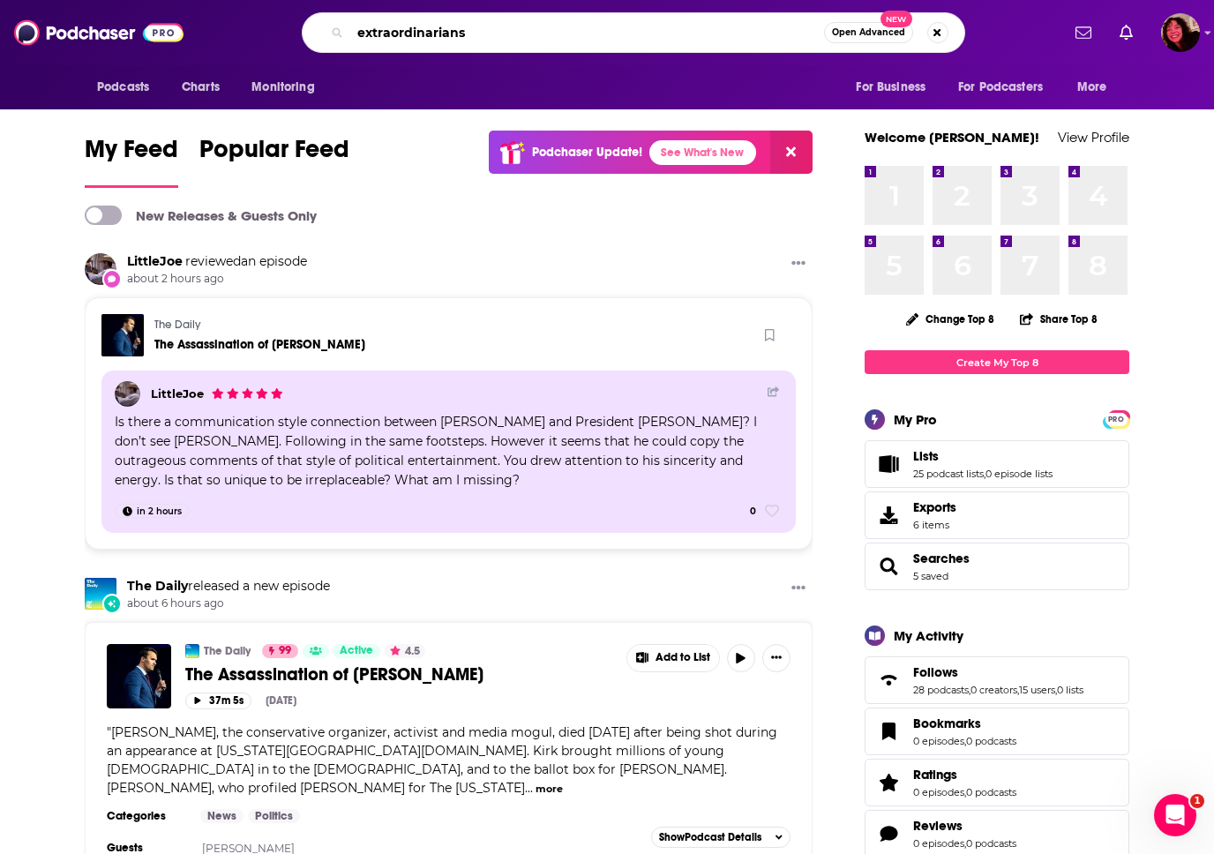
type input "extraordinarians"
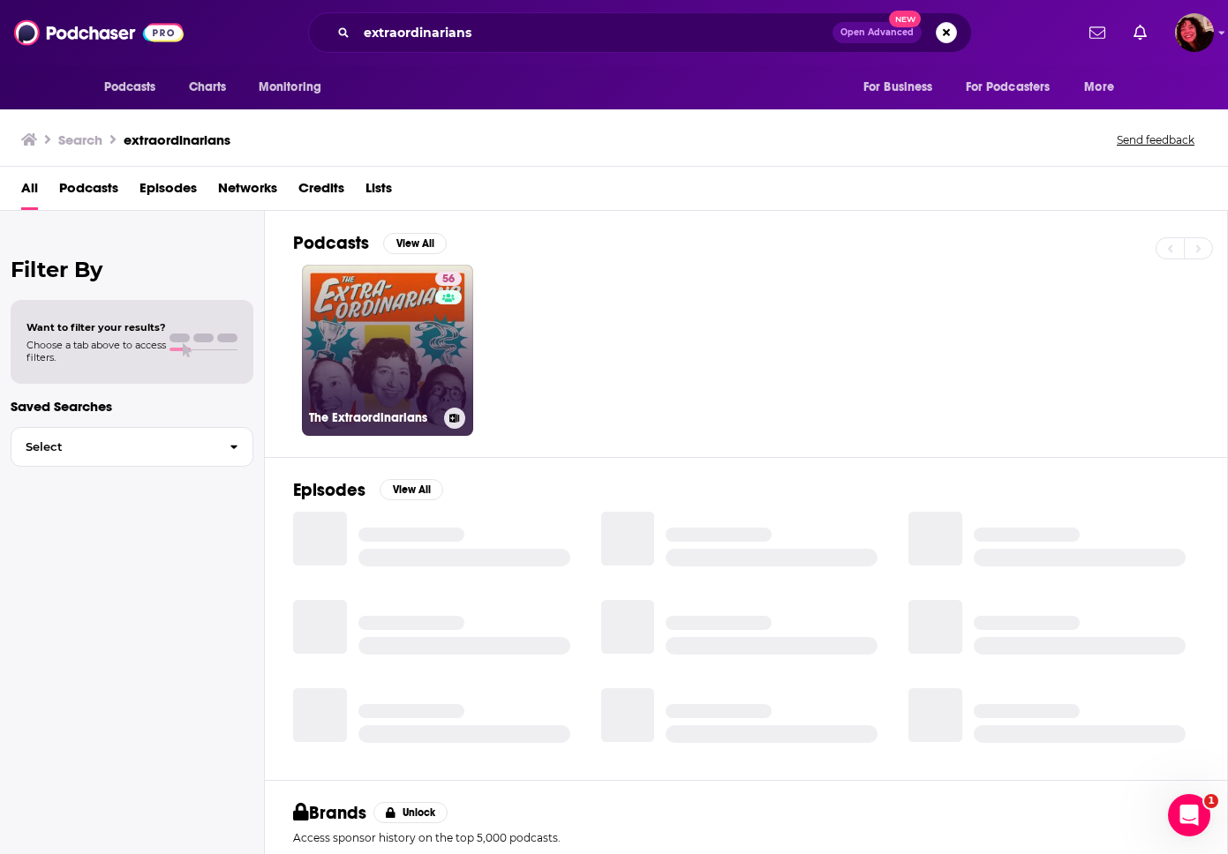
click at [415, 345] on link "56 The Extraordinarians" at bounding box center [387, 350] width 171 height 171
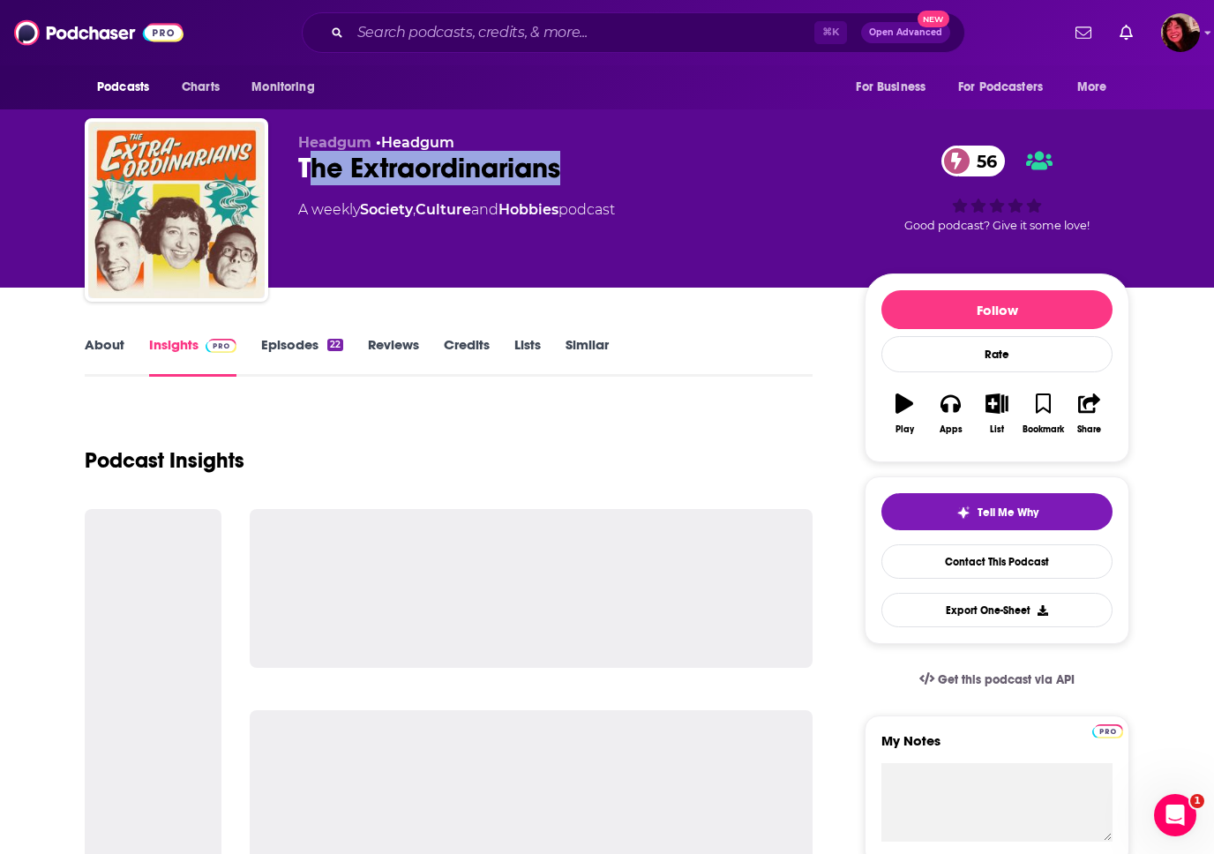
drag, startPoint x: 597, startPoint y: 171, endPoint x: 305, endPoint y: 165, distance: 291.3
click at [305, 165] on div "The Extraordinarians 56" at bounding box center [567, 168] width 538 height 34
drag, startPoint x: 296, startPoint y: 169, endPoint x: 578, endPoint y: 195, distance: 283.6
click at [581, 195] on div "Headgum • Headgum The Extraordinarians 56 A weekly Society , Culture and Hobbie…" at bounding box center [607, 213] width 1045 height 191
copy div "The Extraordinarians 56"
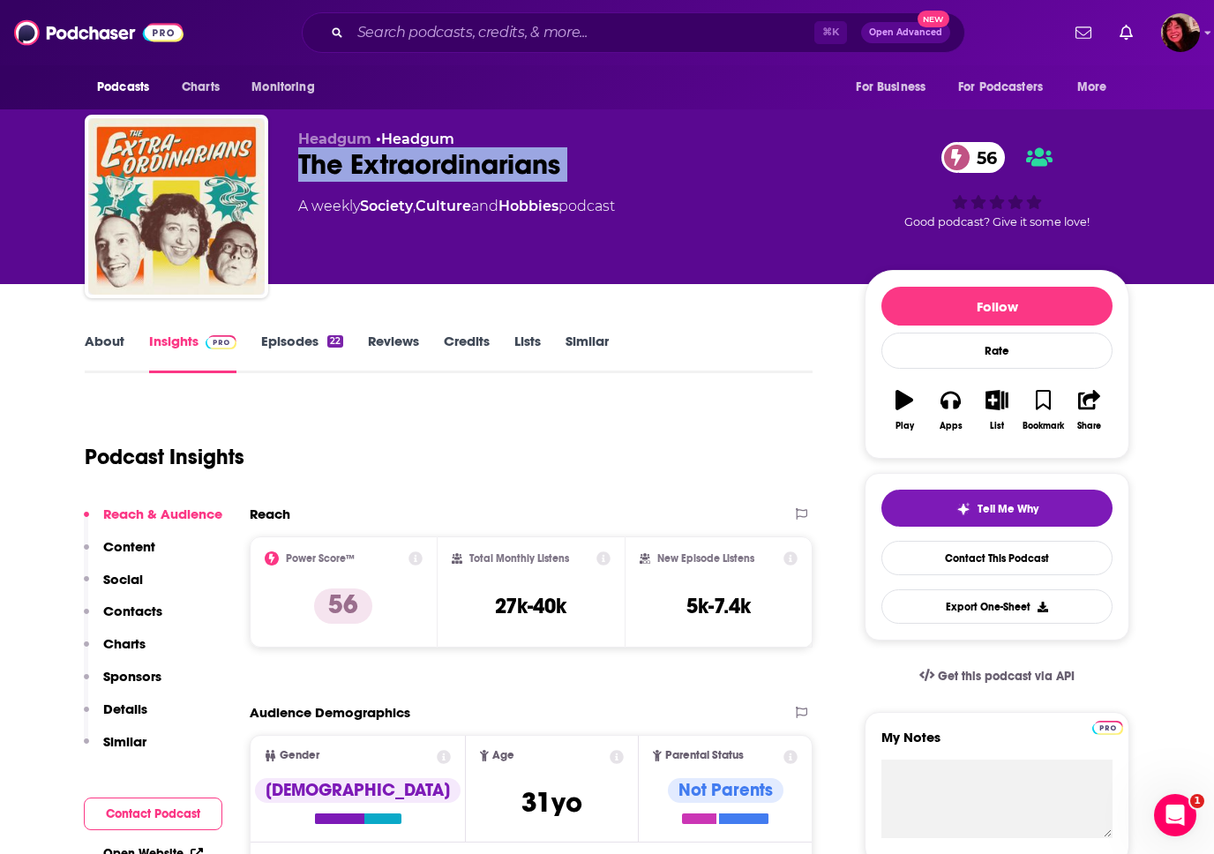
click at [159, 607] on p "Contacts" at bounding box center [132, 611] width 59 height 17
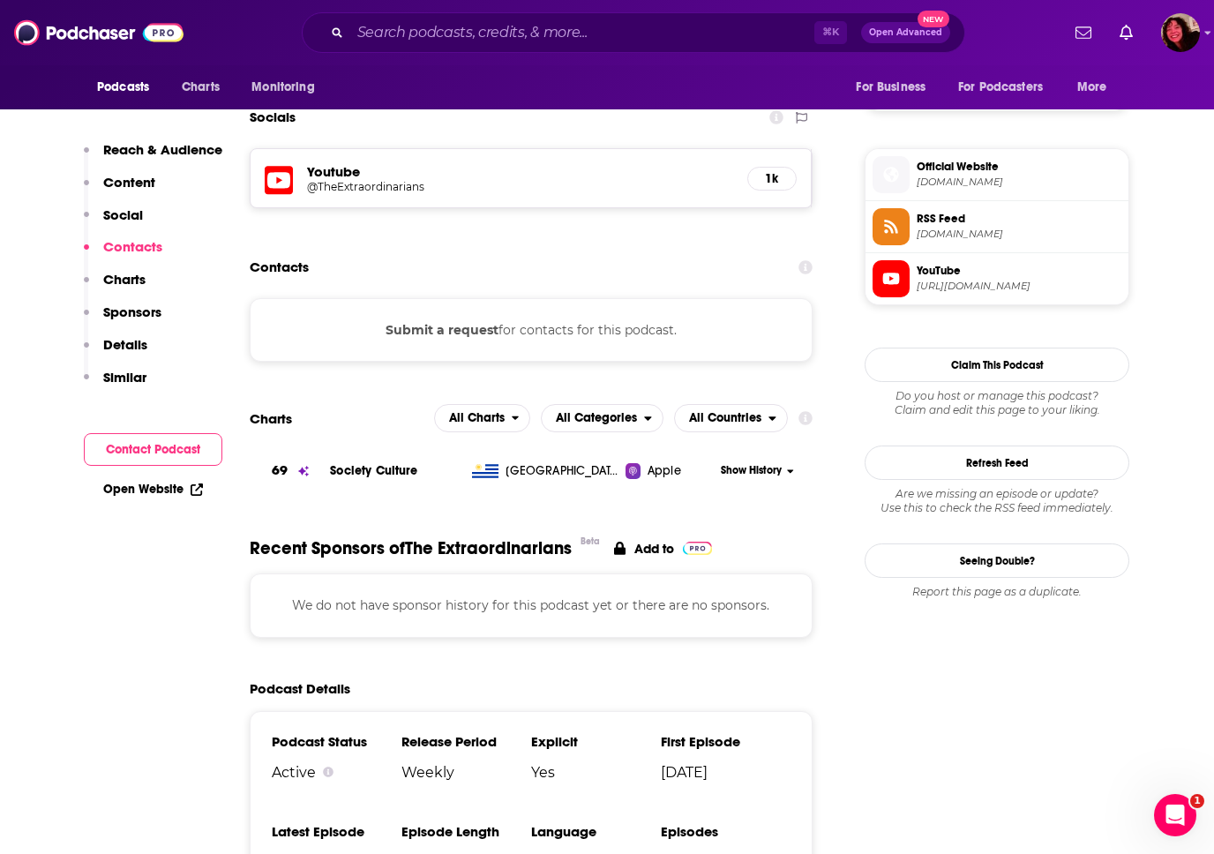
scroll to position [1214, 0]
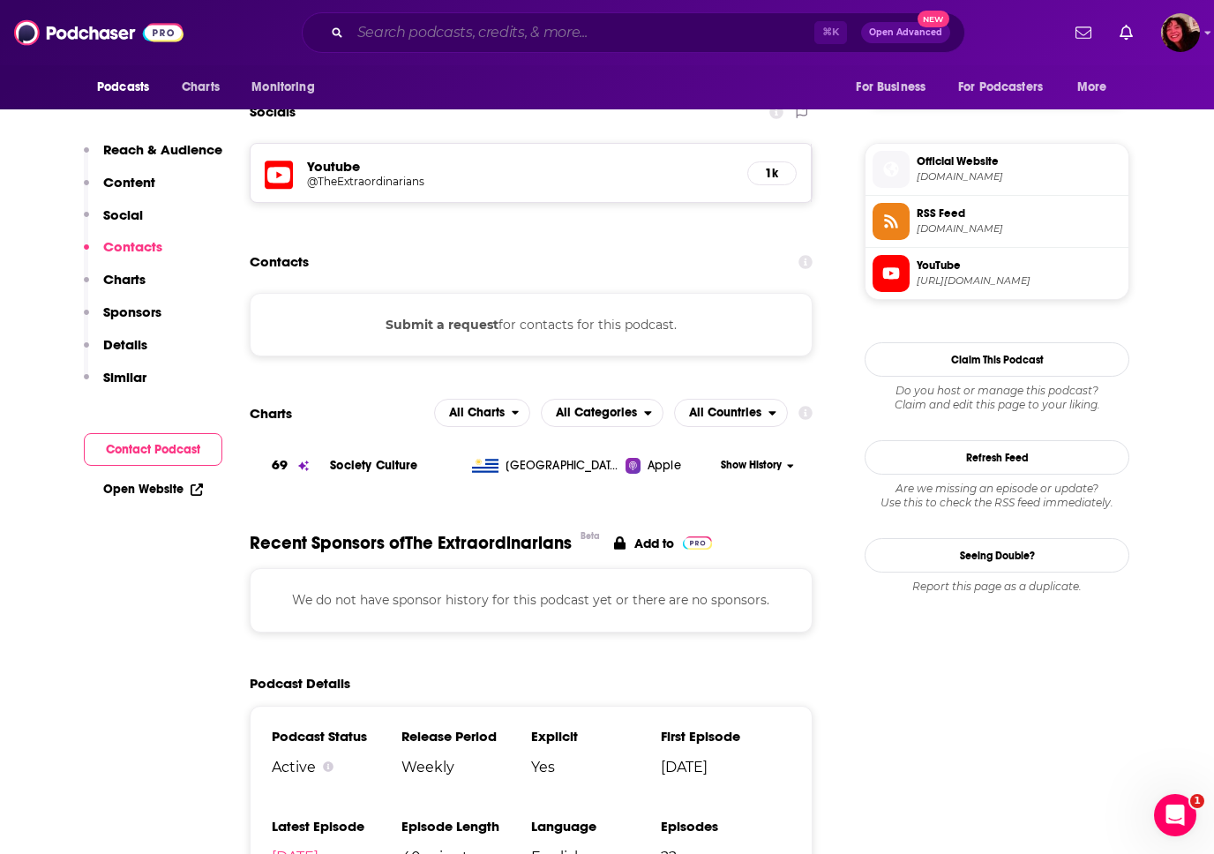
click at [440, 39] on input "Search podcasts, credits, & more..." at bounding box center [582, 33] width 464 height 28
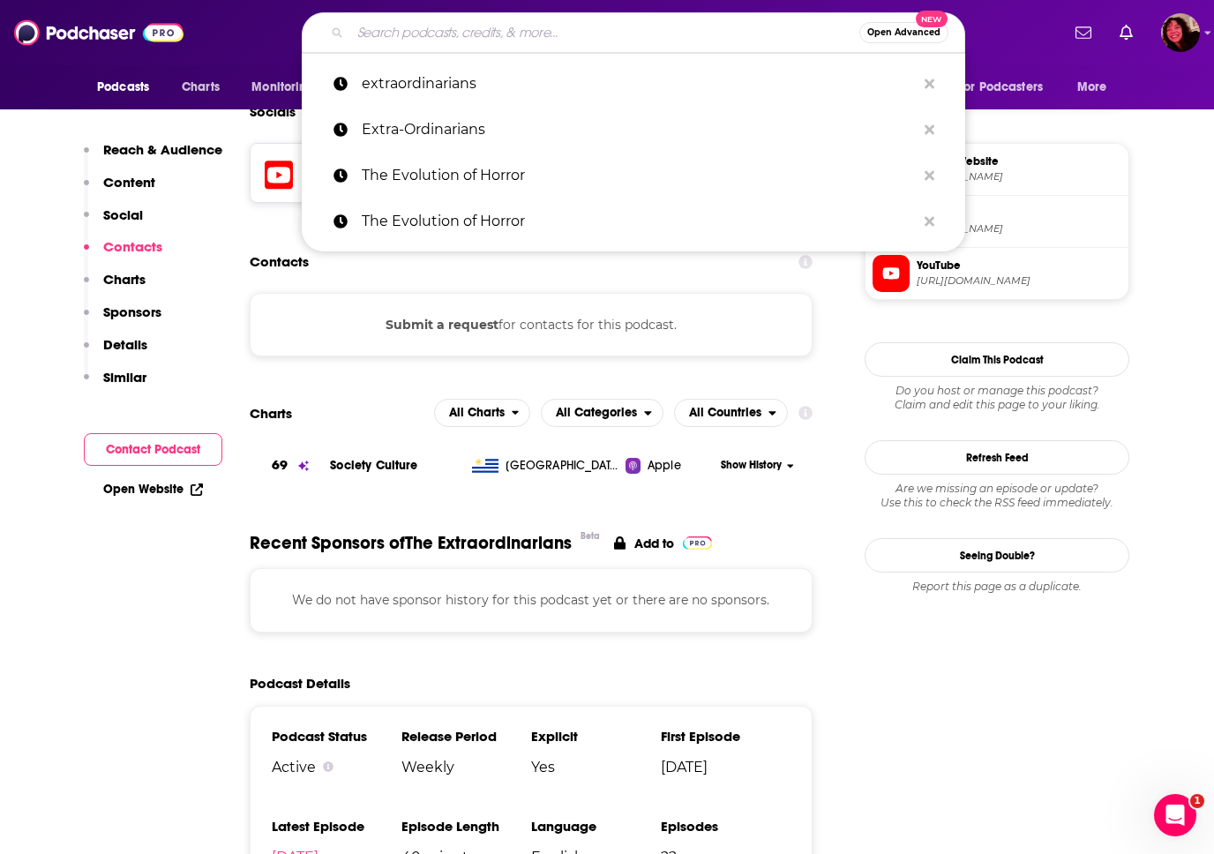
paste input "With Special Guest Lauren Lapkus"
type input "With Special Guest Lauren Lapkus"
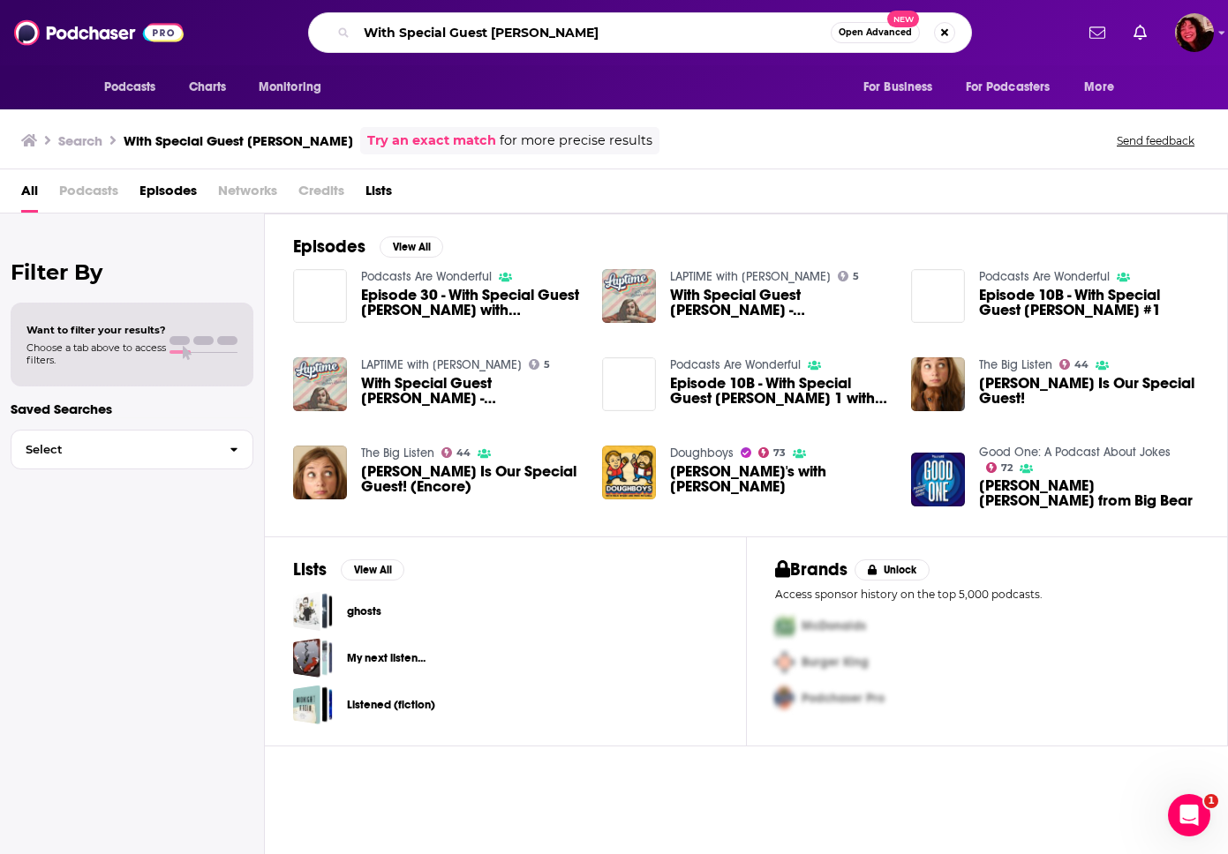
click at [419, 24] on input "With Special Guest Lauren Lapkus" at bounding box center [594, 33] width 474 height 28
drag, startPoint x: 488, startPoint y: 30, endPoint x: 244, endPoint y: 31, distance: 243.6
click at [244, 31] on div "With Special Guest Lauren Lapkus Open Advanced New" at bounding box center [640, 32] width 867 height 41
type input "Lauren Lapkus"
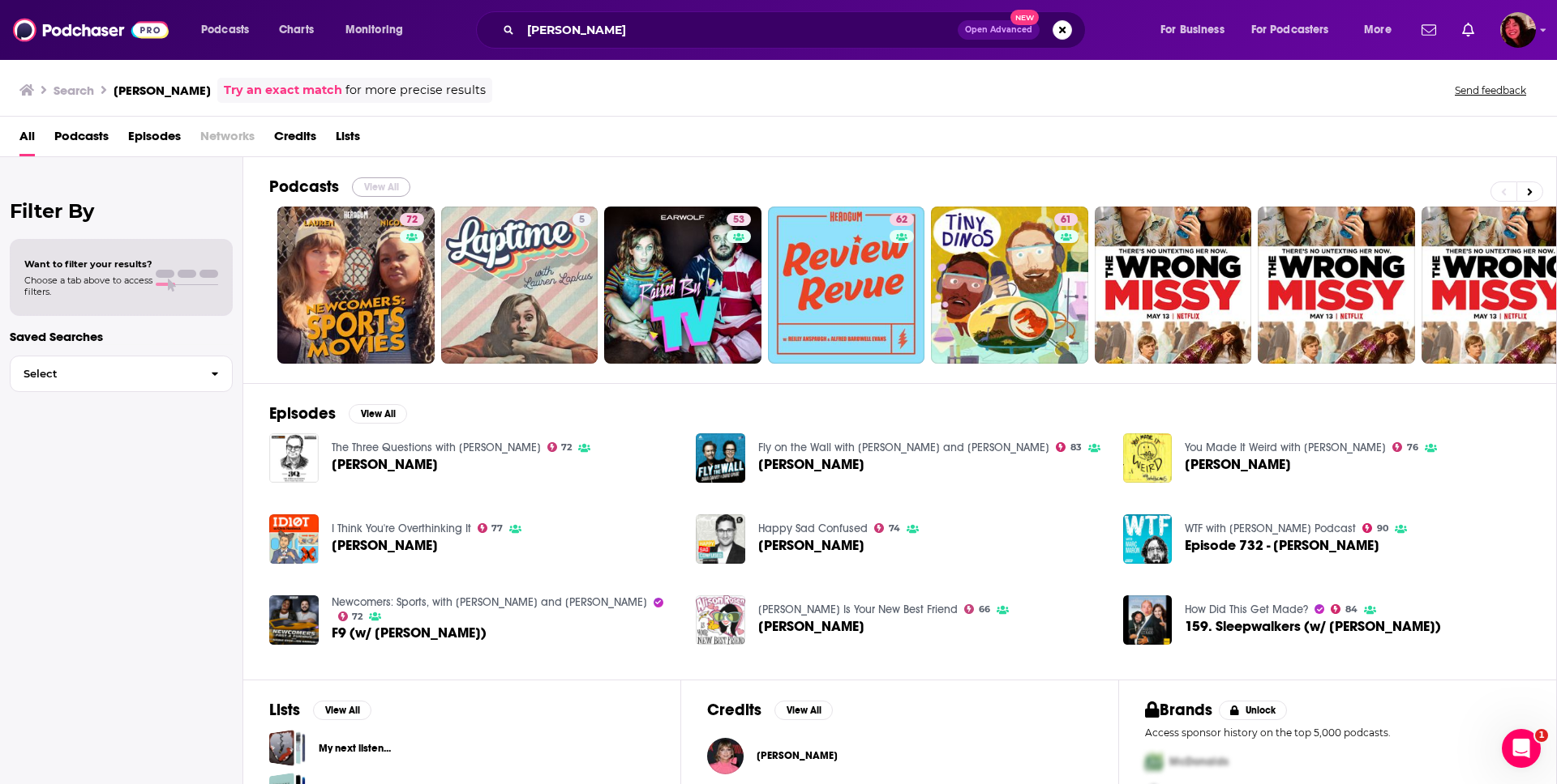
click at [387, 187] on button "View All" at bounding box center [381, 186] width 59 height 19
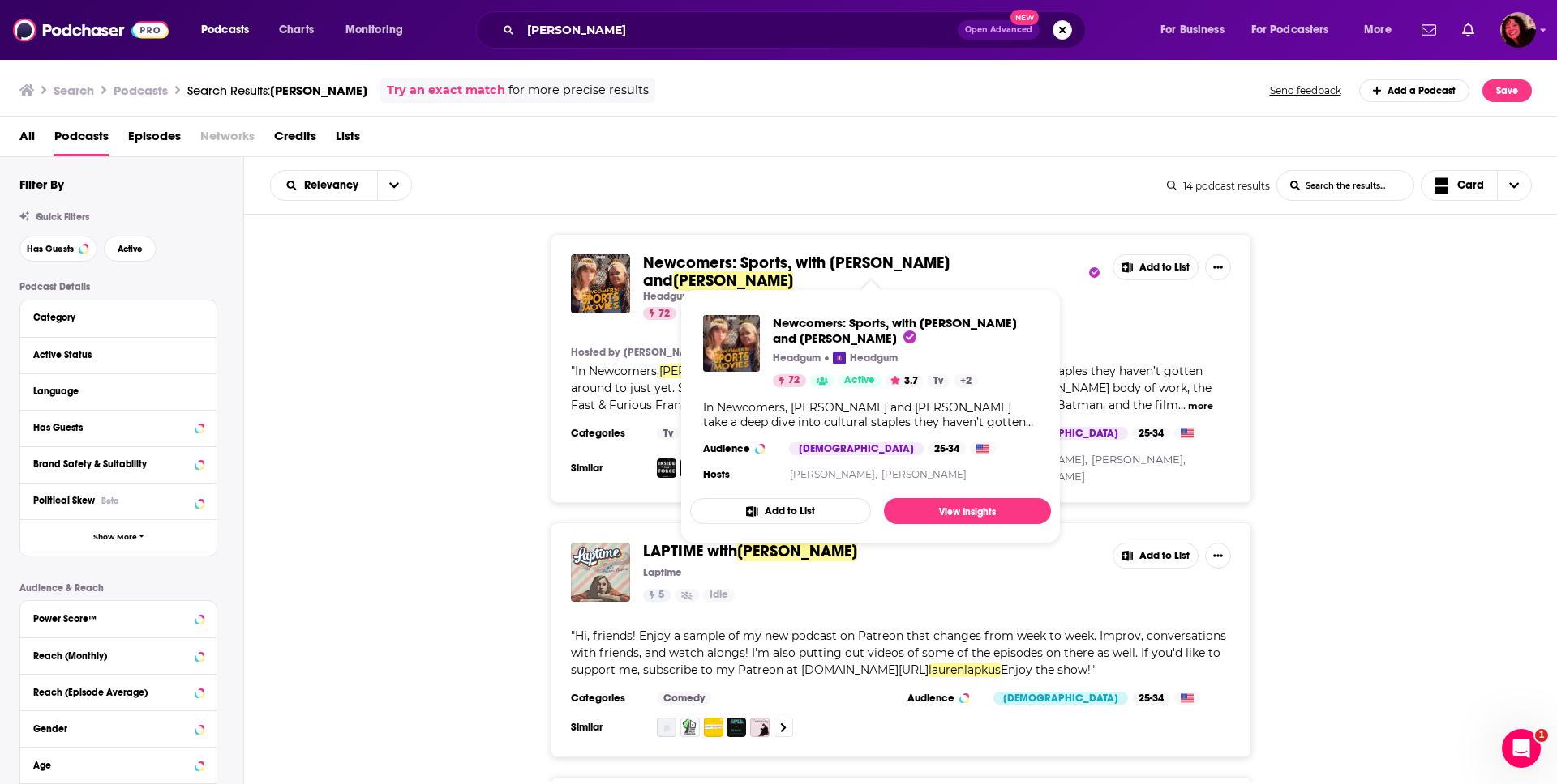
click at [794, 266] on span "Newcomers: Sports, with Nicole Byer and" at bounding box center [796, 271] width 307 height 38
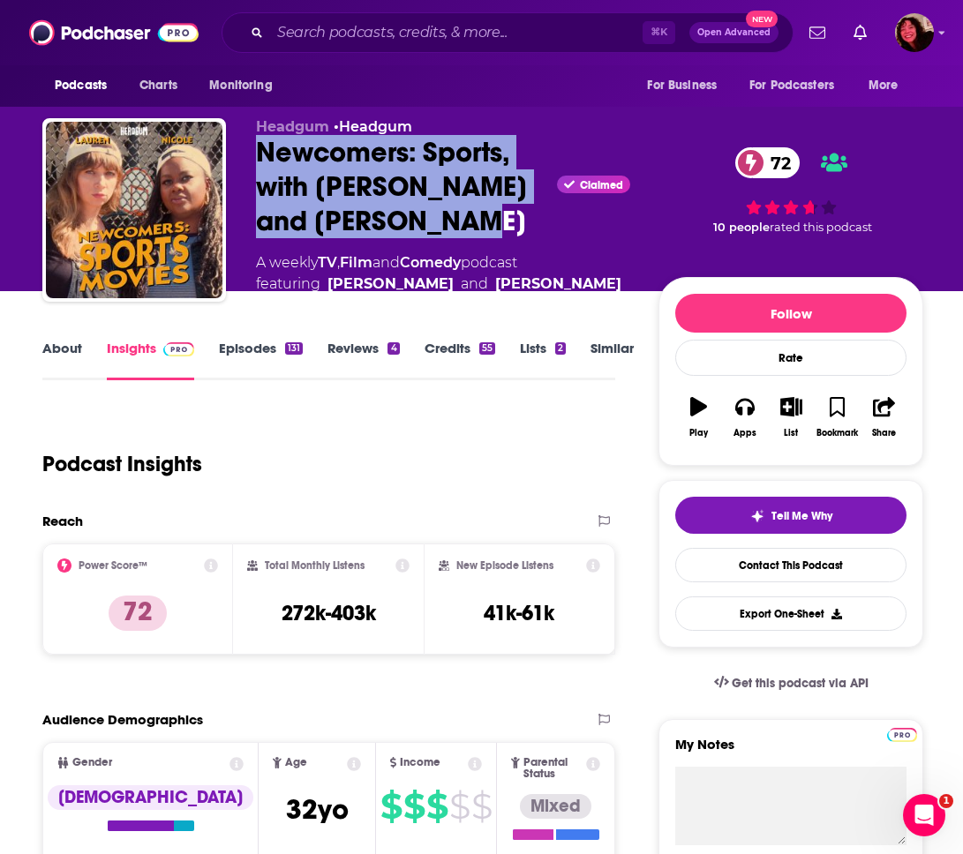
drag, startPoint x: 444, startPoint y: 221, endPoint x: 258, endPoint y: 157, distance: 196.8
click at [258, 157] on div "Newcomers: Sports, with Nicole Byer and Lauren Lapkus Claimed 72" at bounding box center [443, 186] width 374 height 103
copy h2 "Newcomers: Sports, with Nicole Byer and Lauren Lapkus"
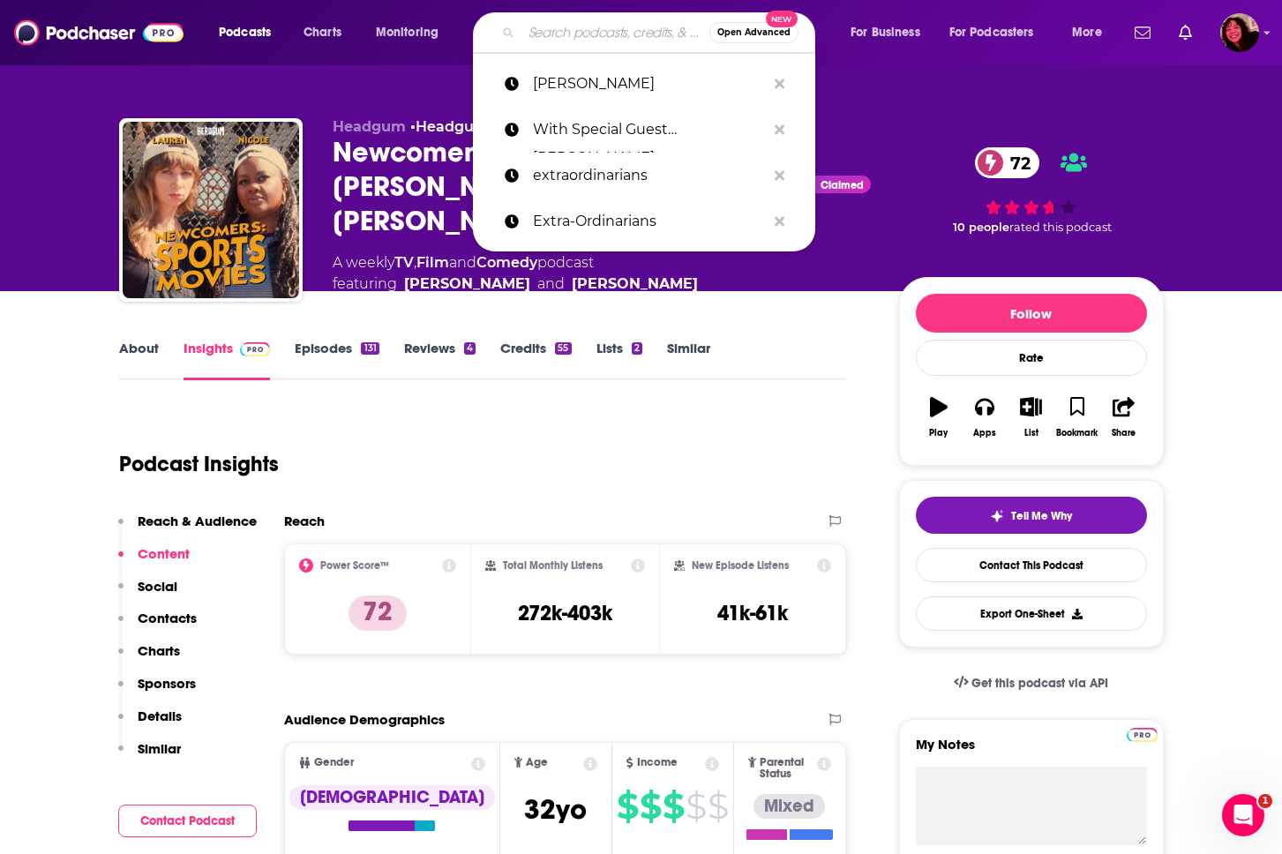
click at [568, 32] on input "Search podcasts, credits, & more..." at bounding box center [616, 33] width 188 height 28
paste input "Newcomers: Sports, with Nicole Byer and Lauren Lapkus"
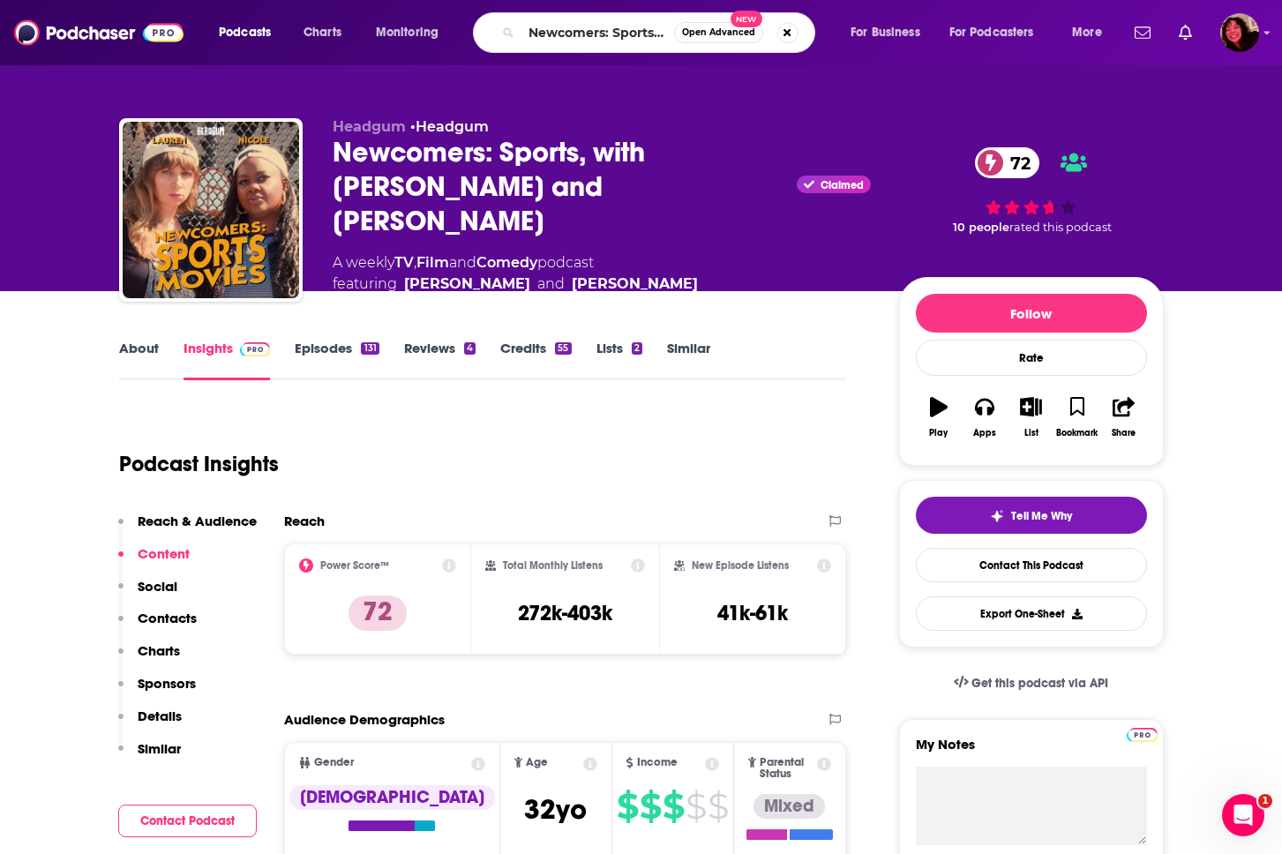
drag, startPoint x: 416, startPoint y: 427, endPoint x: 425, endPoint y: 419, distance: 12.5
click at [416, 426] on div "Podcast Insights" at bounding box center [476, 454] width 714 height 90
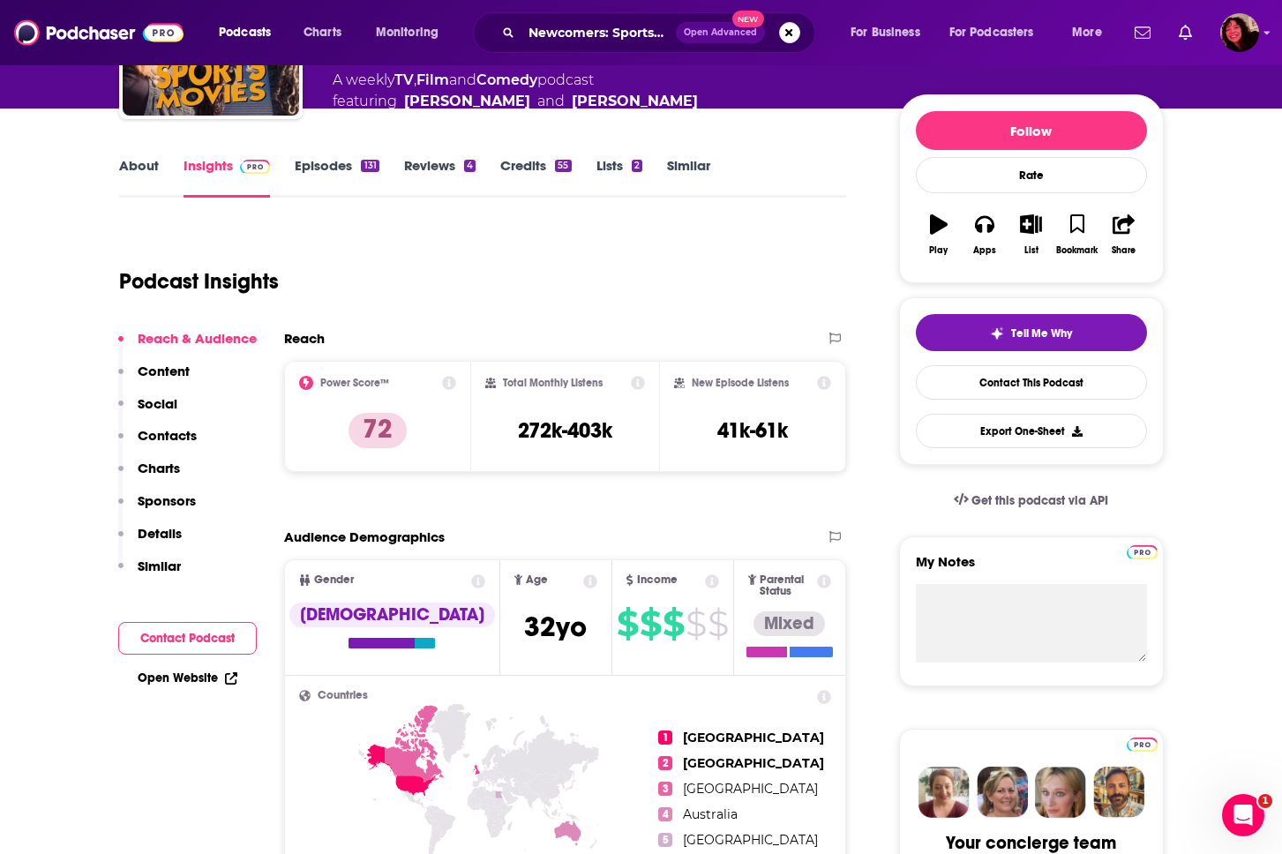
click at [170, 431] on p "Contacts" at bounding box center [167, 435] width 59 height 17
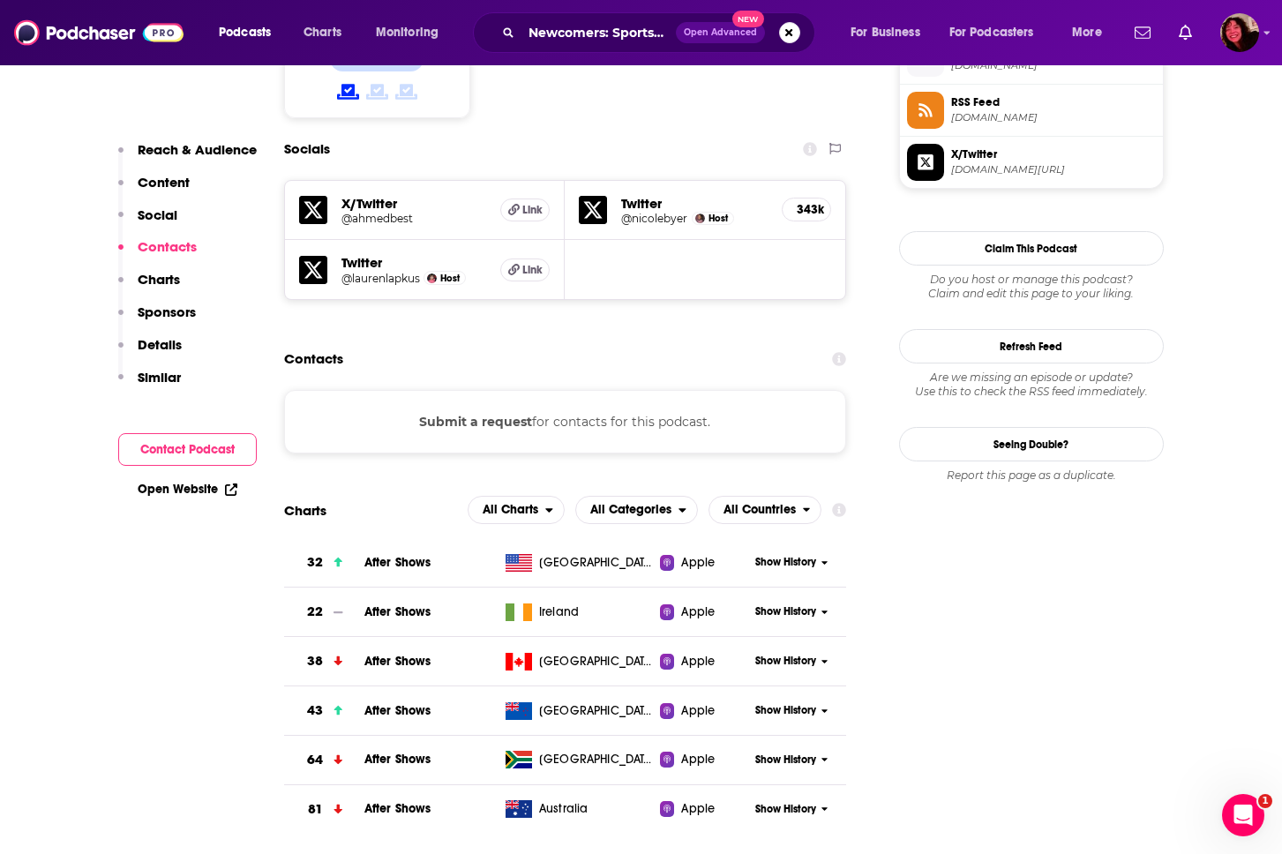
scroll to position [1473, 0]
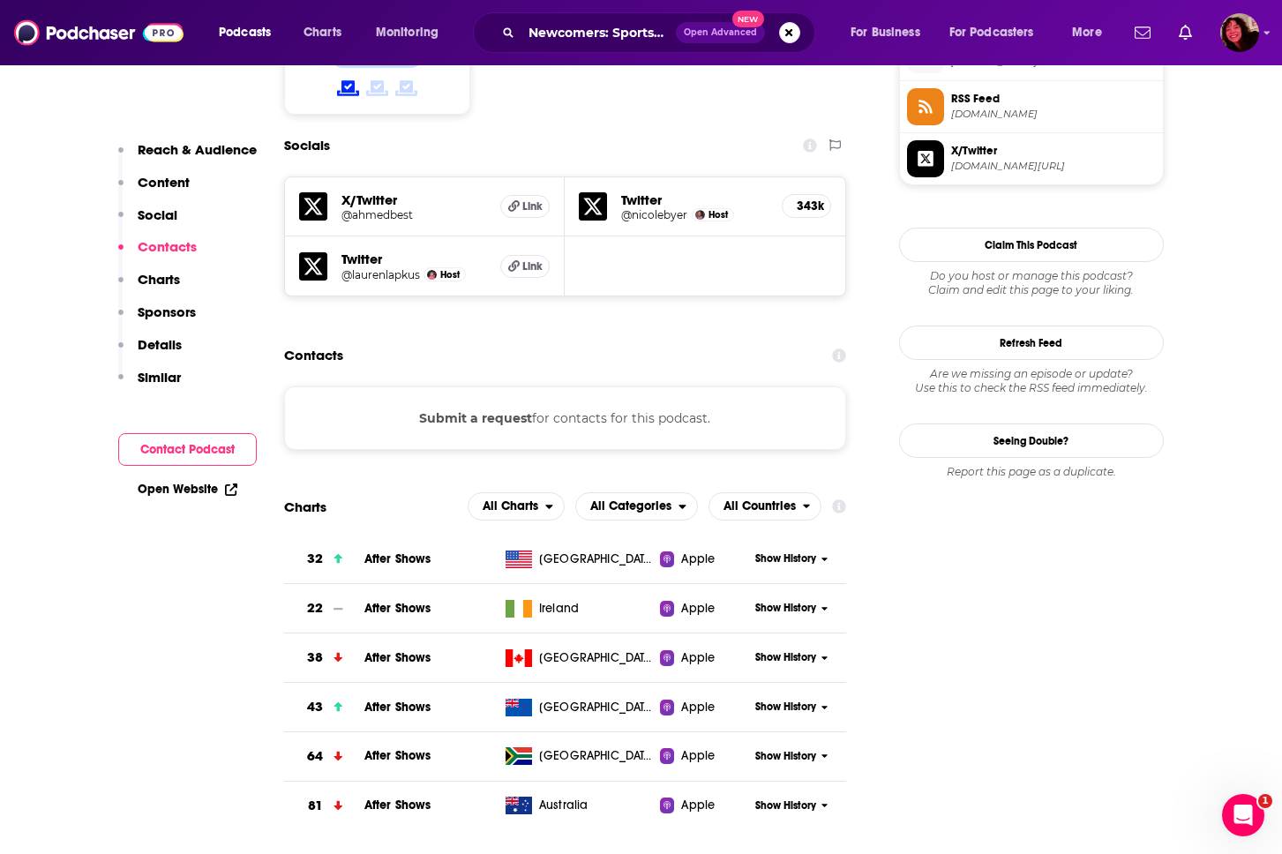
click at [538, 387] on div "Submit a request for contacts for this podcast." at bounding box center [565, 419] width 563 height 64
click at [512, 387] on div "Submit a request for contacts for this podcast." at bounding box center [565, 419] width 563 height 64
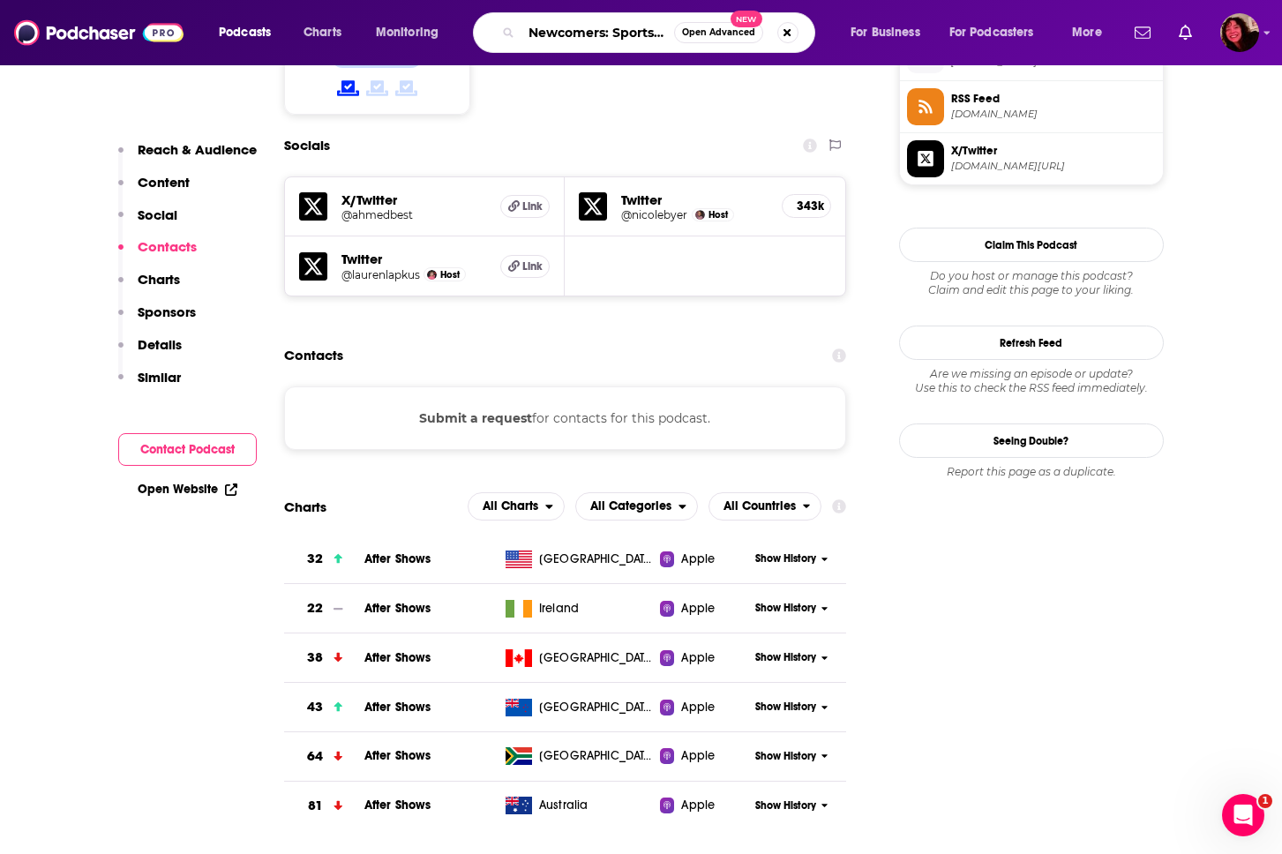
click at [603, 34] on input "Newcomers: Sports, with Nicole Byer and Lauren Lapkus" at bounding box center [598, 33] width 153 height 28
paste input "Too Scary Didn't Watch"
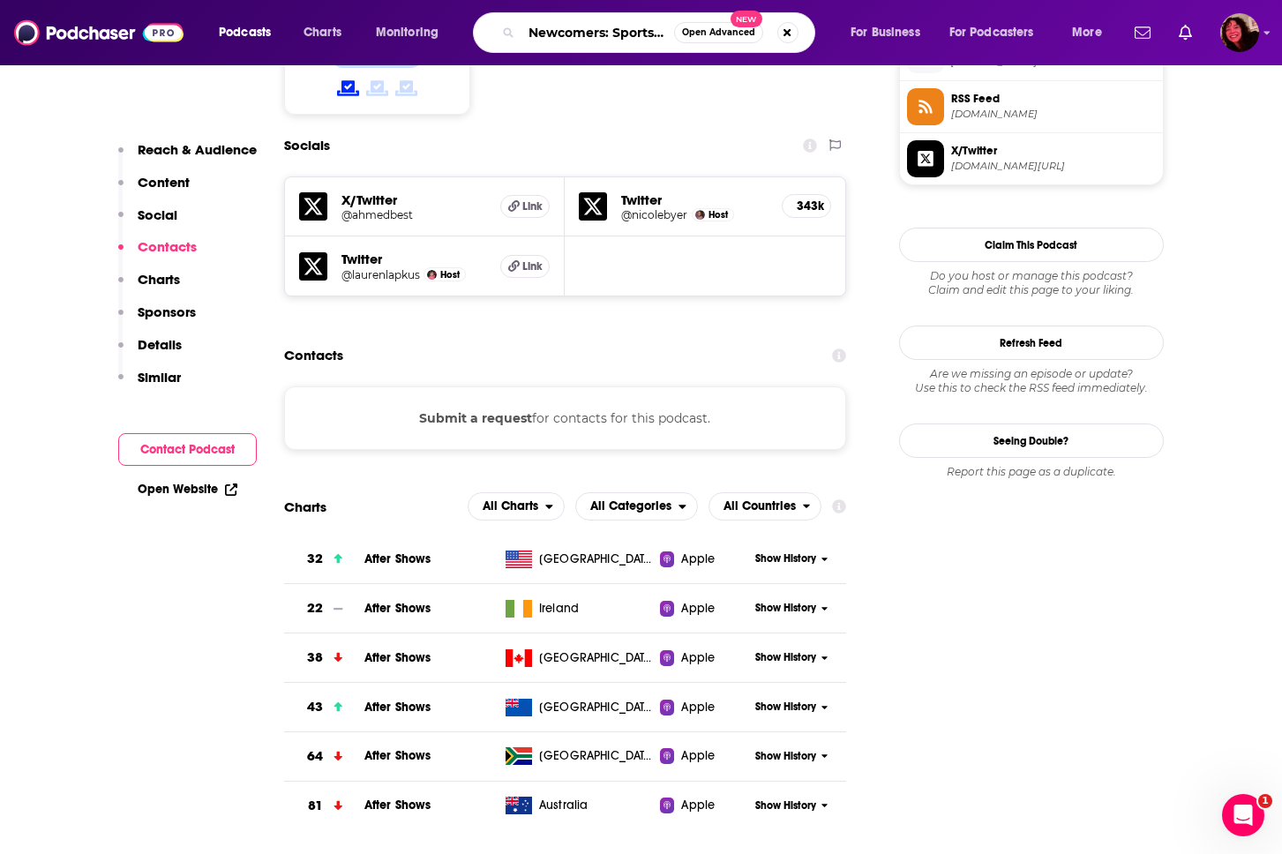
type input "Too Scary Didn't Watch"
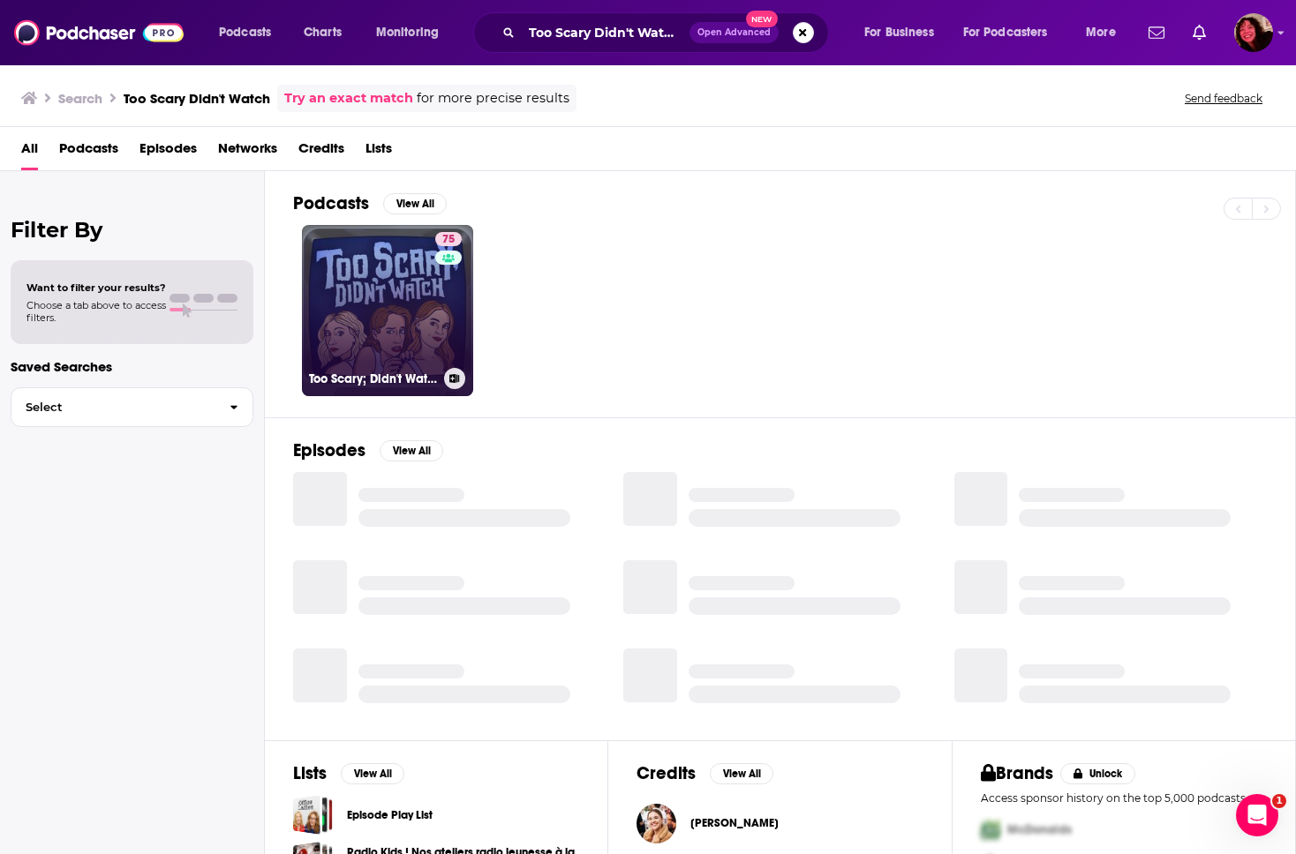
click at [338, 306] on link "75 Too Scary; Didn't Watch" at bounding box center [387, 310] width 171 height 171
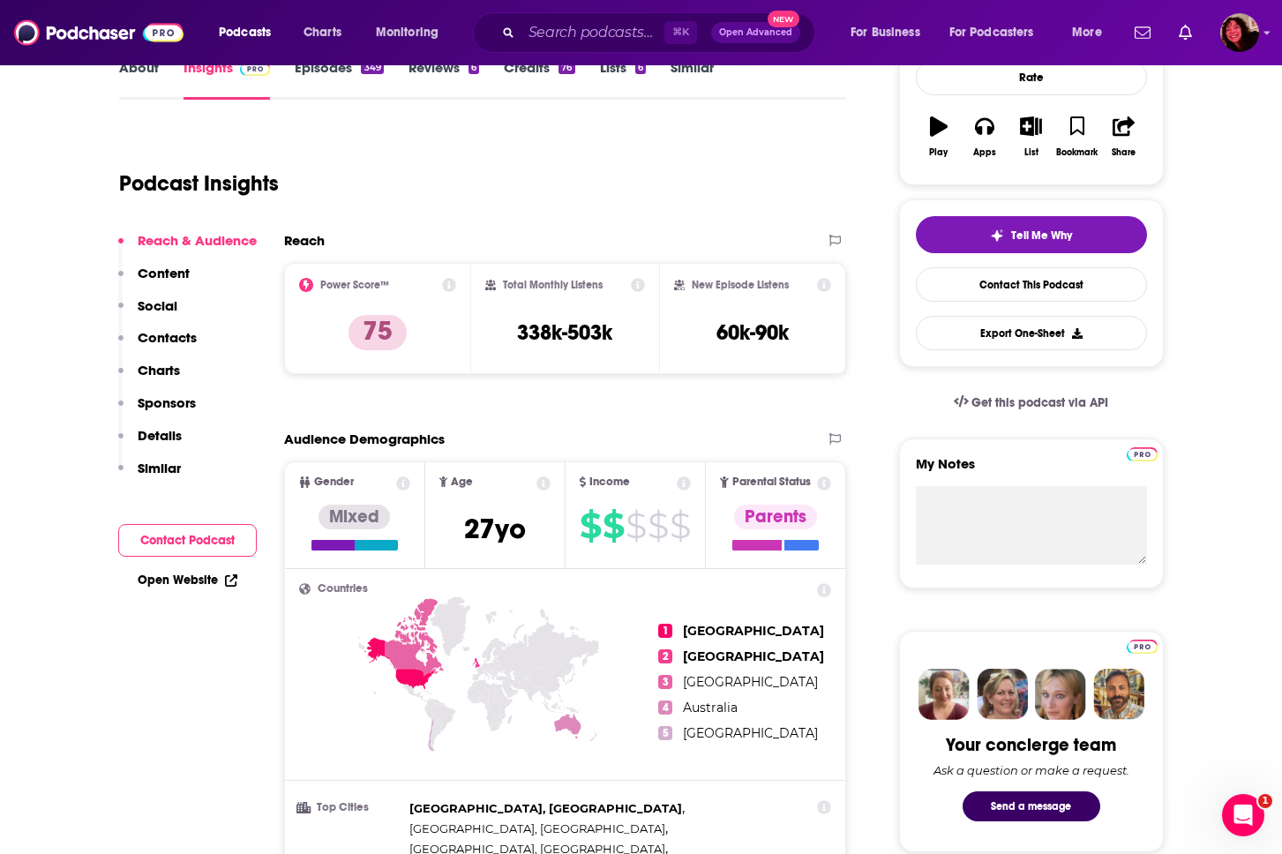
scroll to position [204, 0]
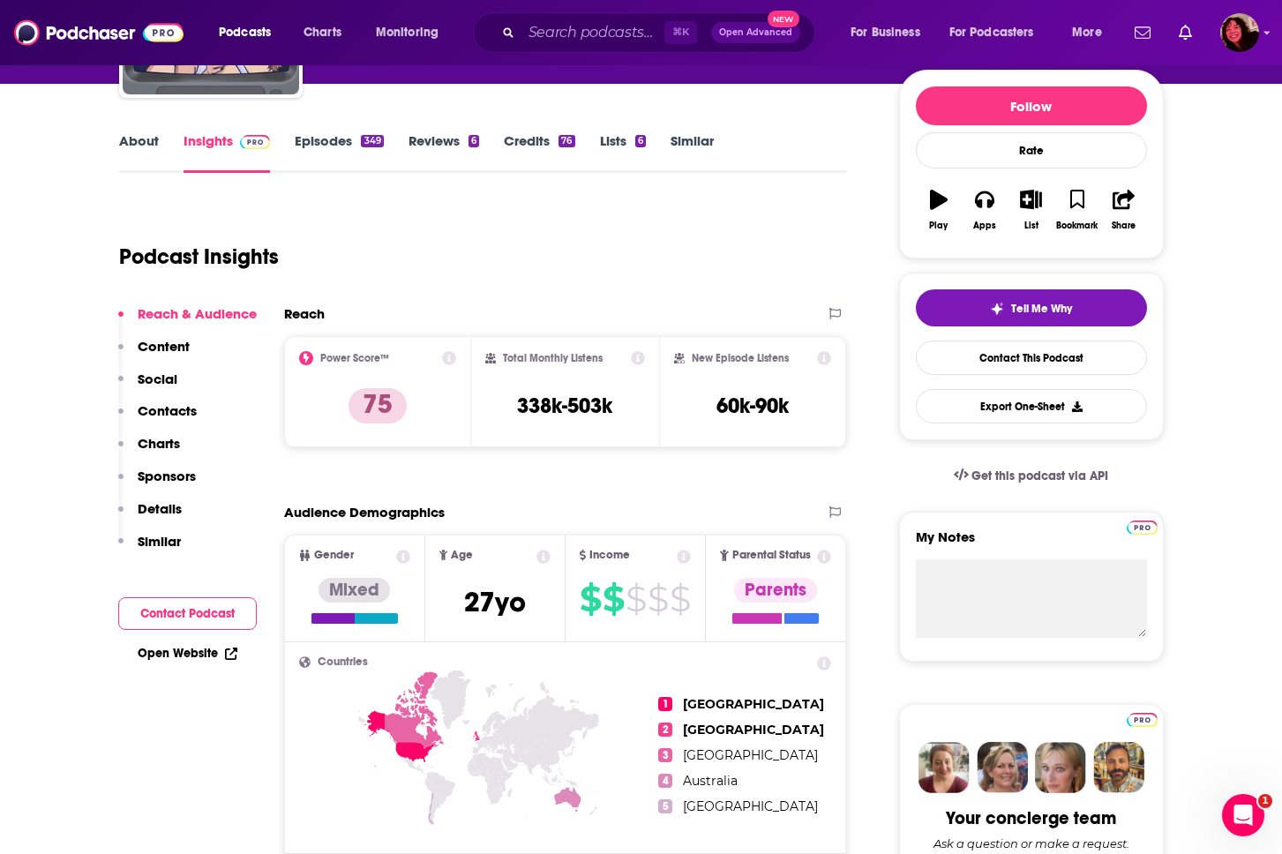
click at [182, 405] on p "Contacts" at bounding box center [167, 410] width 59 height 17
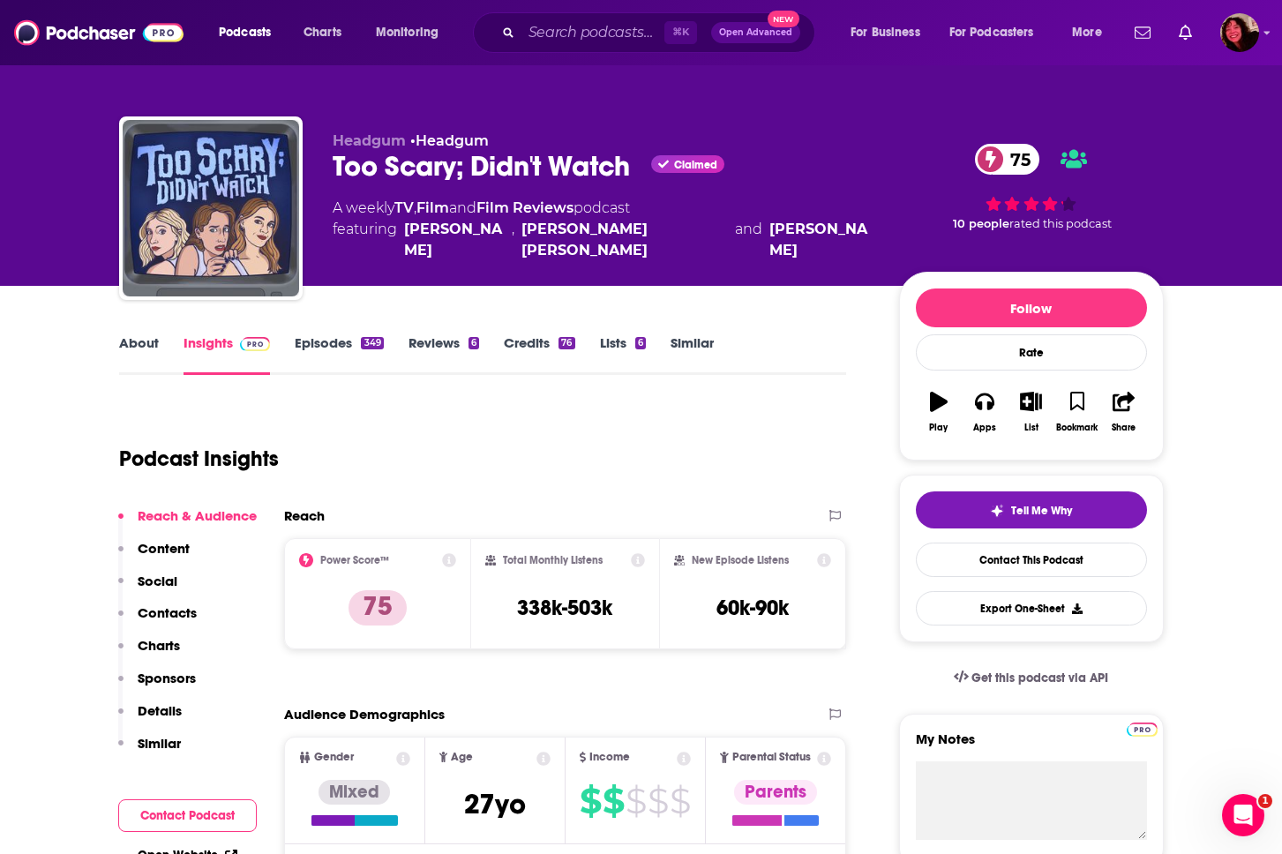
scroll to position [0, 0]
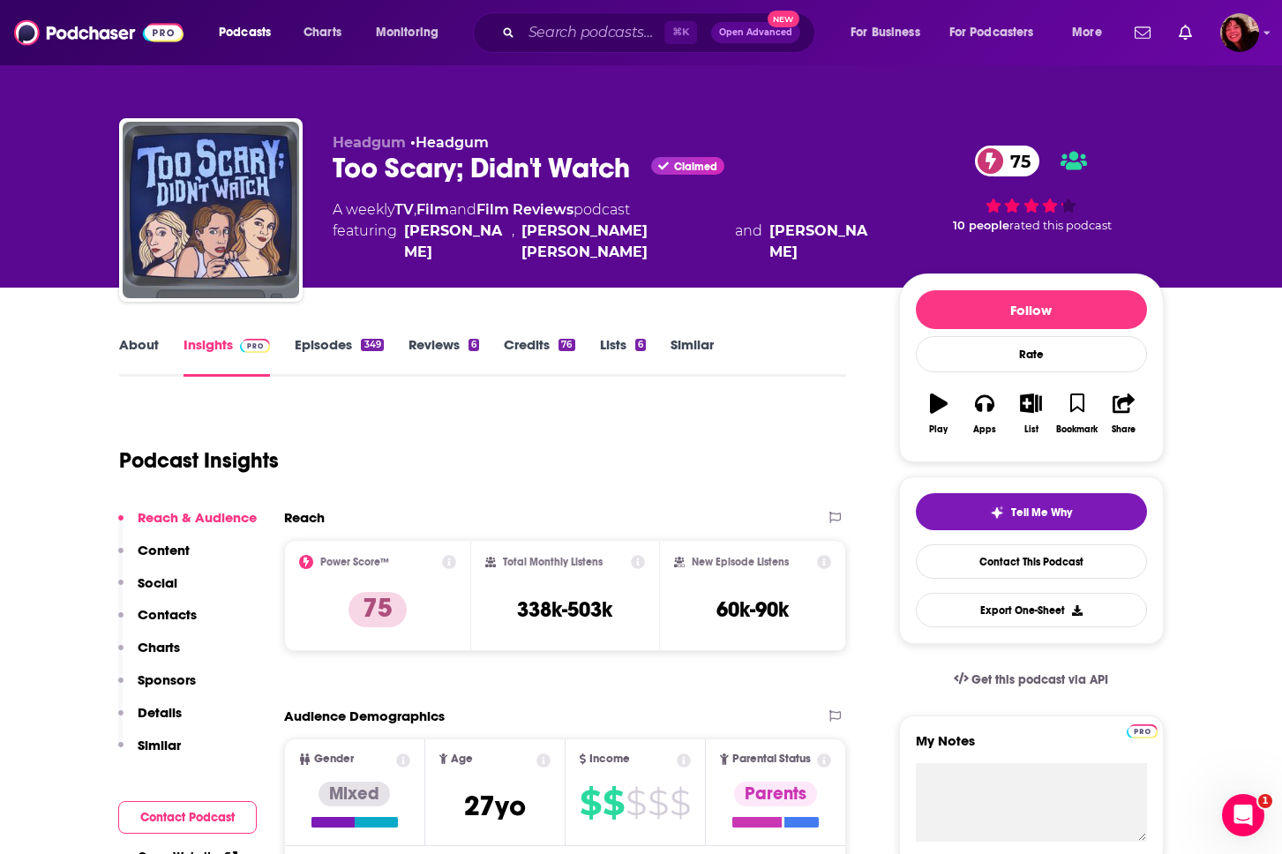
click at [541, 48] on div "⌘ K Open Advanced New" at bounding box center [644, 32] width 342 height 41
click at [544, 41] on input "Search podcasts, credits, & more..." at bounding box center [593, 33] width 143 height 28
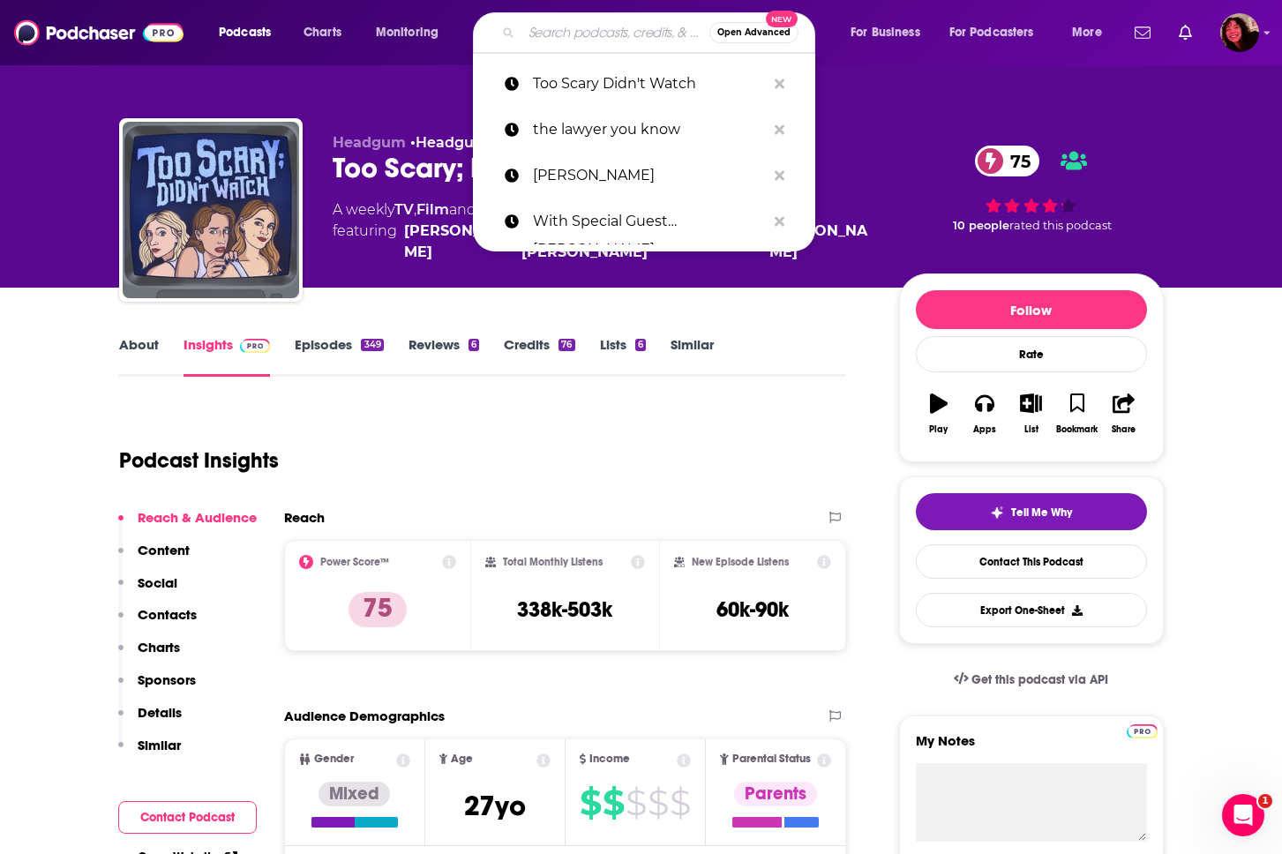
paste input "No Gorge with [PERSON_NAME] and [PERSON_NAME]"
type input "No Gorge with [PERSON_NAME] and [PERSON_NAME]"
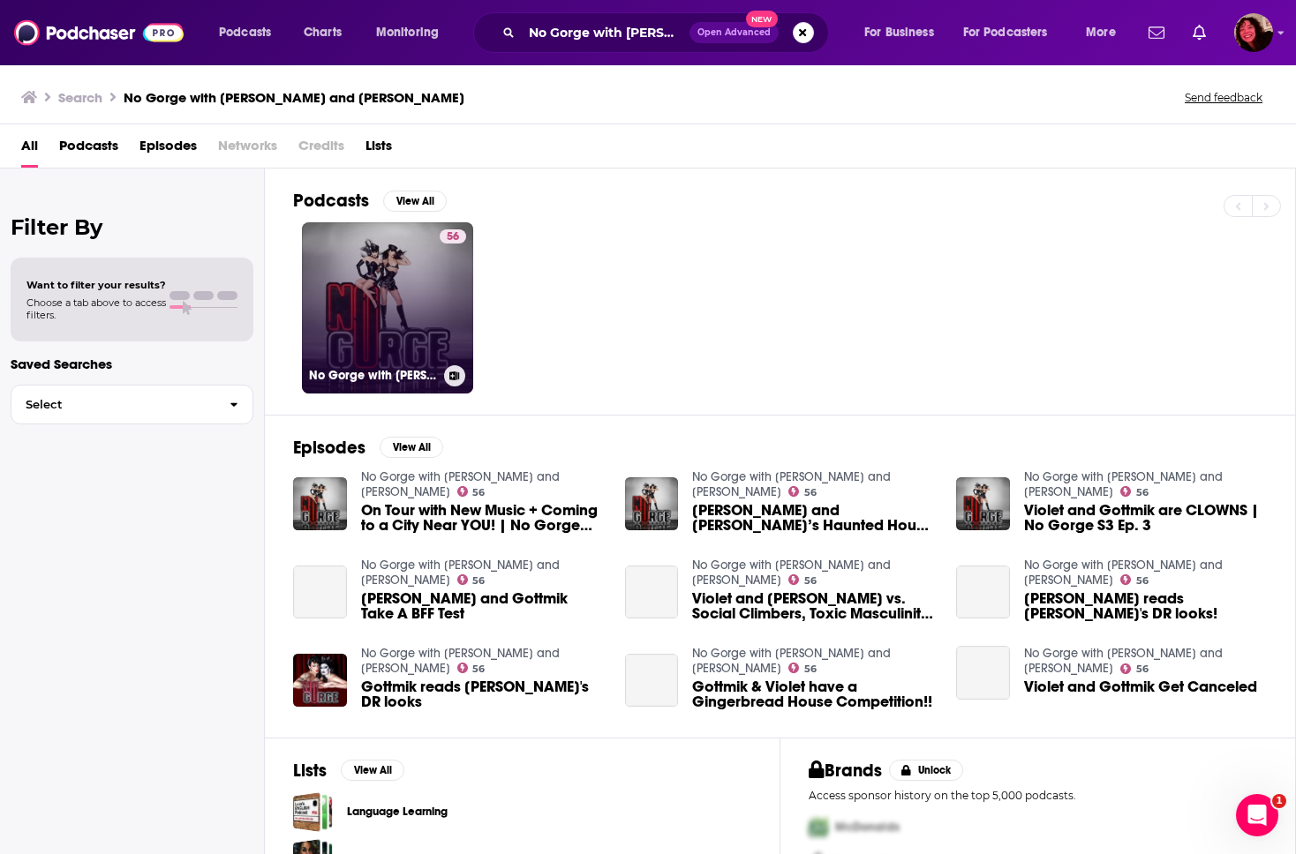
click at [393, 318] on link "56 No Gorge with Violet Chachki and Gottmik" at bounding box center [387, 307] width 171 height 171
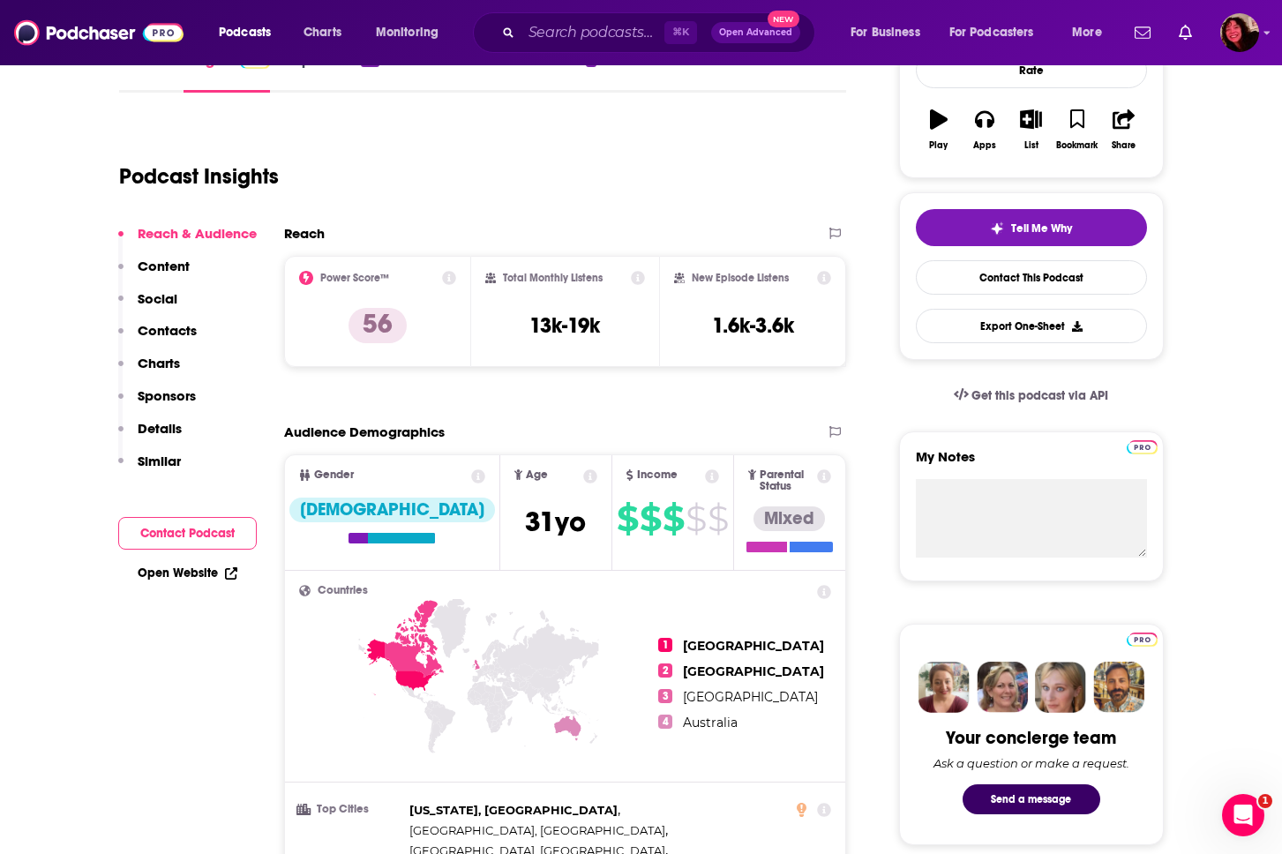
click at [169, 356] on p "Charts" at bounding box center [159, 363] width 42 height 17
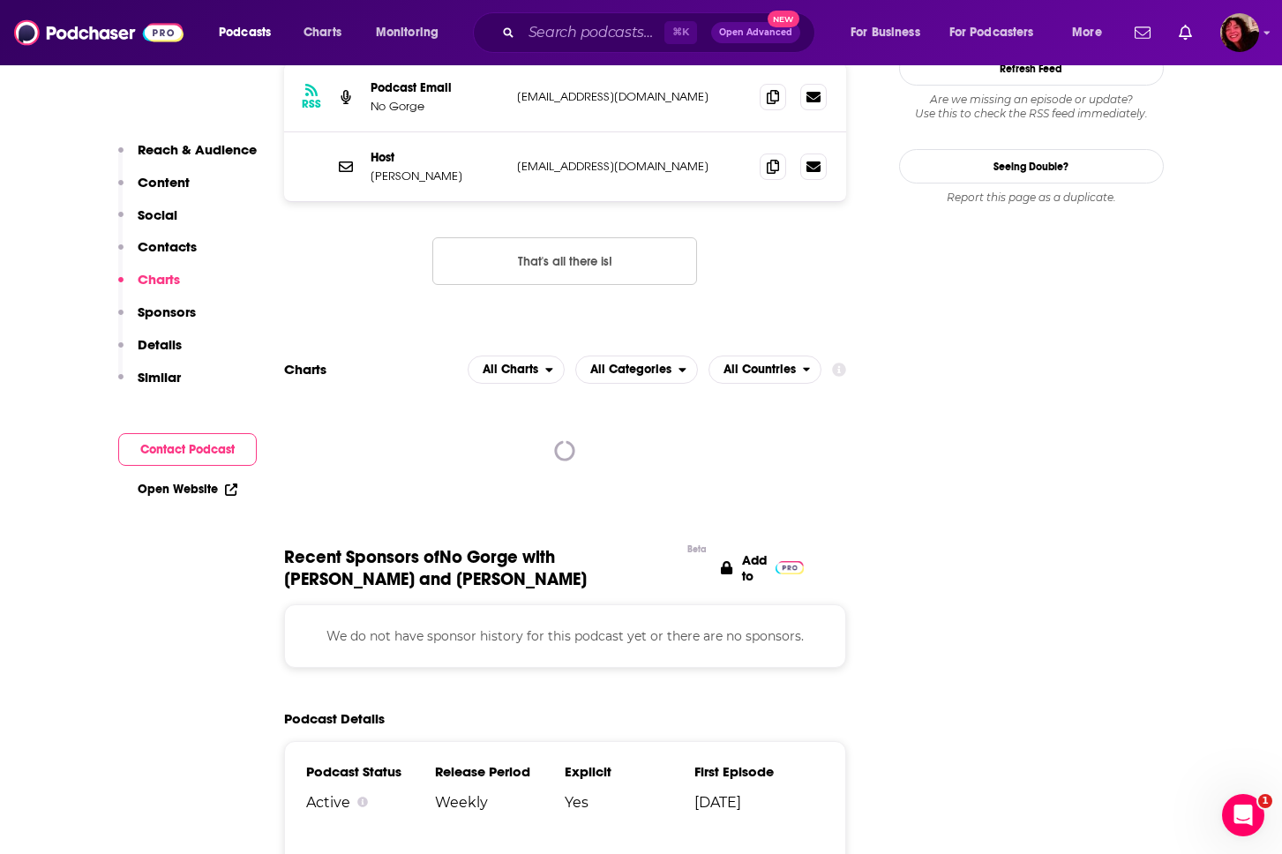
click at [176, 244] on p "Contacts" at bounding box center [167, 246] width 59 height 17
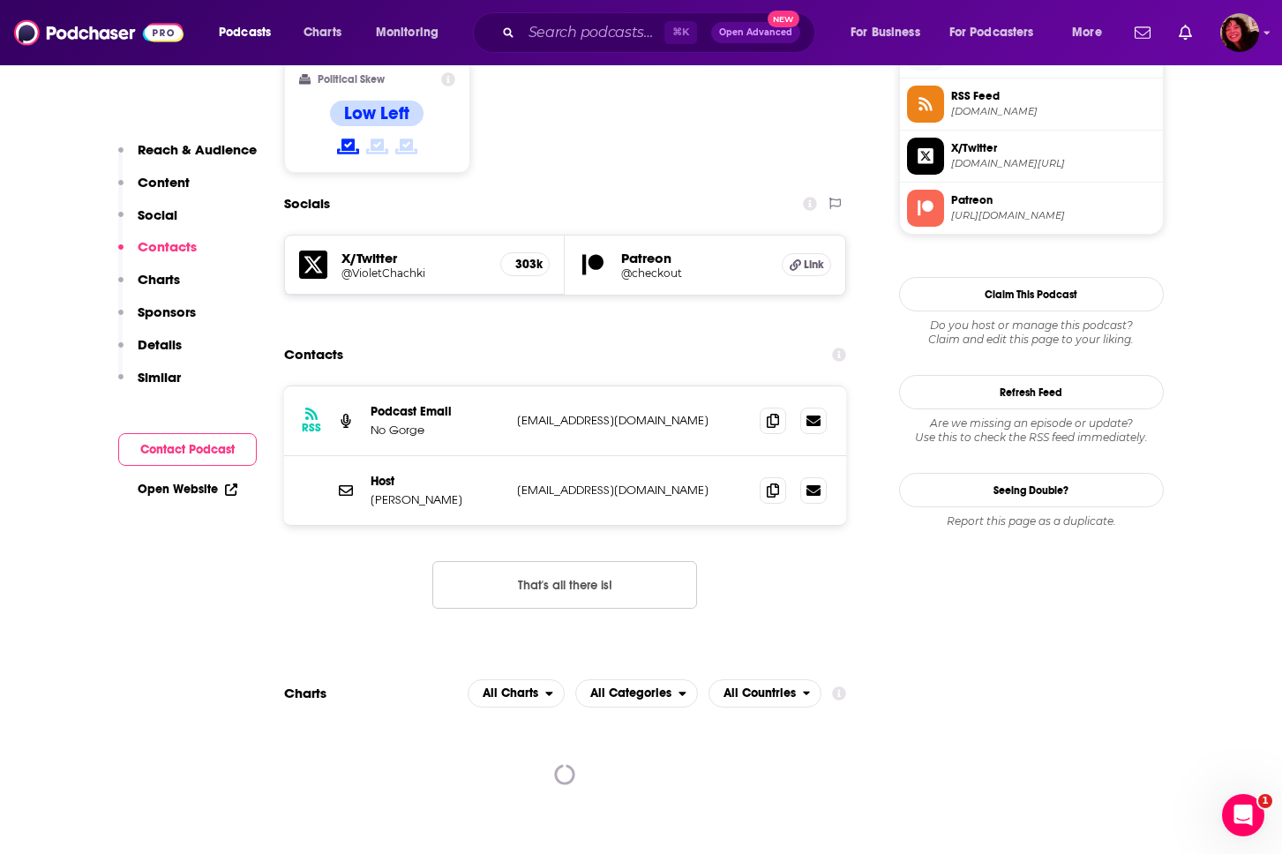
scroll to position [1454, 0]
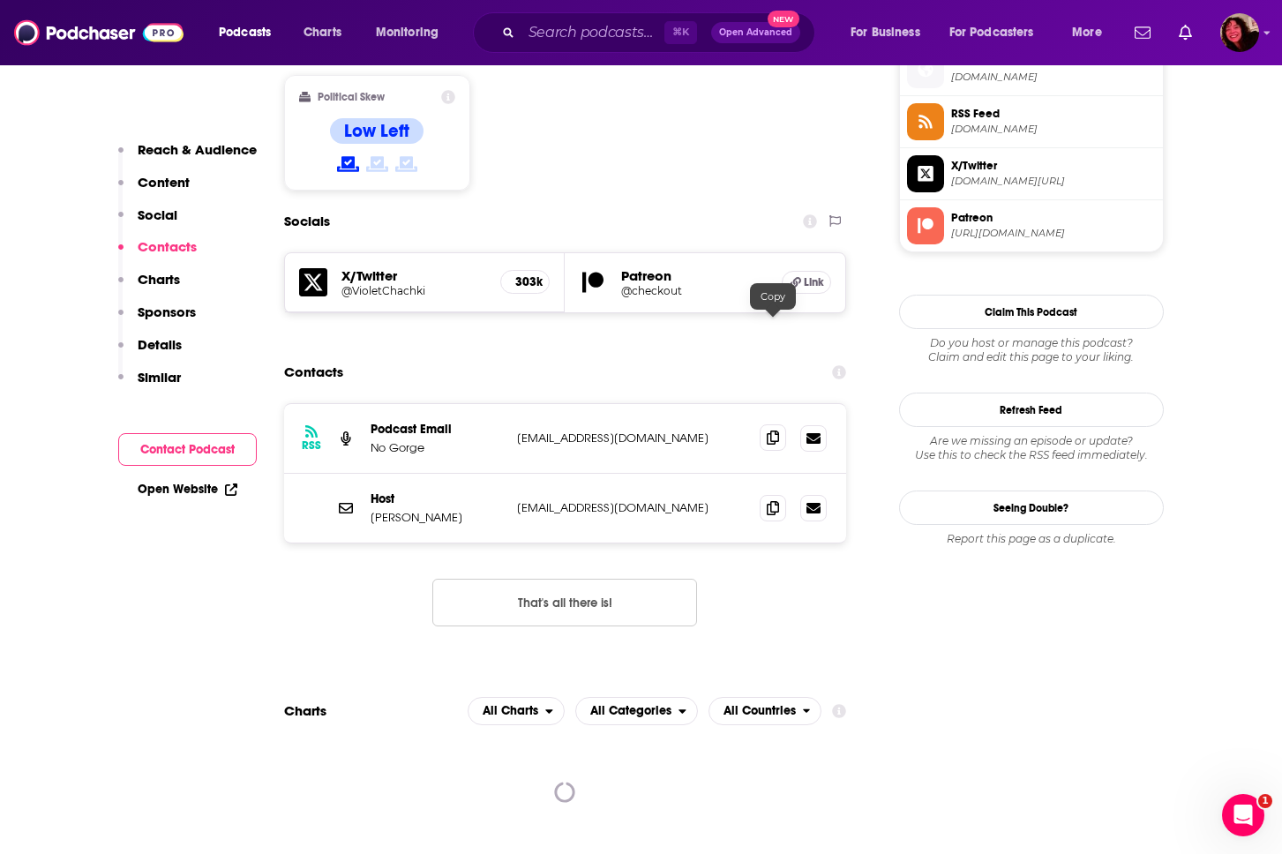
click at [771, 431] on icon at bounding box center [773, 438] width 12 height 14
click at [773, 500] on icon at bounding box center [773, 507] width 12 height 14
click at [595, 39] on input "Search podcasts, credits, & more..." at bounding box center [593, 33] width 143 height 28
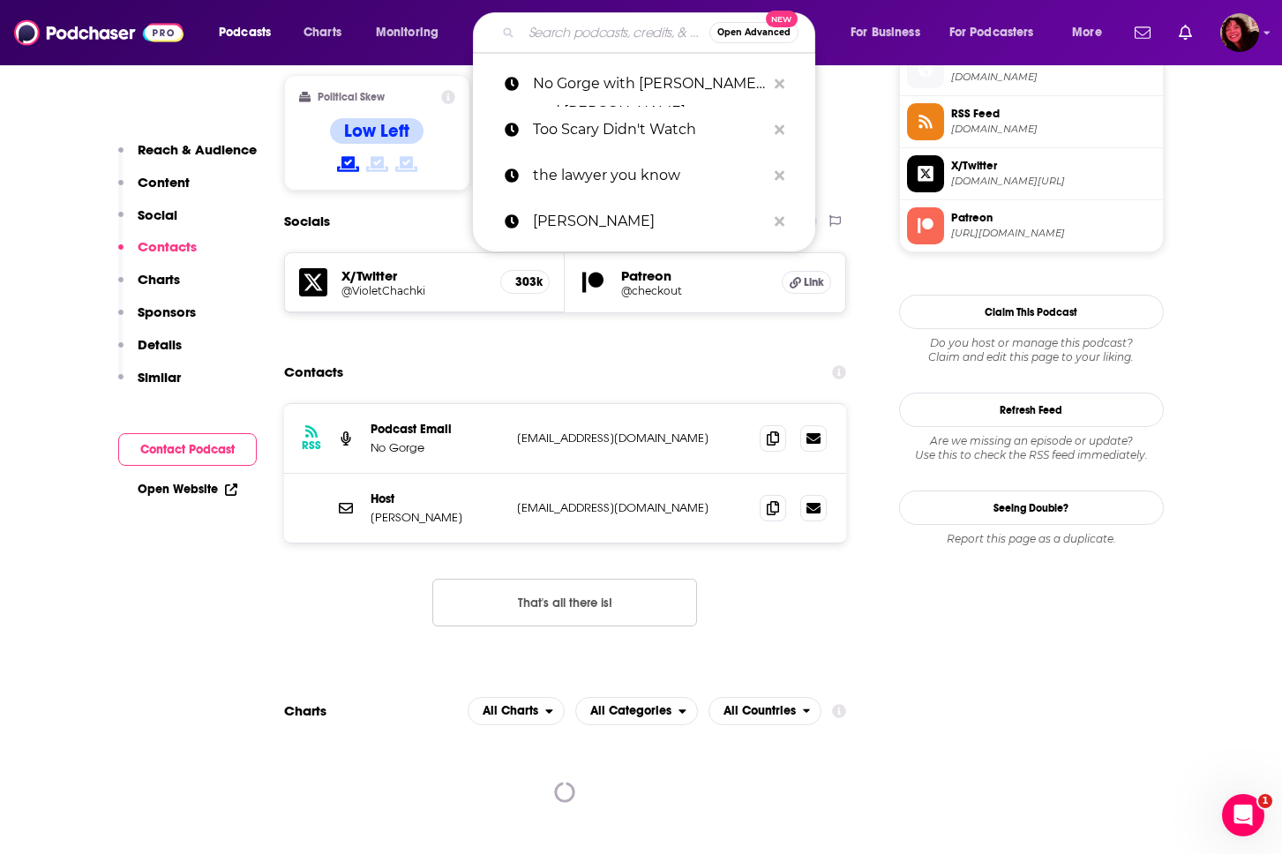
paste input "Scam Goddess"
type input "Scam Goddess"
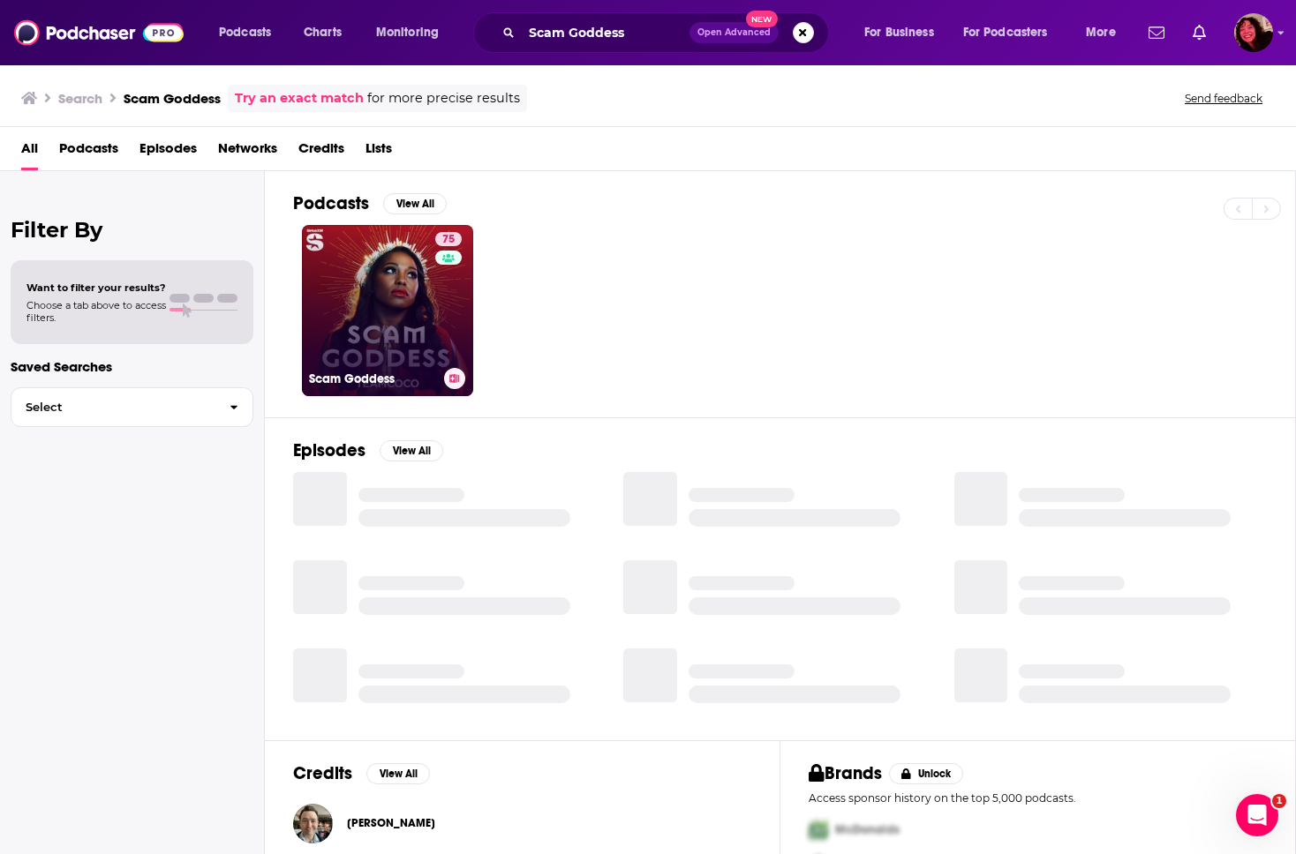
click at [435, 328] on div "75" at bounding box center [450, 300] width 31 height 136
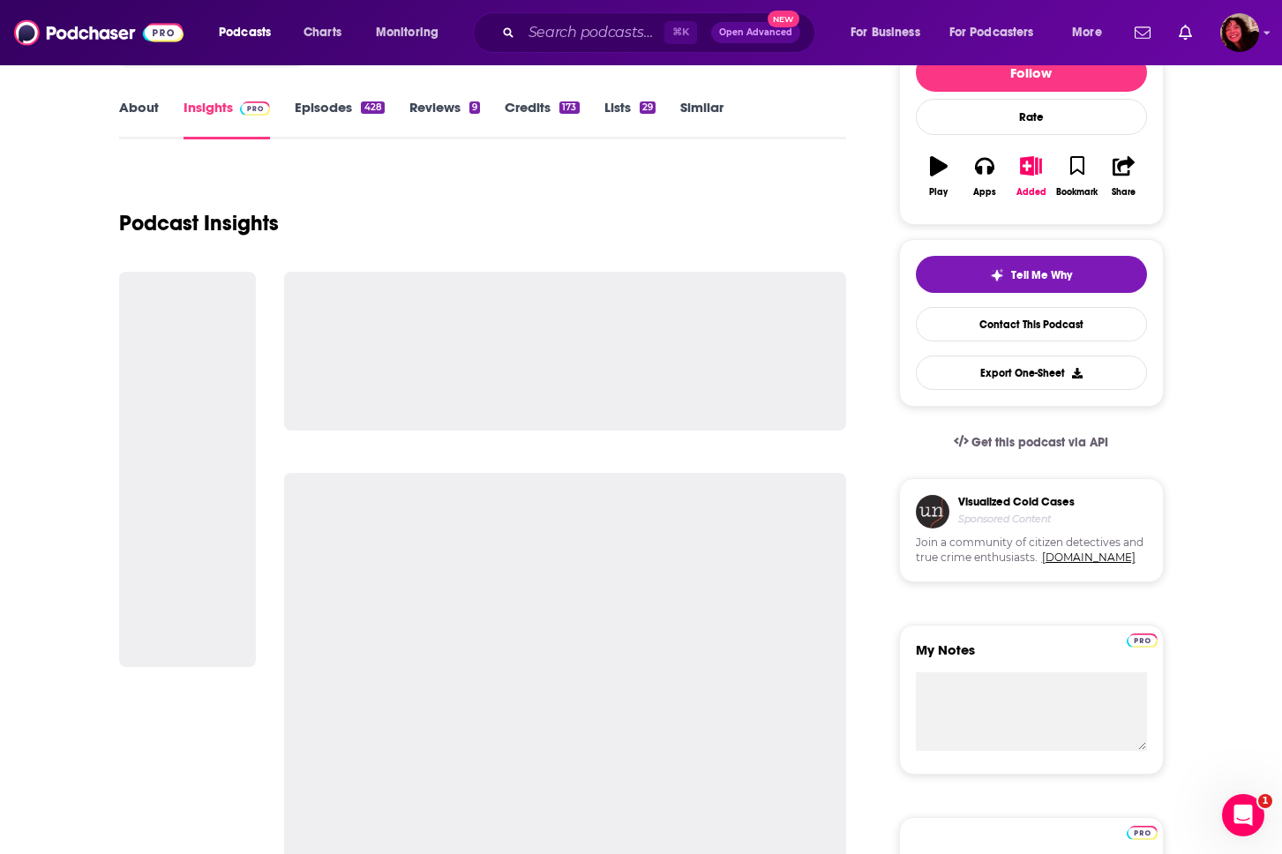
scroll to position [243, 0]
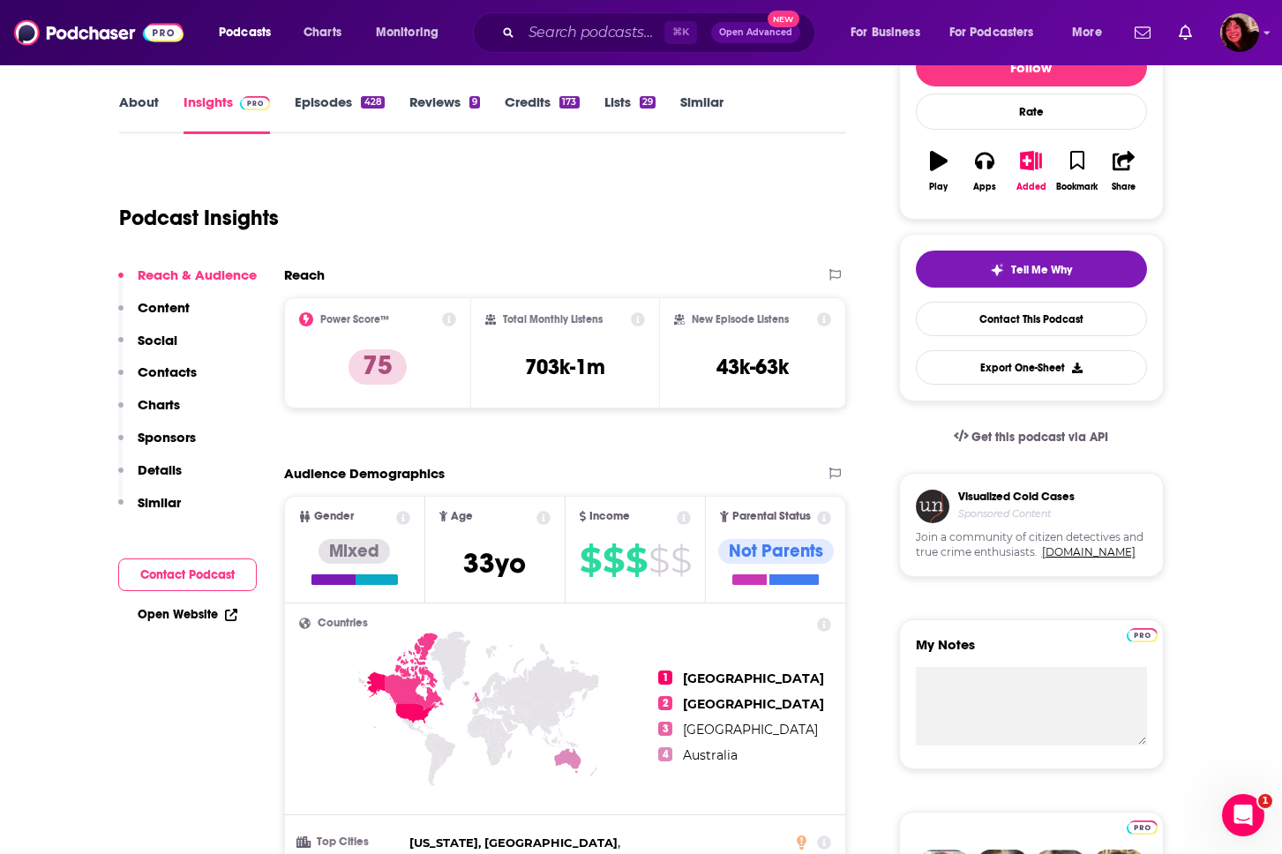
click at [155, 369] on p "Contacts" at bounding box center [167, 372] width 59 height 17
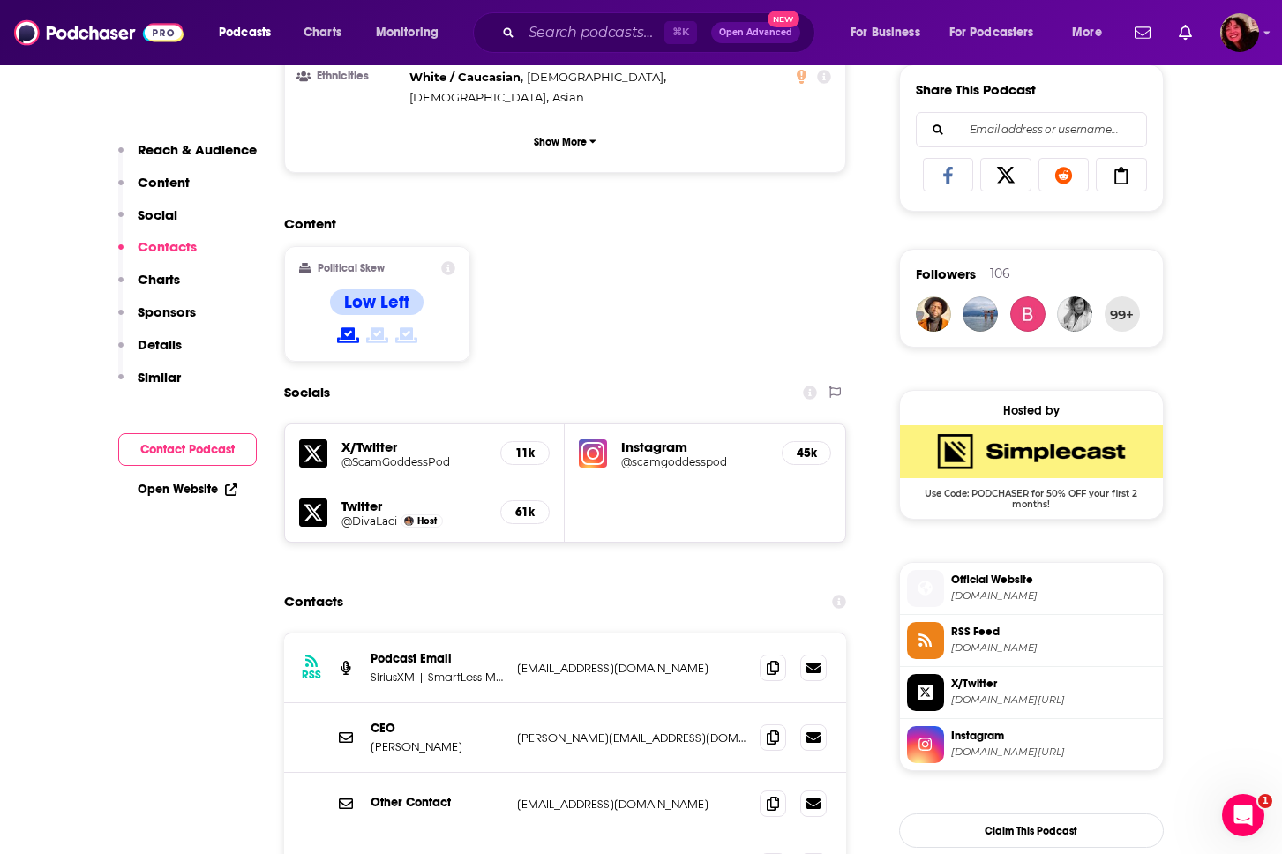
scroll to position [1458, 0]
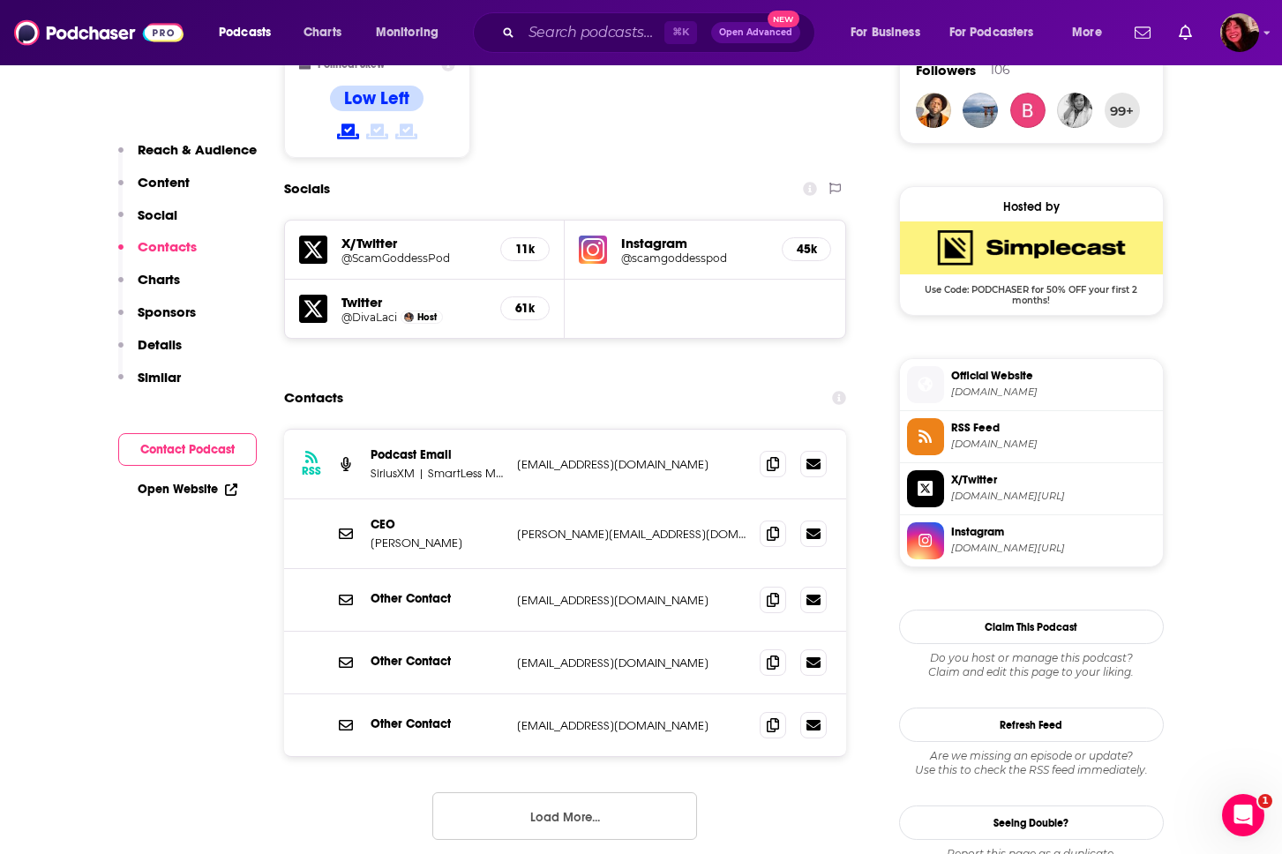
click at [534, 793] on button "Load More..." at bounding box center [564, 817] width 265 height 48
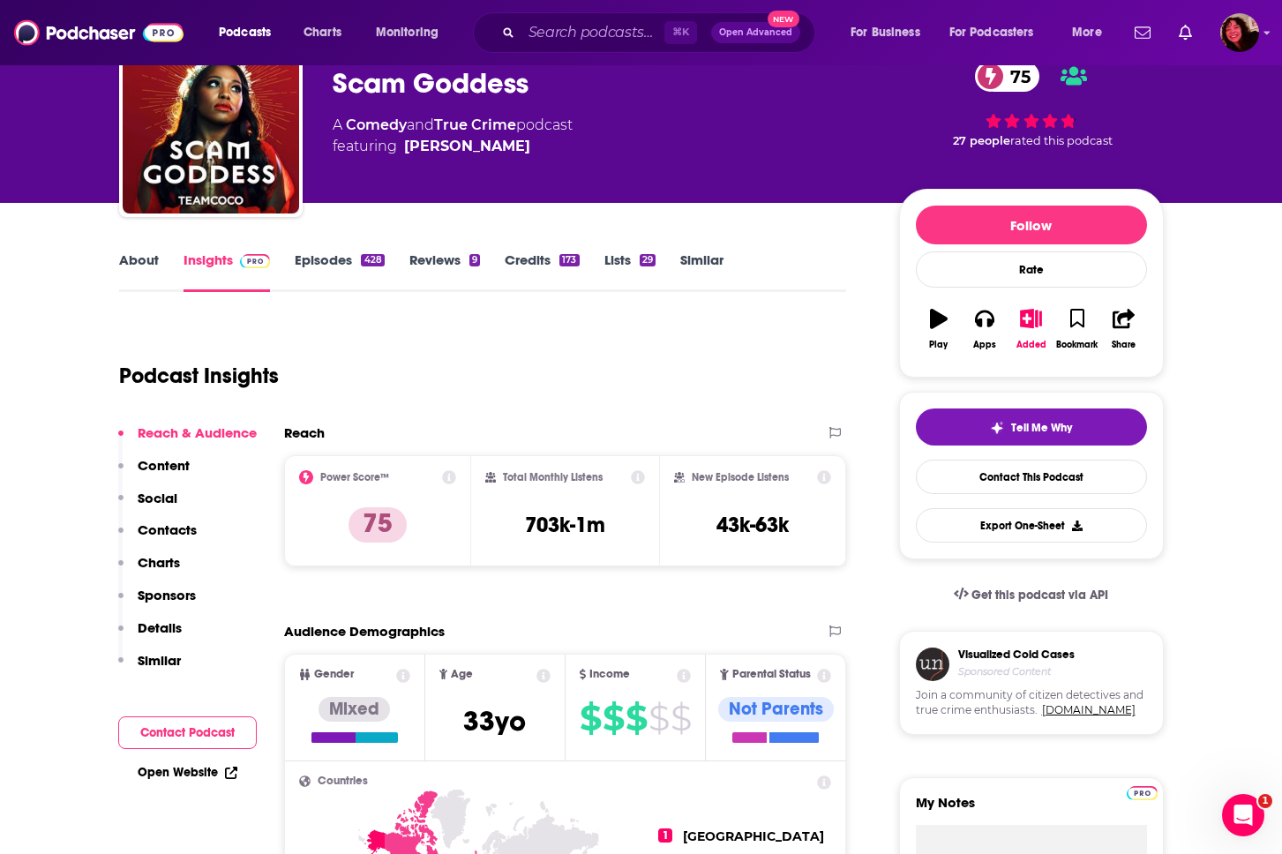
scroll to position [0, 0]
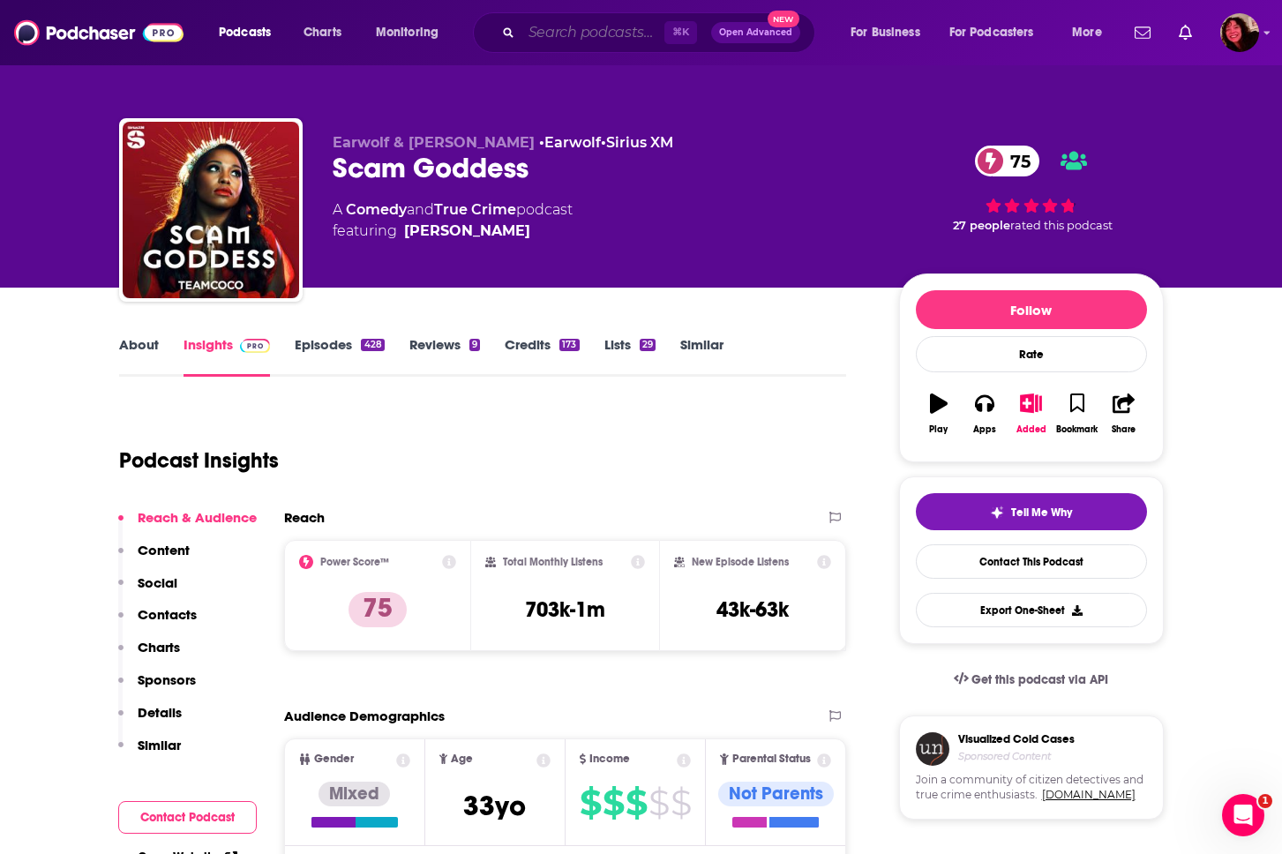
click at [556, 31] on input "Search podcasts, credits, & more..." at bounding box center [593, 33] width 143 height 28
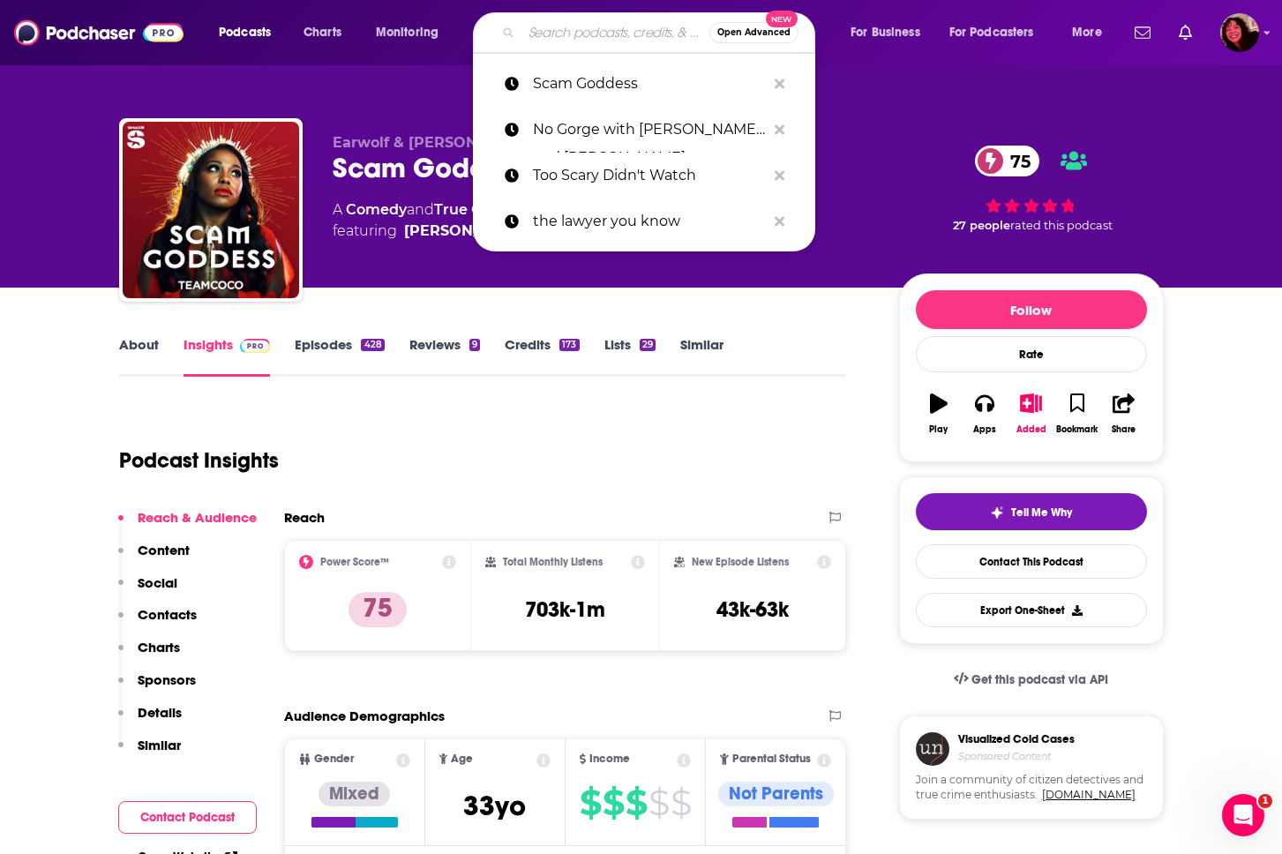
paste input "What's Our Podcast"
type input "What's Our Podcast"
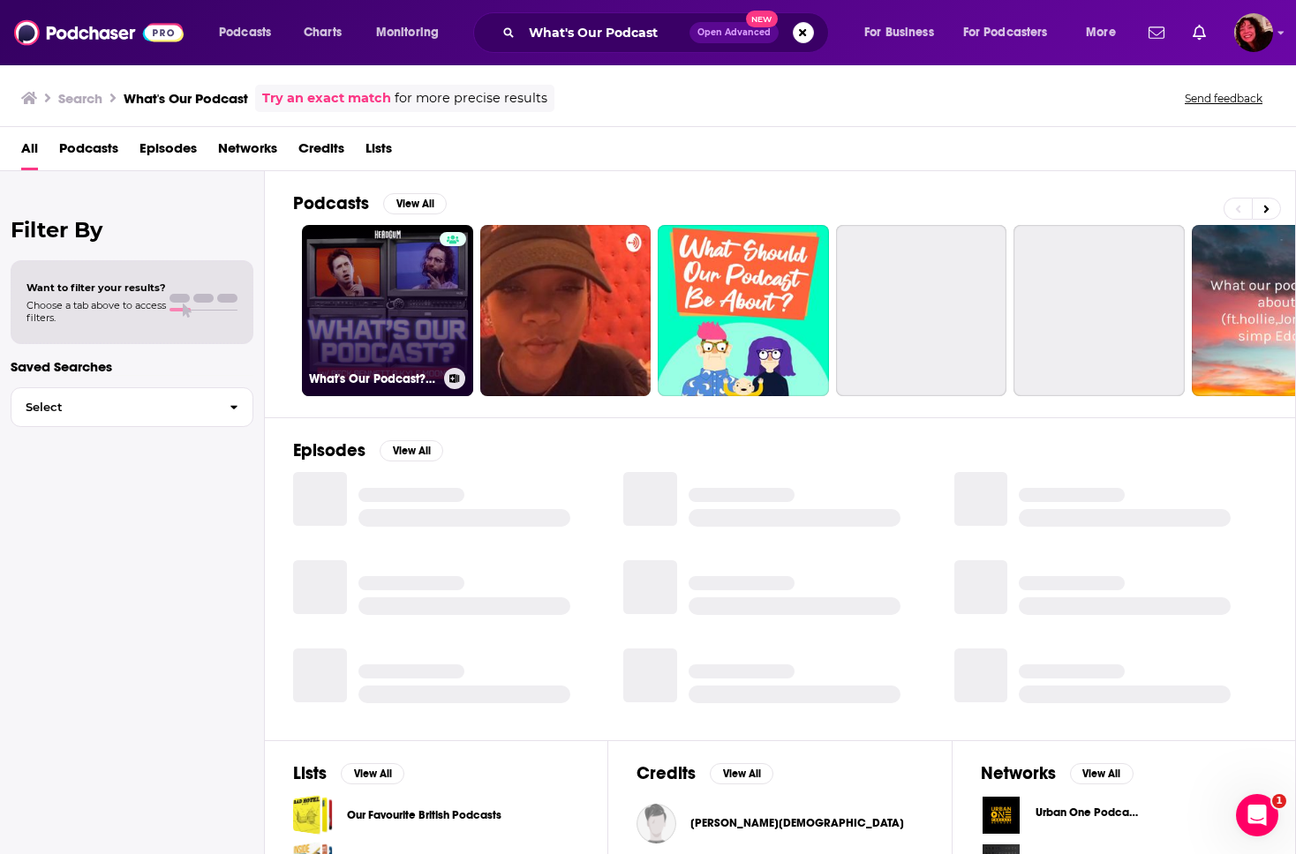
click at [385, 299] on link "What's Our Podcast? with [PERSON_NAME] and [PERSON_NAME]" at bounding box center [387, 310] width 171 height 171
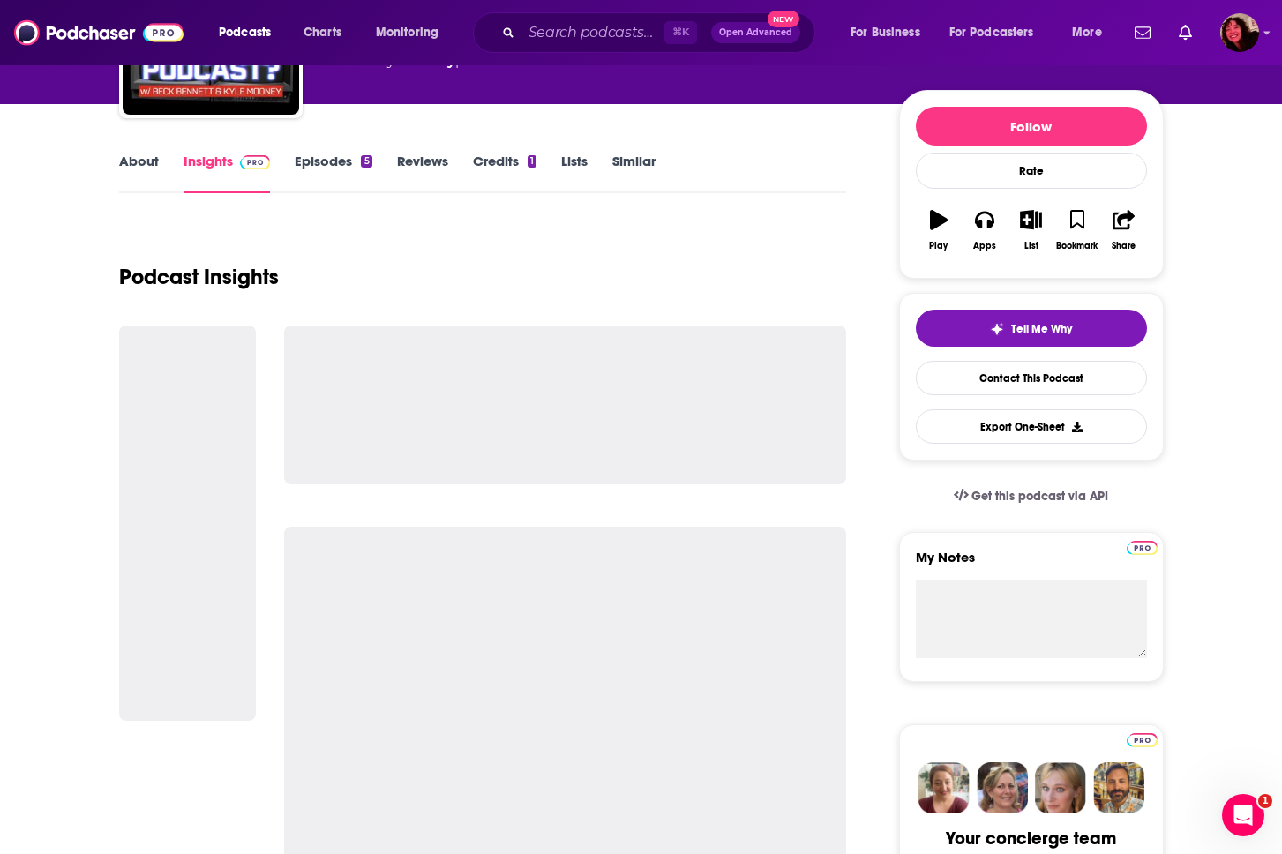
scroll to position [209, 0]
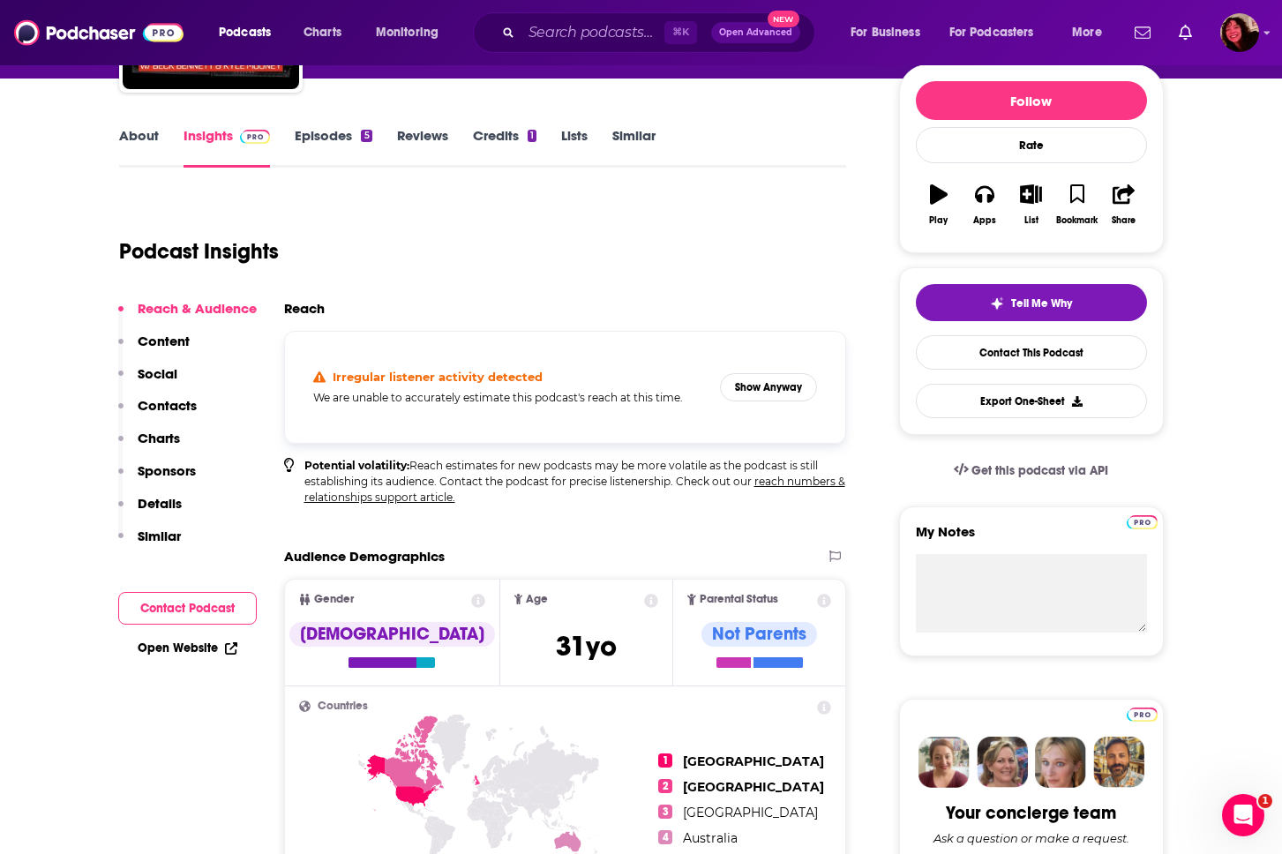
click at [175, 442] on p "Charts" at bounding box center [159, 438] width 42 height 17
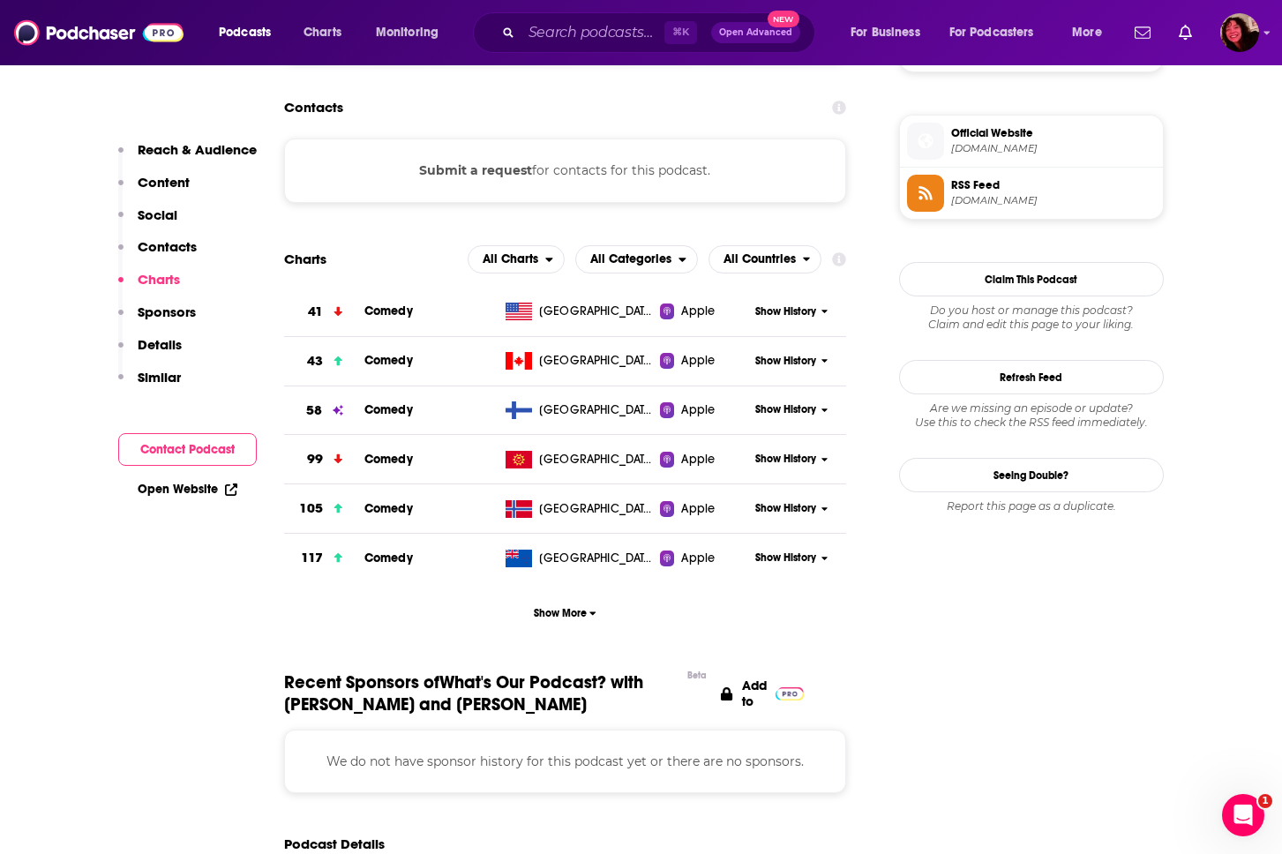
click at [192, 251] on p "Contacts" at bounding box center [167, 246] width 59 height 17
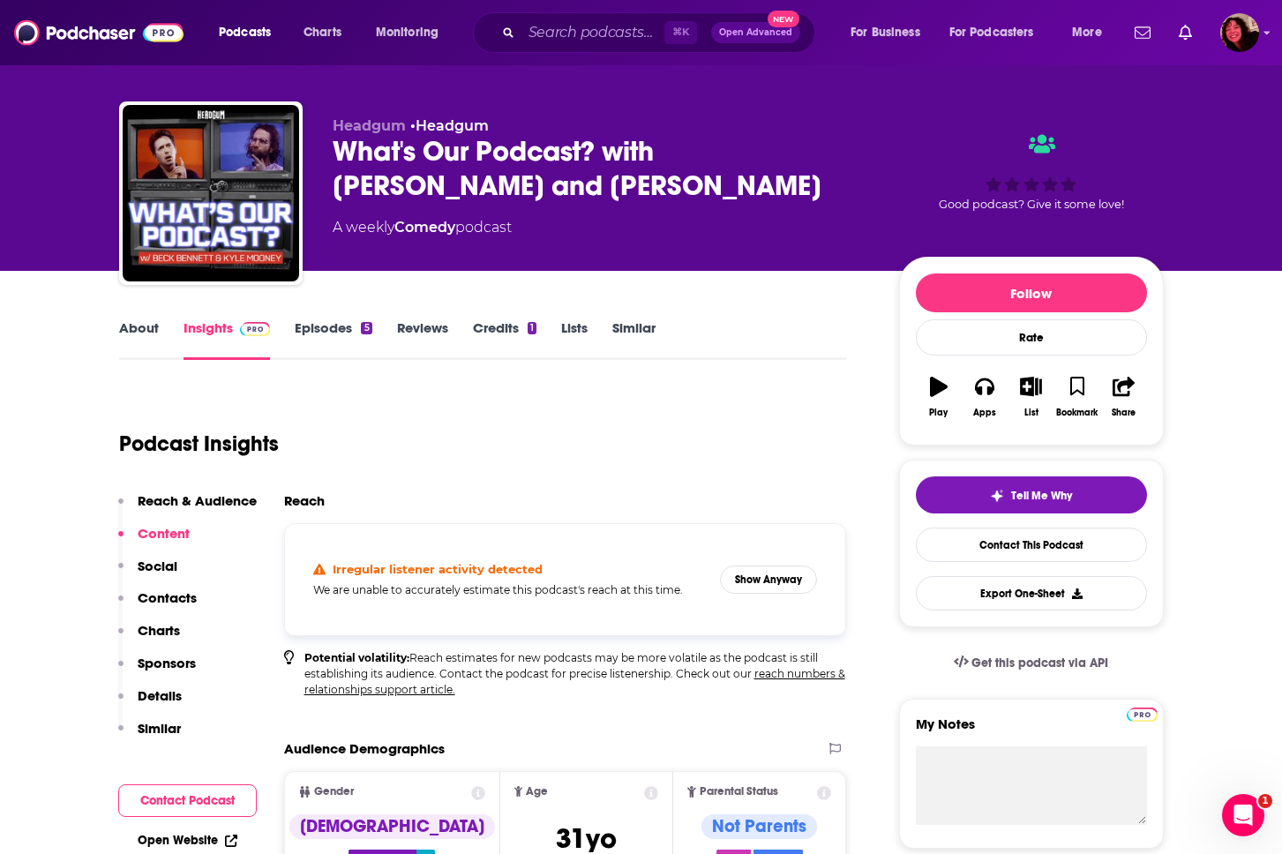
scroll to position [36, 0]
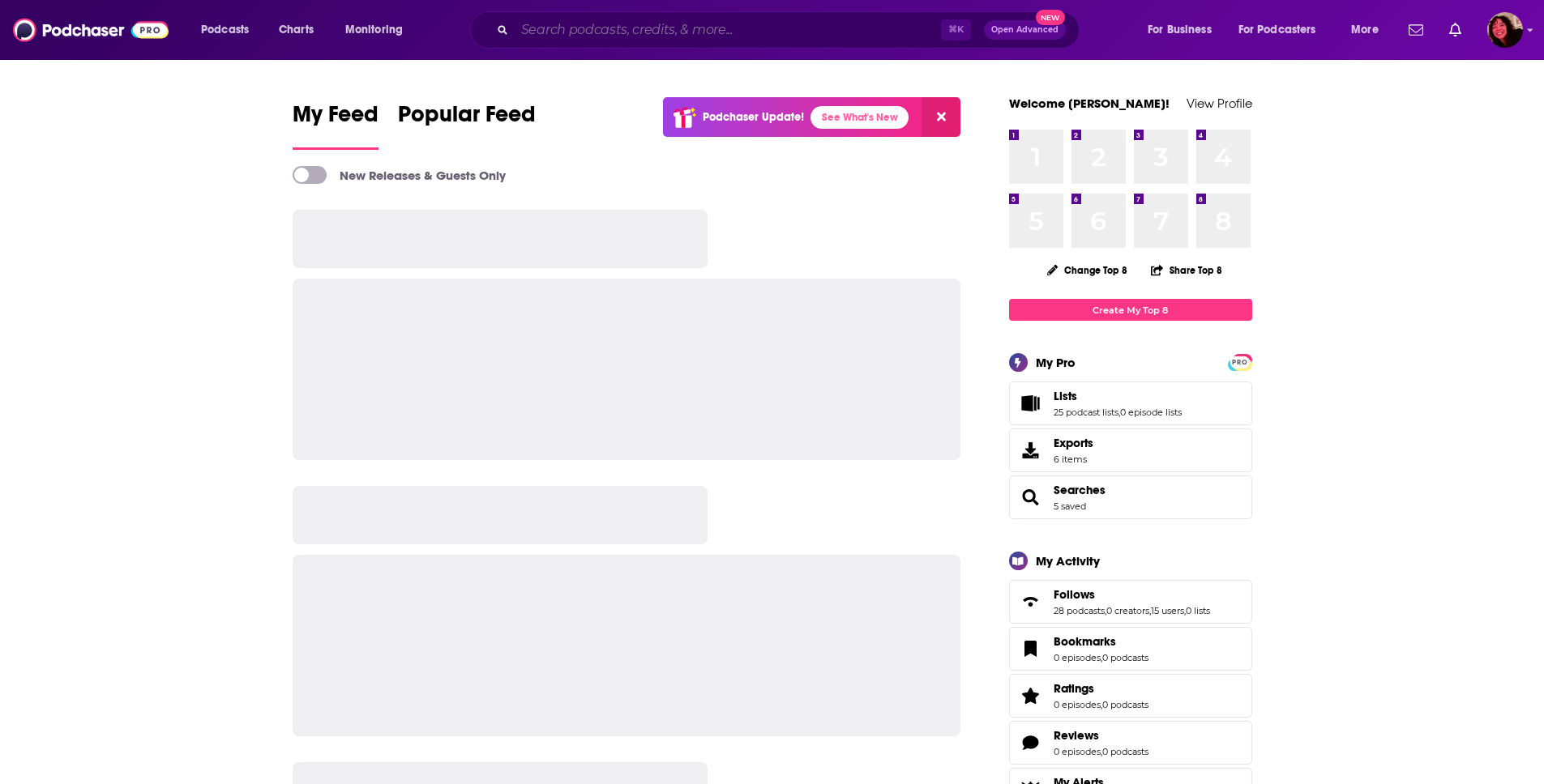
click at [569, 38] on input "Search podcasts, credits, & more..." at bounding box center [727, 30] width 426 height 26
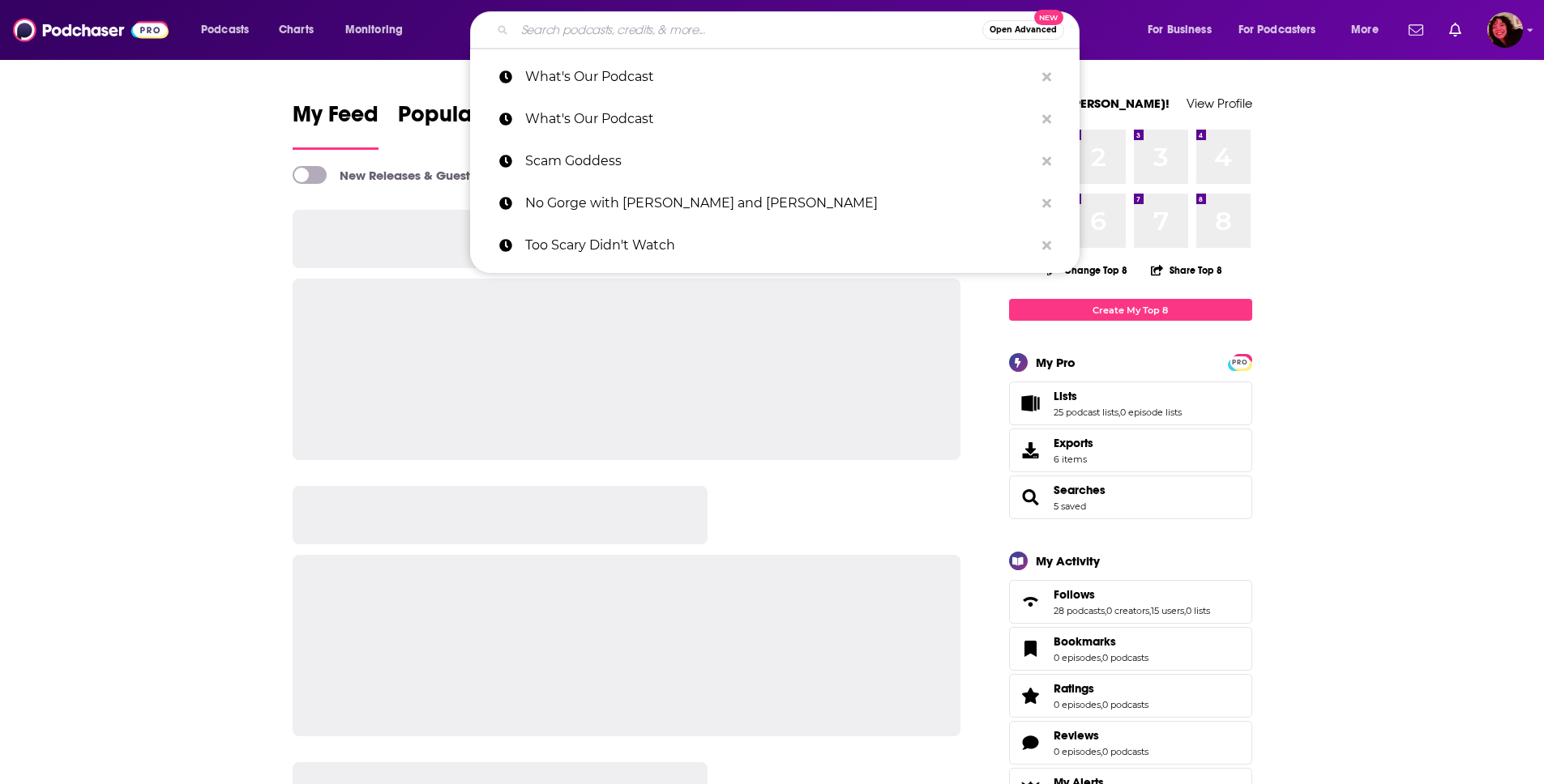
type input "w"
click at [579, 67] on p "What's Our Podcast" at bounding box center [780, 77] width 509 height 42
type input "What's Our Podcast"
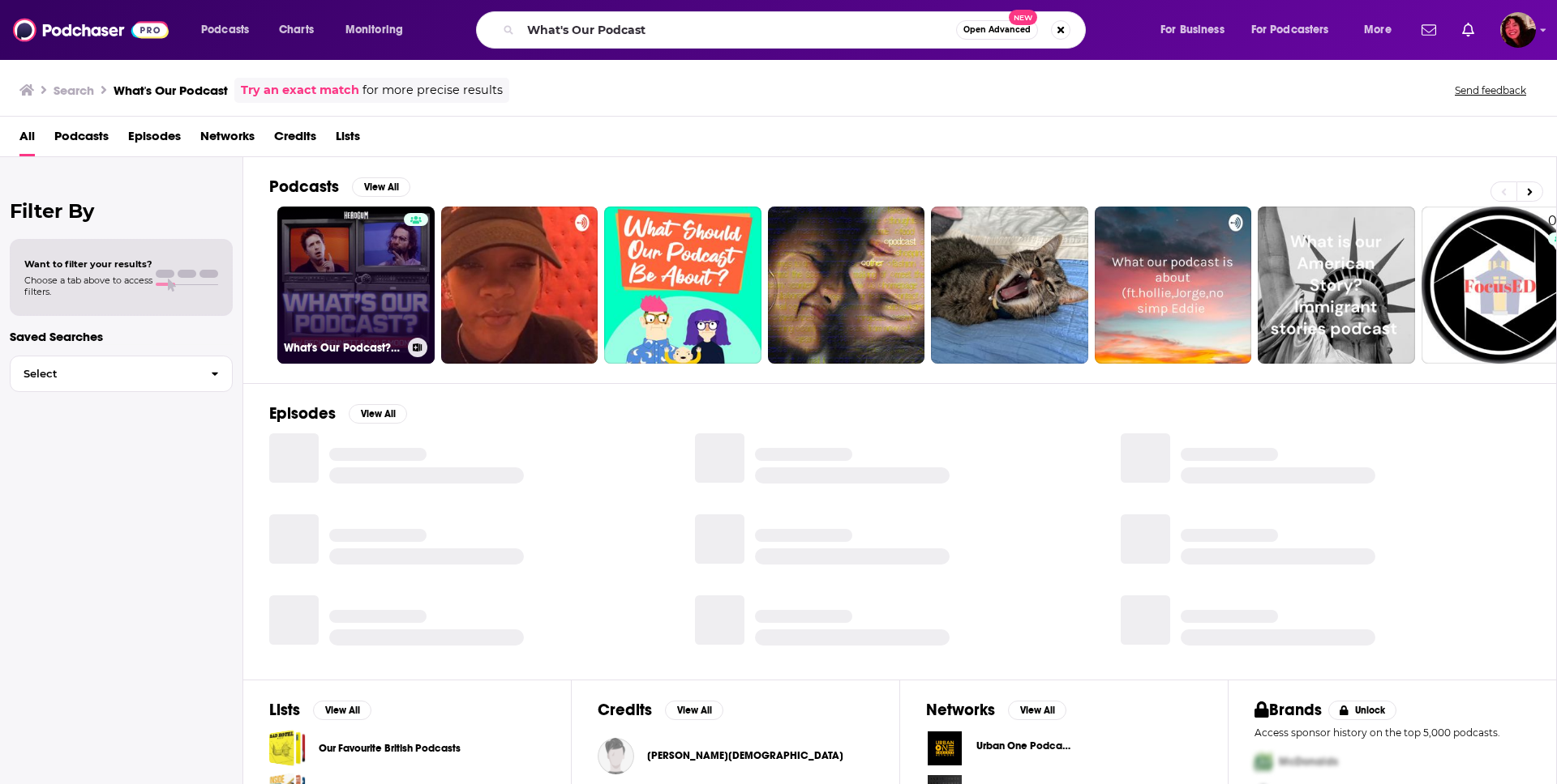
click at [328, 297] on link "What's Our Podcast? with [PERSON_NAME] and [PERSON_NAME]" at bounding box center [355, 285] width 157 height 157
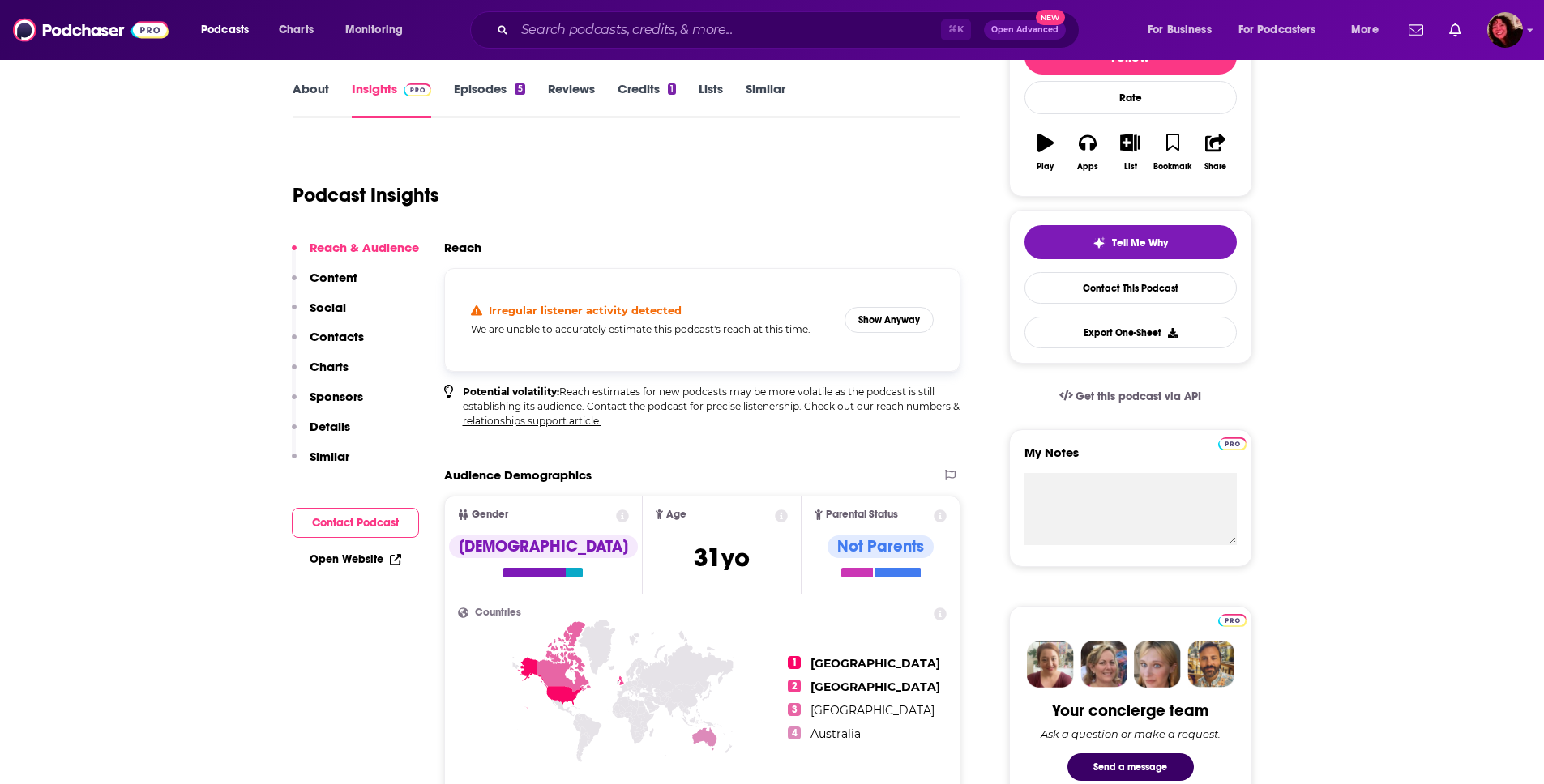
scroll to position [282, 0]
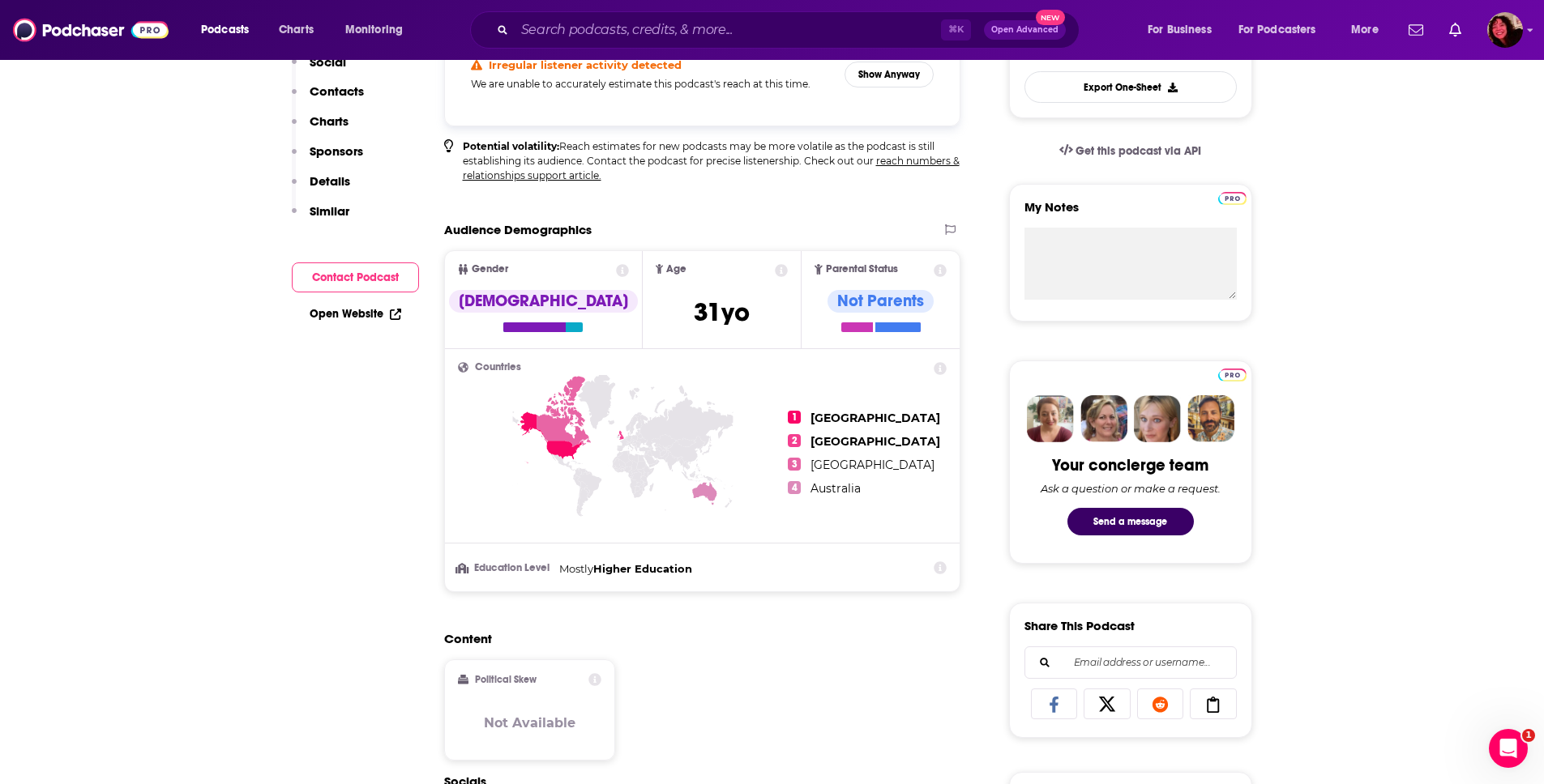
scroll to position [0, 0]
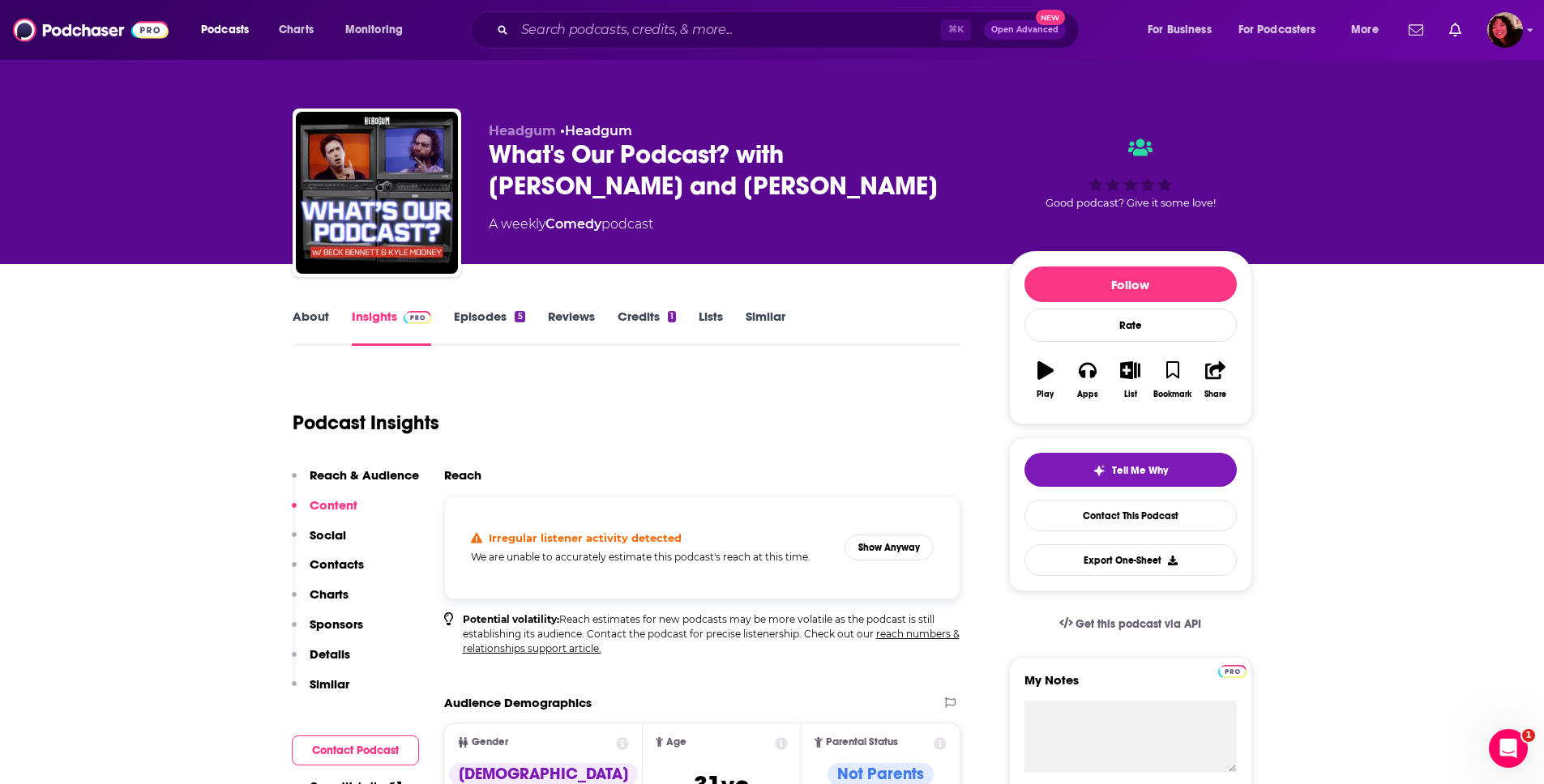
click at [328, 319] on link "About" at bounding box center [311, 327] width 37 height 38
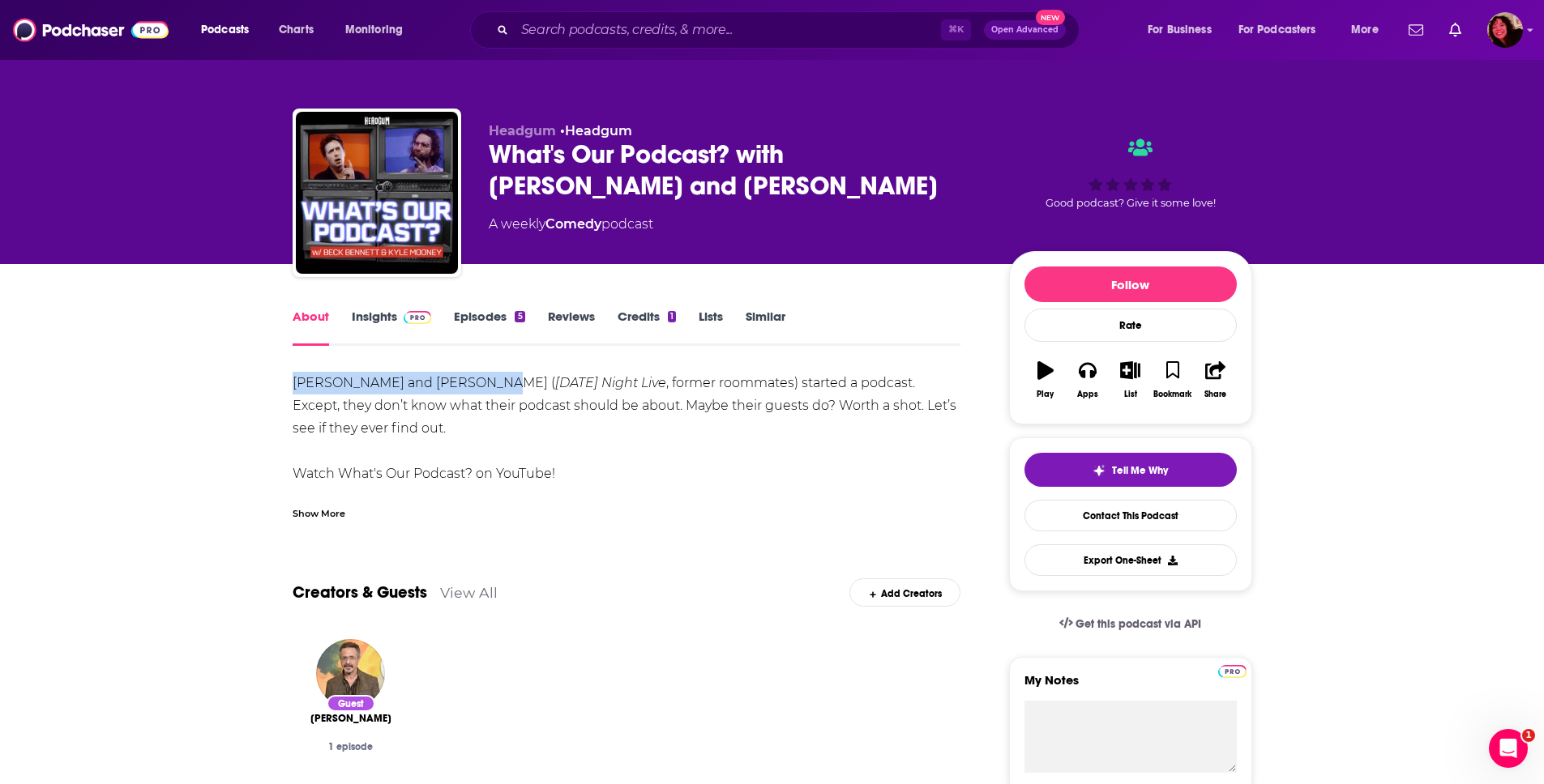
drag, startPoint x: 292, startPoint y: 384, endPoint x: 491, endPoint y: 378, distance: 199.1
click at [491, 378] on div "[PERSON_NAME] and [PERSON_NAME] ( [DATE] Night Live , former roommates) started…" at bounding box center [627, 463] width 669 height 182
copy div "[PERSON_NAME] and [PERSON_NAME]"
